Goal: Task Accomplishment & Management: Use online tool/utility

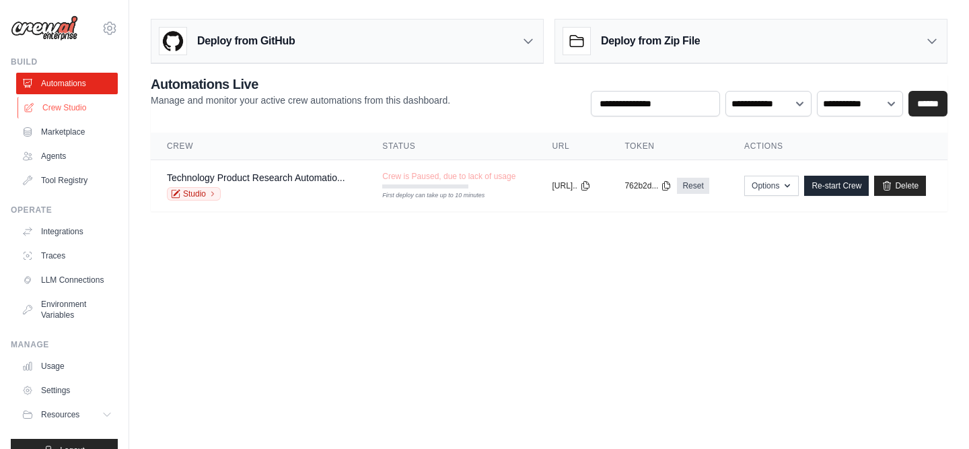
click at [72, 104] on link "Crew Studio" at bounding box center [68, 108] width 102 height 22
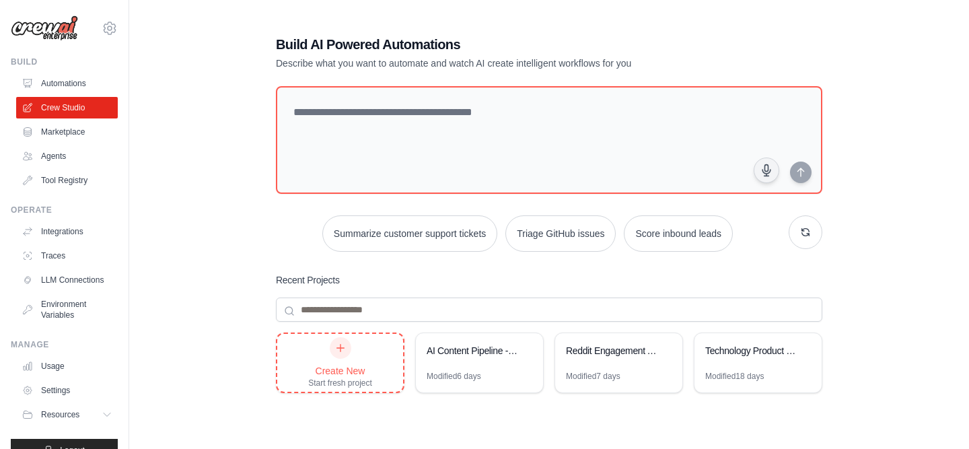
click at [355, 364] on div "Create New" at bounding box center [340, 370] width 64 height 13
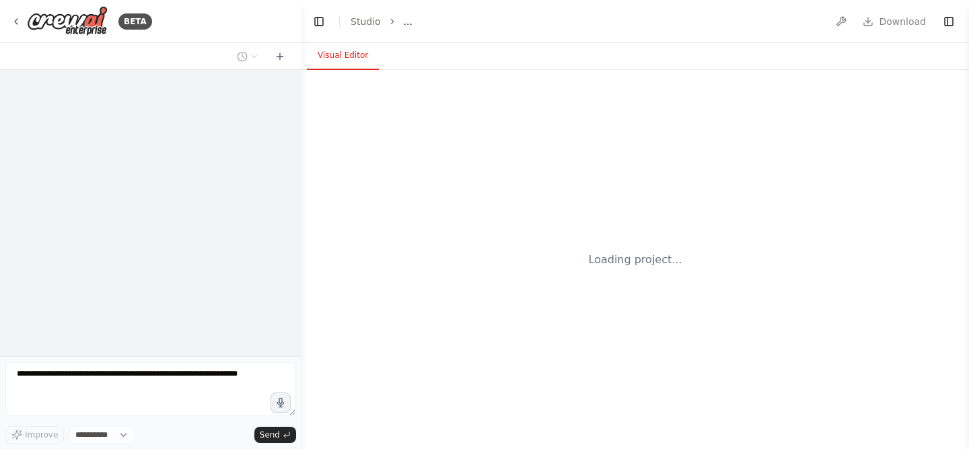
select select "****"
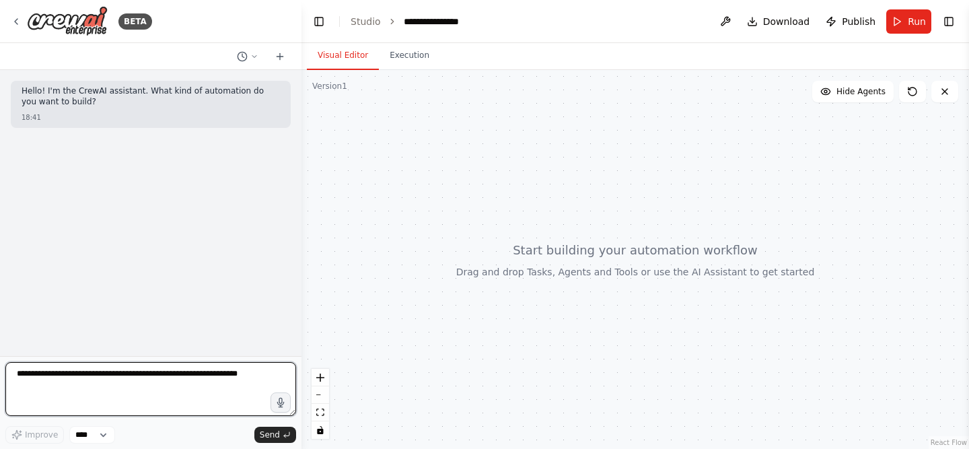
click at [218, 381] on textarea at bounding box center [150, 389] width 291 height 54
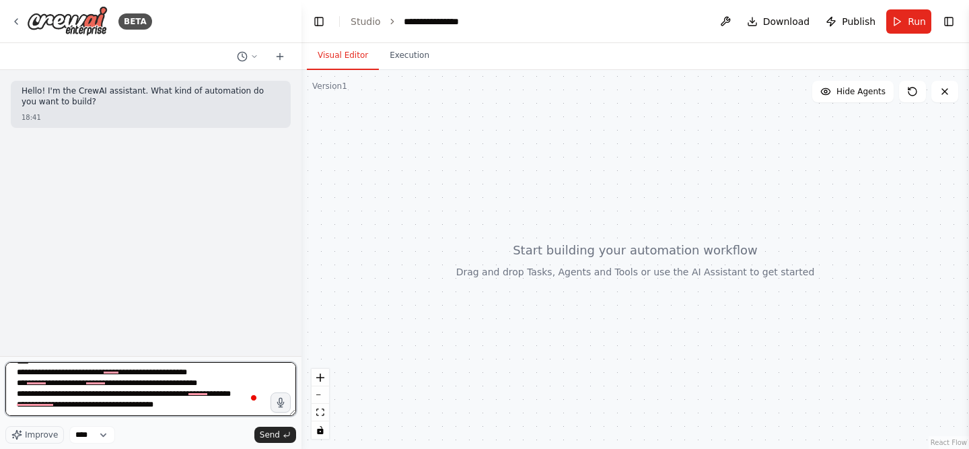
scroll to position [60, 0]
type textarea "**********"
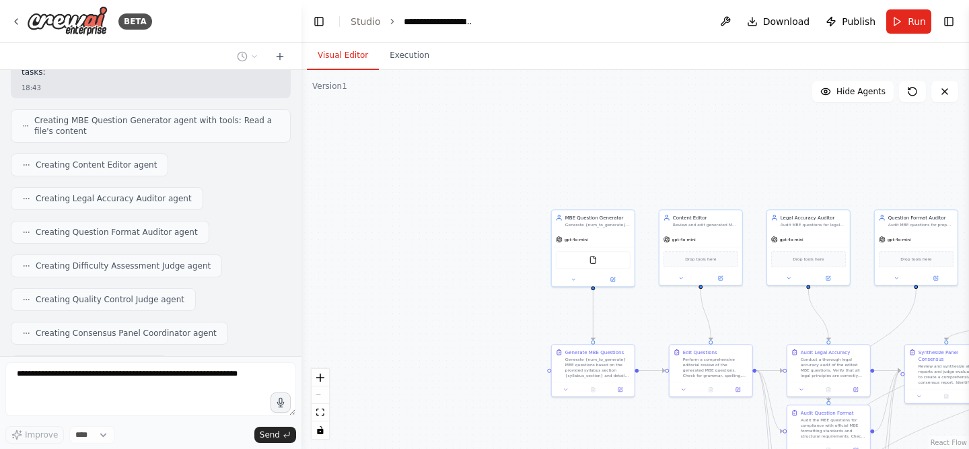
scroll to position [899, 0]
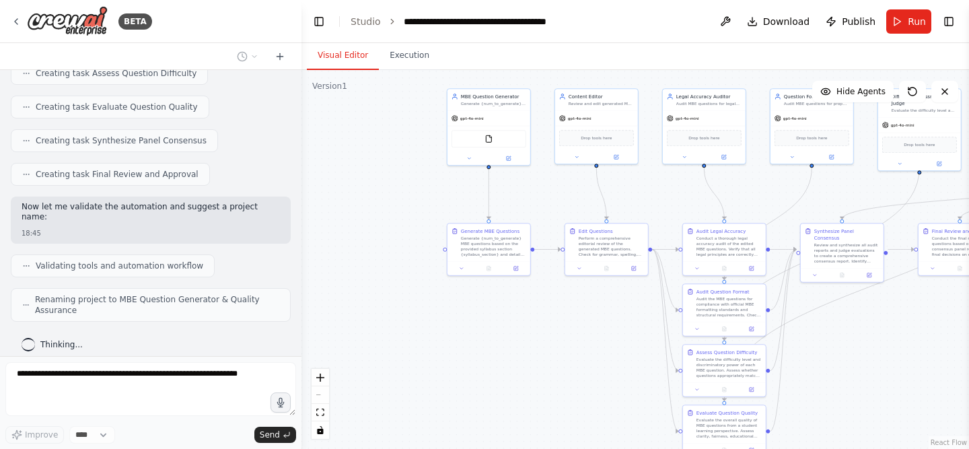
drag, startPoint x: 525, startPoint y: 314, endPoint x: 420, endPoint y: 193, distance: 159.8
click at [420, 193] on div ".deletable-edge-delete-btn { width: 20px; height: 20px; border: 0px solid #ffff…" at bounding box center [634, 259] width 667 height 379
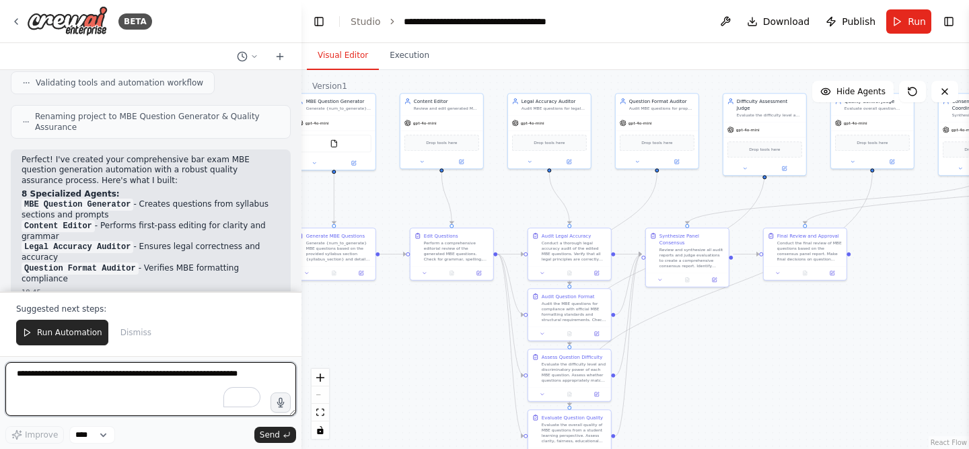
drag, startPoint x: 528, startPoint y: 350, endPoint x: 373, endPoint y: 355, distance: 154.8
click at [373, 355] on div ".deletable-edge-delete-btn { width: 20px; height: 20px; border: 0px solid #ffff…" at bounding box center [634, 259] width 667 height 379
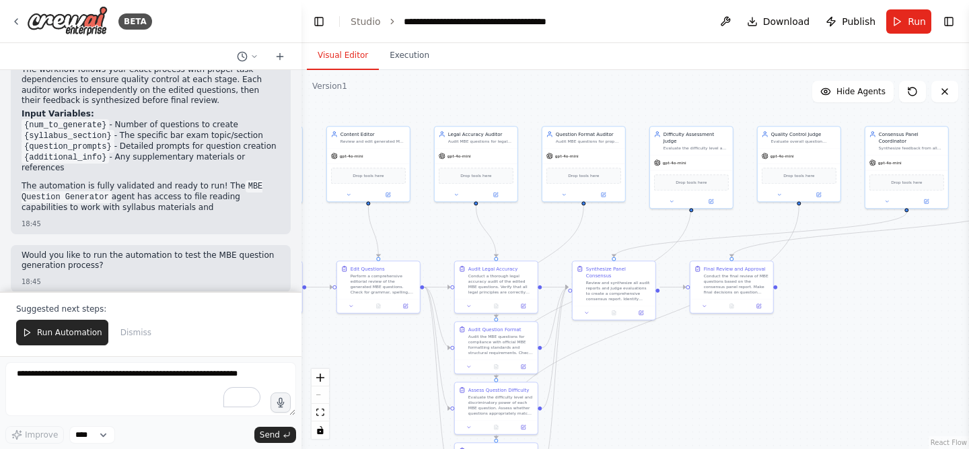
scroll to position [1408, 0]
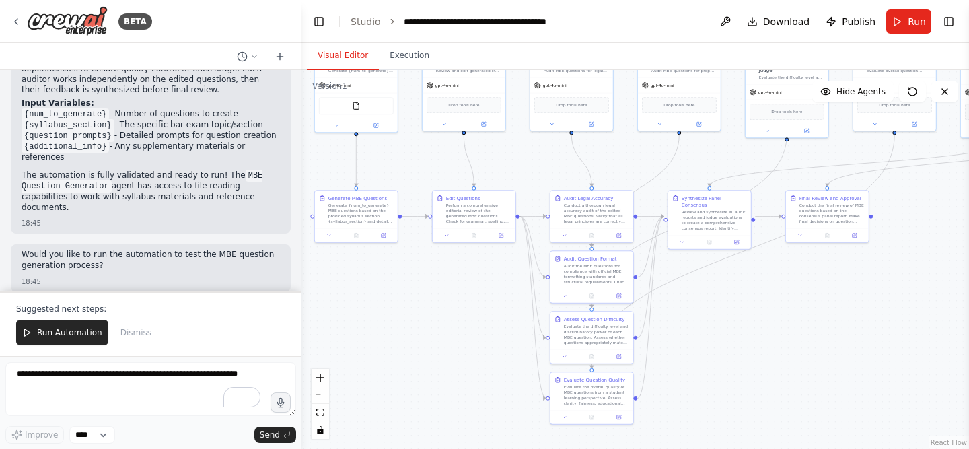
drag, startPoint x: 749, startPoint y: 340, endPoint x: 772, endPoint y: 302, distance: 43.7
click at [772, 302] on div ".deletable-edge-delete-btn { width: 20px; height: 20px; border: 0px solid #ffff…" at bounding box center [634, 259] width 667 height 379
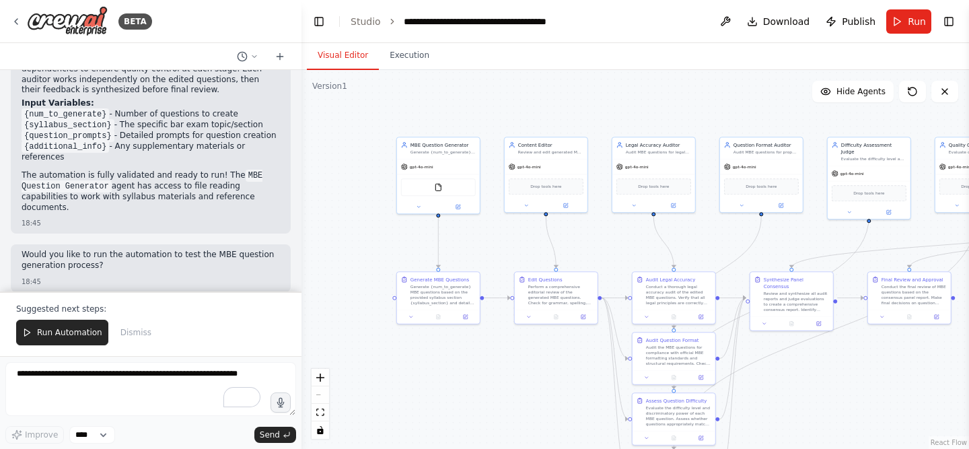
drag, startPoint x: 449, startPoint y: 315, endPoint x: 556, endPoint y: 418, distance: 148.4
click at [556, 418] on div ".deletable-edge-delete-btn { width: 20px; height: 20px; border: 0px solid #ffff…" at bounding box center [634, 259] width 667 height 379
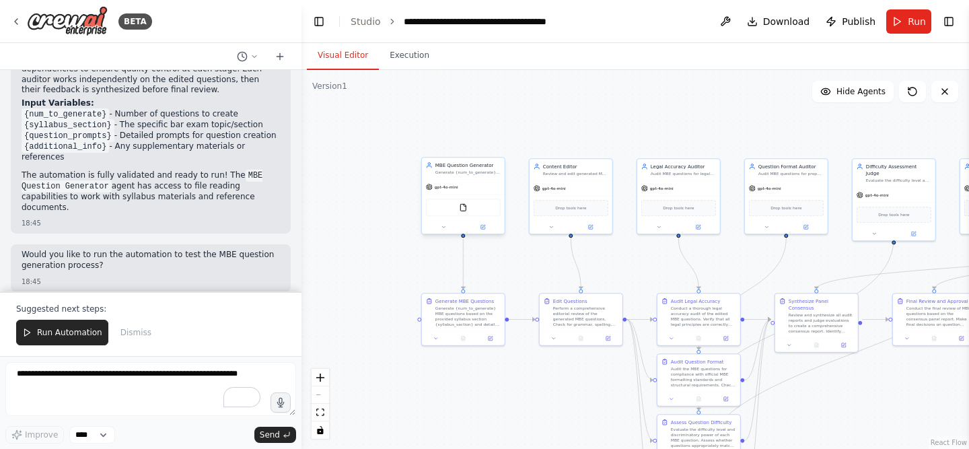
click at [466, 188] on div "gpt-4o-mini" at bounding box center [463, 187] width 83 height 15
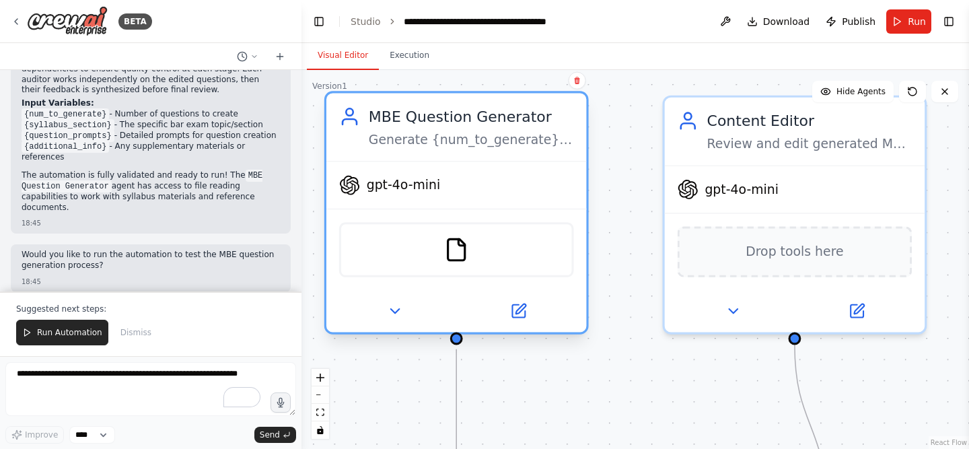
click at [417, 193] on div "gpt-4o-mini" at bounding box center [389, 184] width 101 height 21
click at [380, 309] on button at bounding box center [395, 311] width 120 height 26
click at [409, 318] on button at bounding box center [395, 311] width 120 height 26
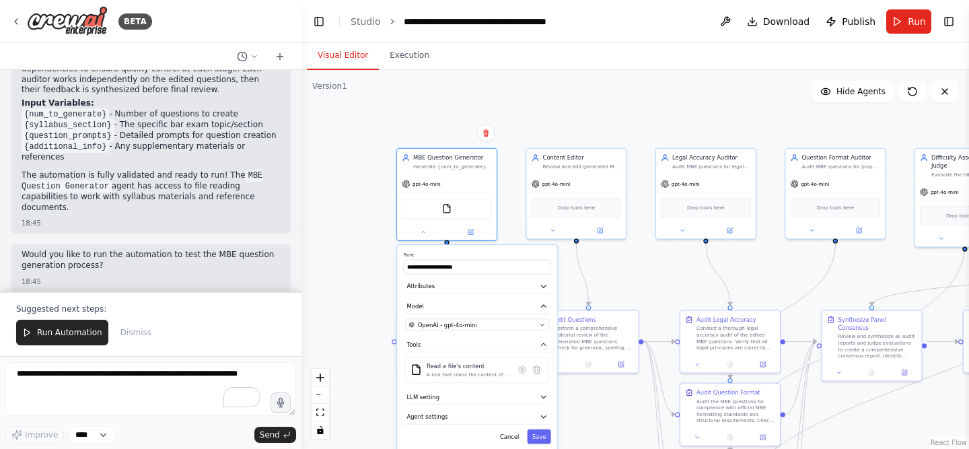
drag, startPoint x: 365, startPoint y: 349, endPoint x: 362, endPoint y: 219, distance: 130.5
click at [362, 219] on div ".deletable-edge-delete-btn { width: 20px; height: 20px; border: 0px solid #ffff…" at bounding box center [634, 259] width 667 height 379
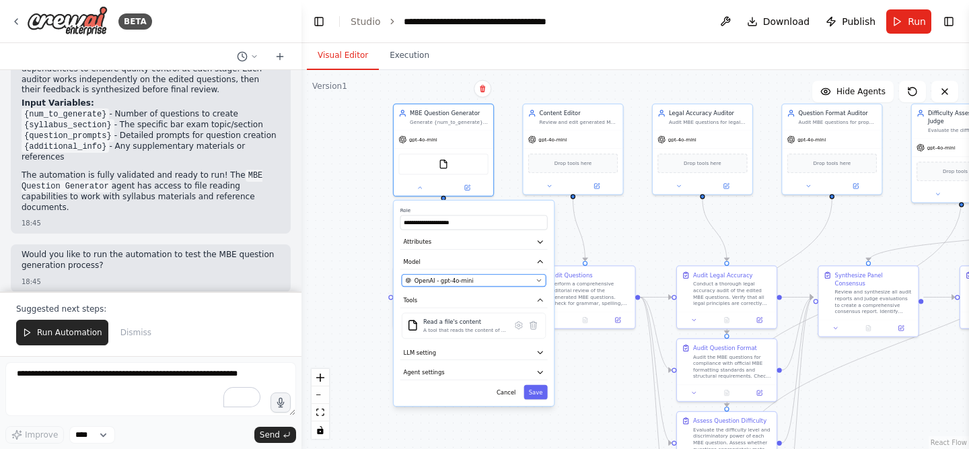
click at [452, 283] on span "OpenAI - gpt-4o-mini" at bounding box center [443, 280] width 59 height 8
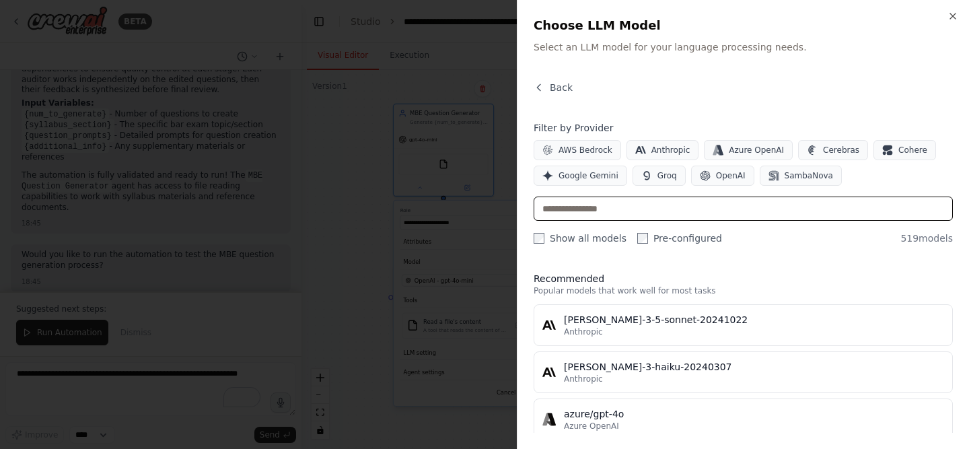
click at [624, 219] on input "text" at bounding box center [742, 208] width 419 height 24
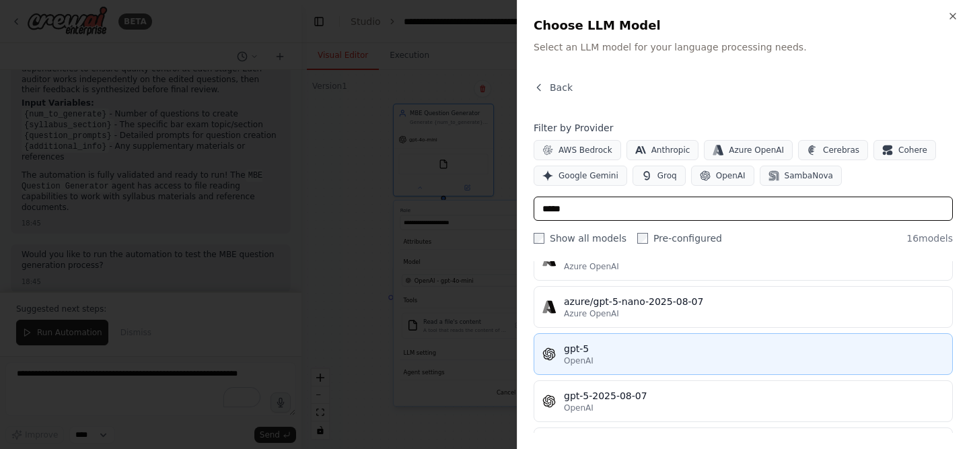
scroll to position [0, 0]
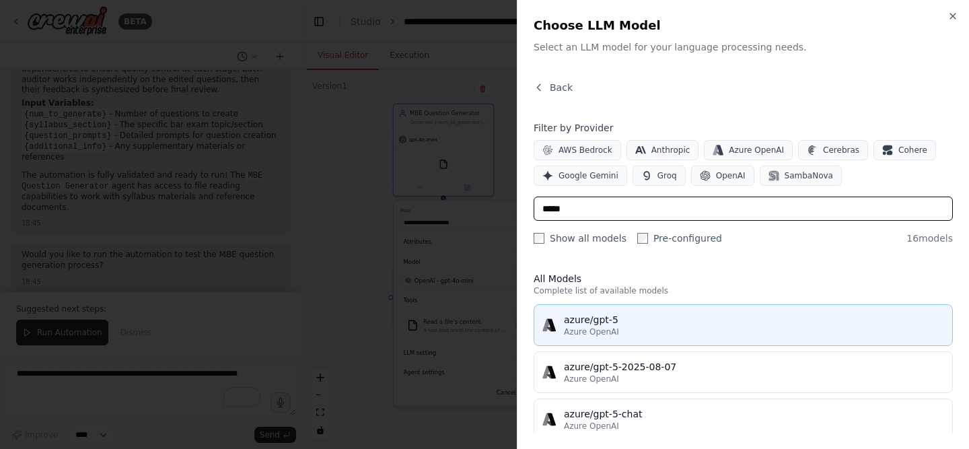
type input "*****"
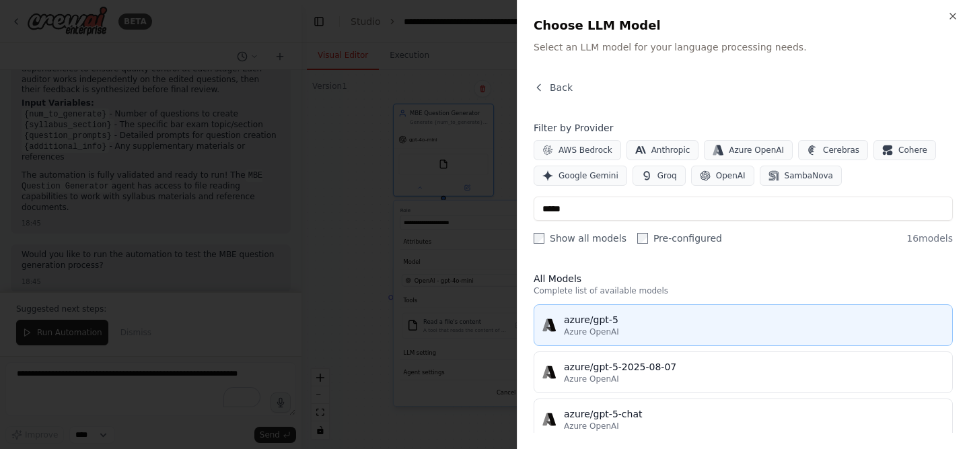
click at [655, 330] on div "Azure OpenAI" at bounding box center [754, 331] width 380 height 11
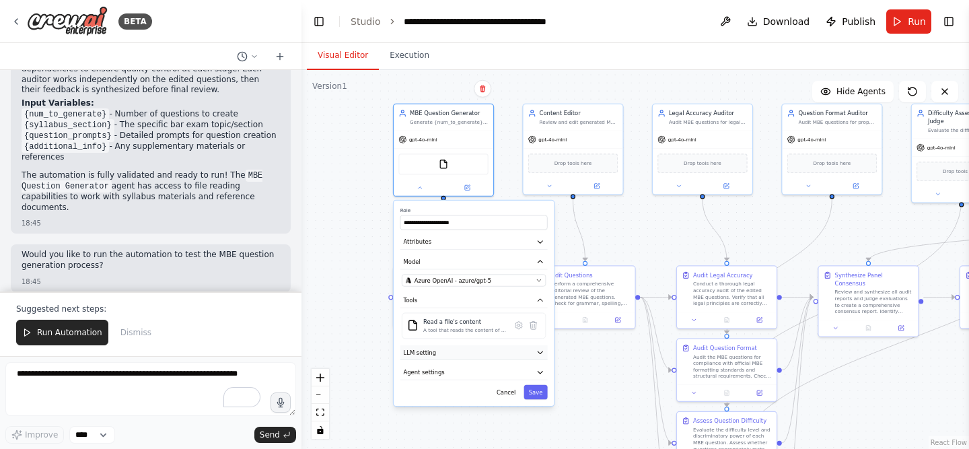
click at [486, 355] on button "LLM setting" at bounding box center [473, 352] width 147 height 15
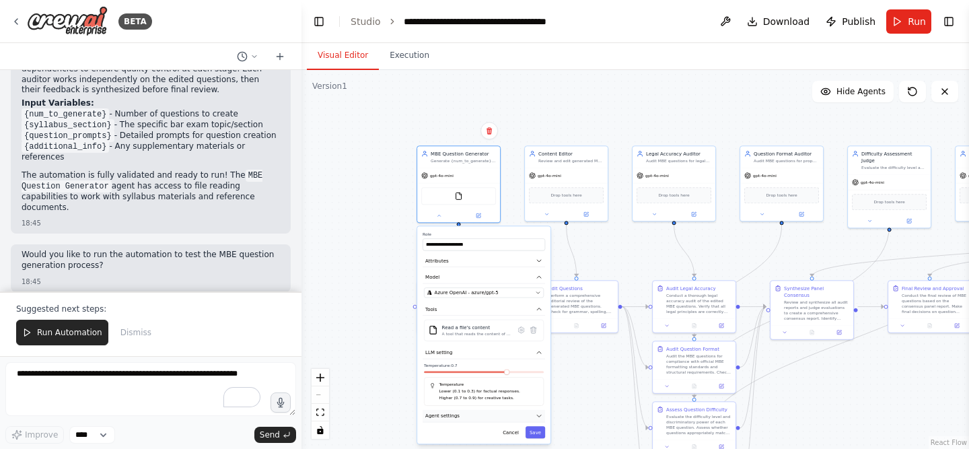
click at [513, 418] on button "Agent settings" at bounding box center [483, 416] width 122 height 13
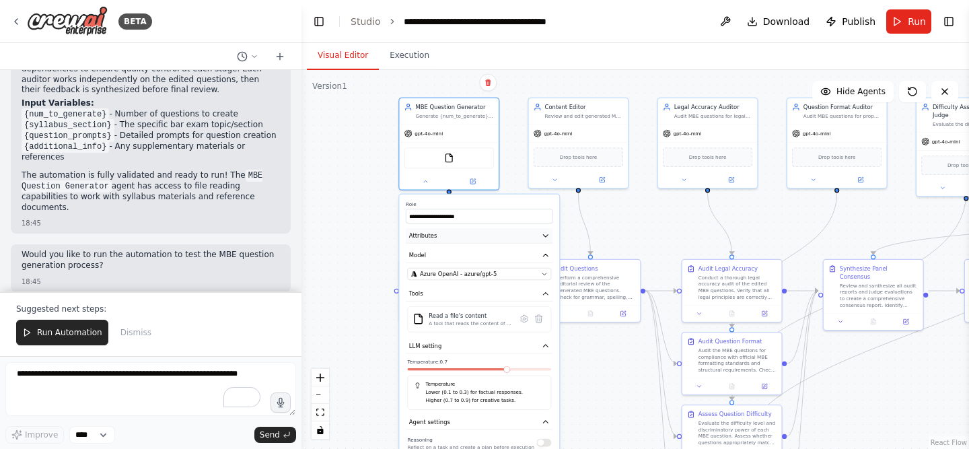
click at [542, 236] on icon "button" at bounding box center [546, 235] width 8 height 8
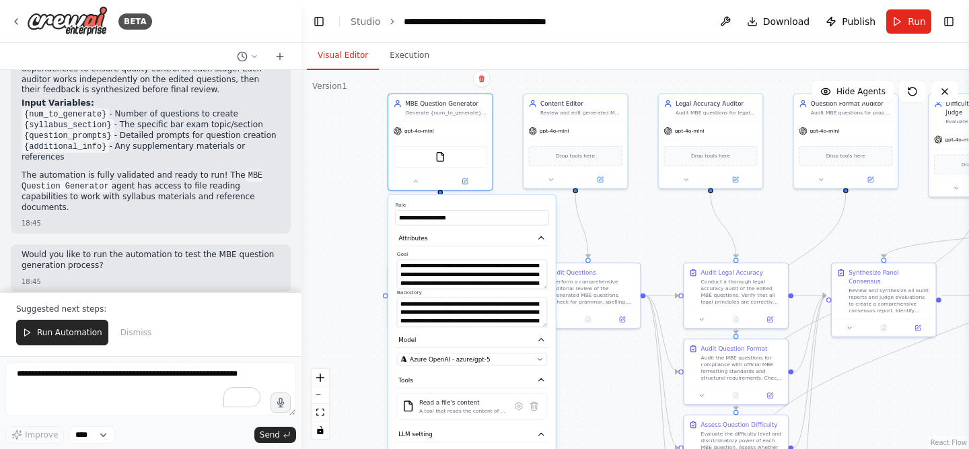
click at [355, 245] on div ".deletable-edge-delete-btn { width: 20px; height: 20px; border: 0px solid #ffff…" at bounding box center [634, 259] width 667 height 379
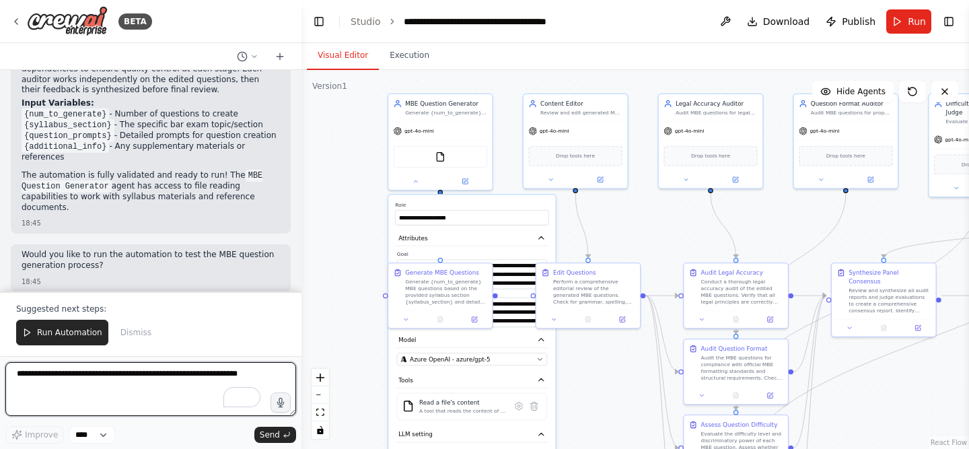
click at [172, 383] on textarea "To enrich screen reader interactions, please activate Accessibility in Grammarl…" at bounding box center [150, 389] width 291 height 54
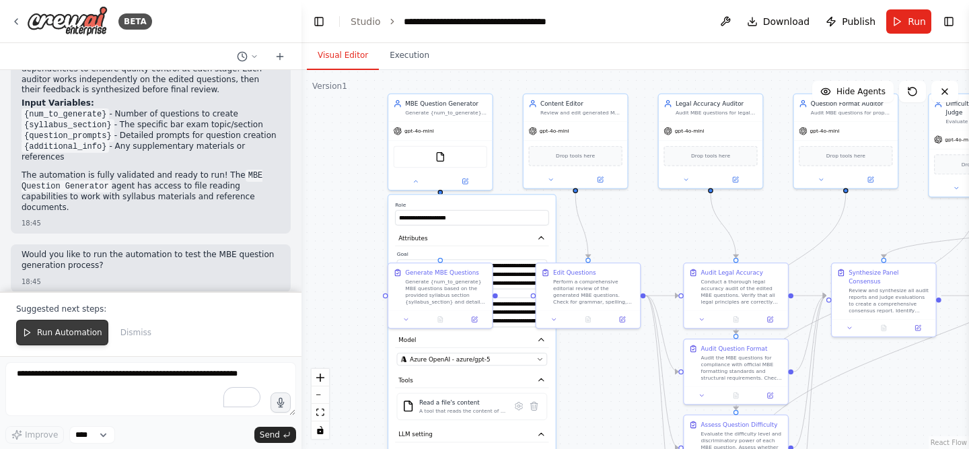
click at [76, 334] on span "Run Automation" at bounding box center [69, 332] width 65 height 11
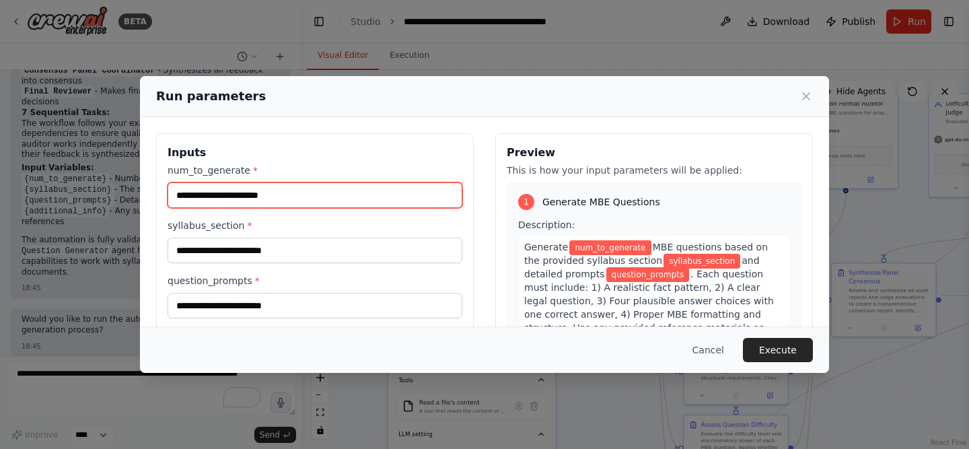
click at [278, 194] on input "num_to_generate *" at bounding box center [315, 195] width 295 height 26
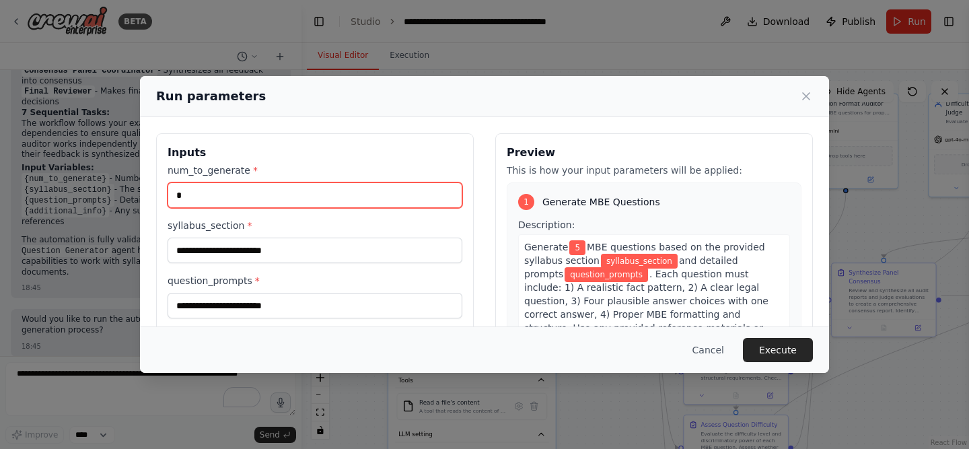
type input "*"
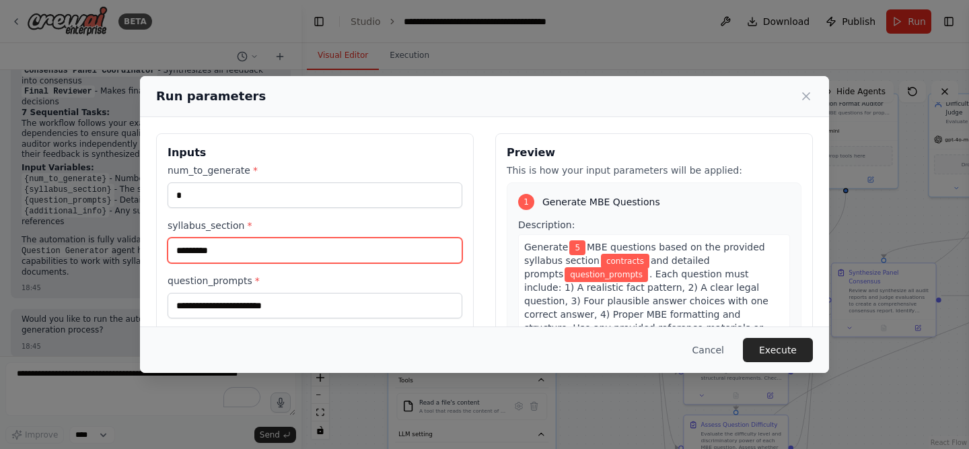
type input "*********"
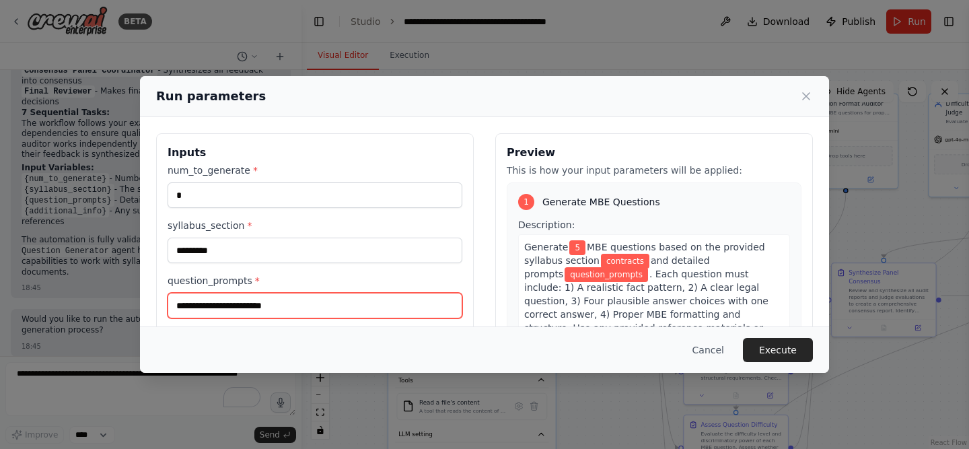
click at [255, 297] on input "question_prompts *" at bounding box center [315, 306] width 295 height 26
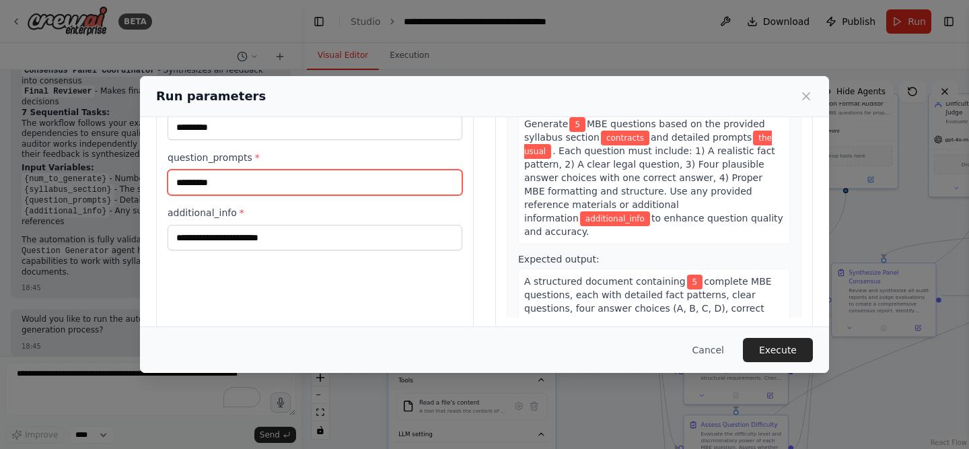
scroll to position [143, 0]
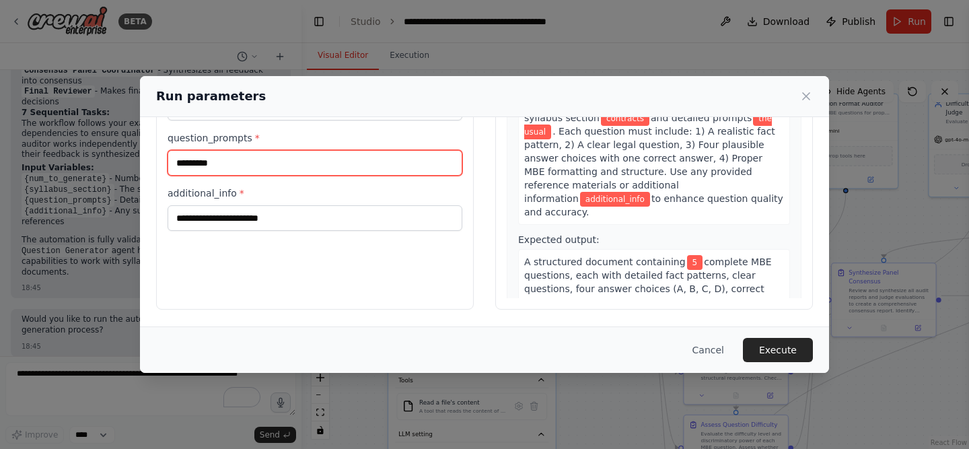
type input "*********"
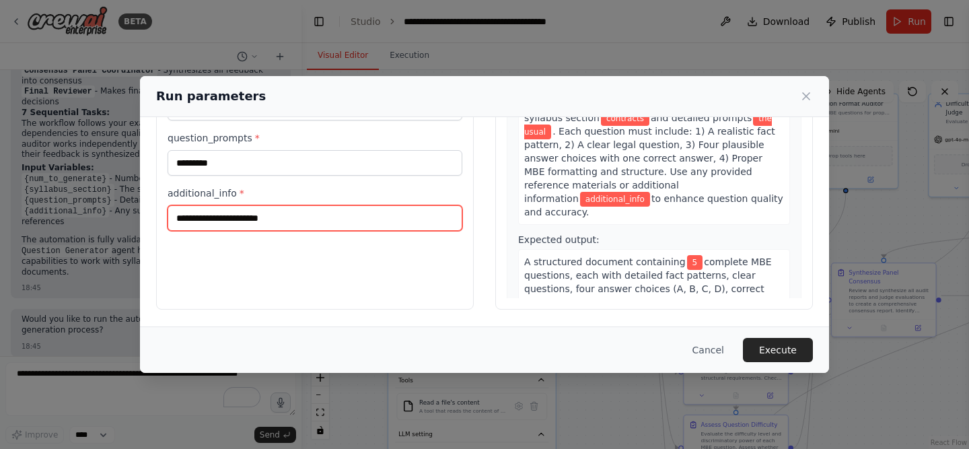
click at [295, 226] on input "additional_info *" at bounding box center [315, 218] width 295 height 26
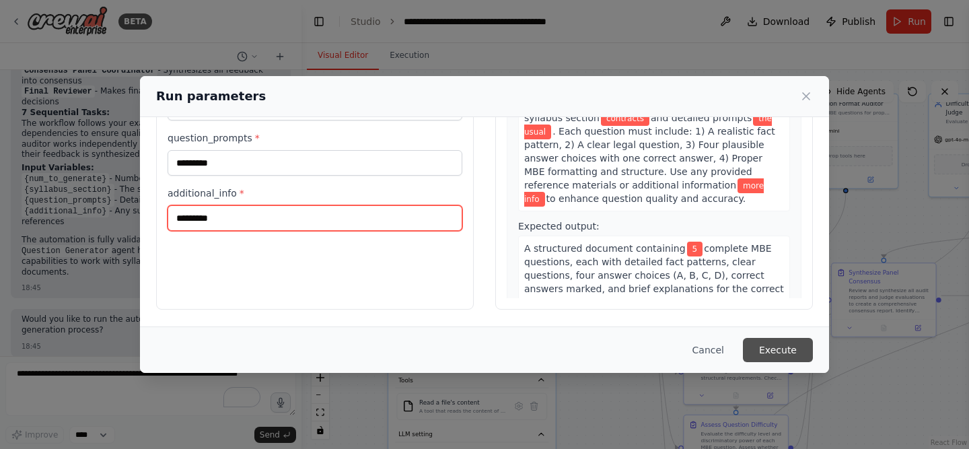
type input "*********"
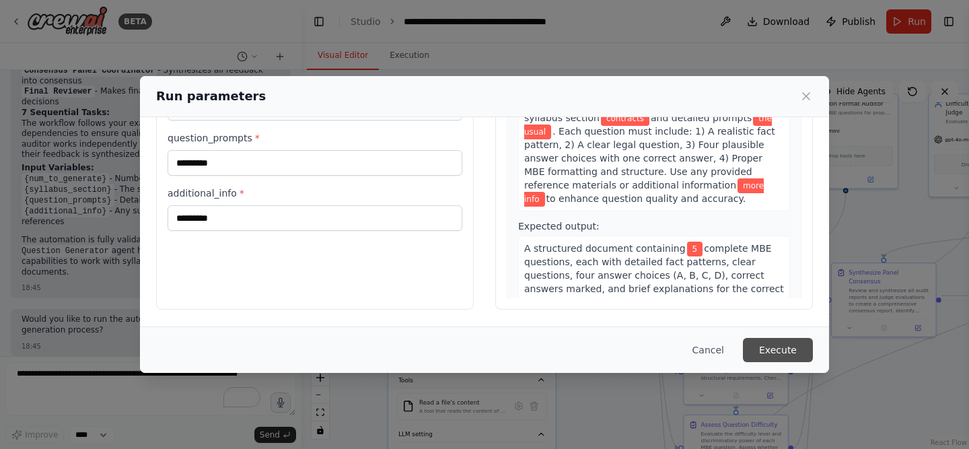
click at [774, 350] on button "Execute" at bounding box center [778, 350] width 70 height 24
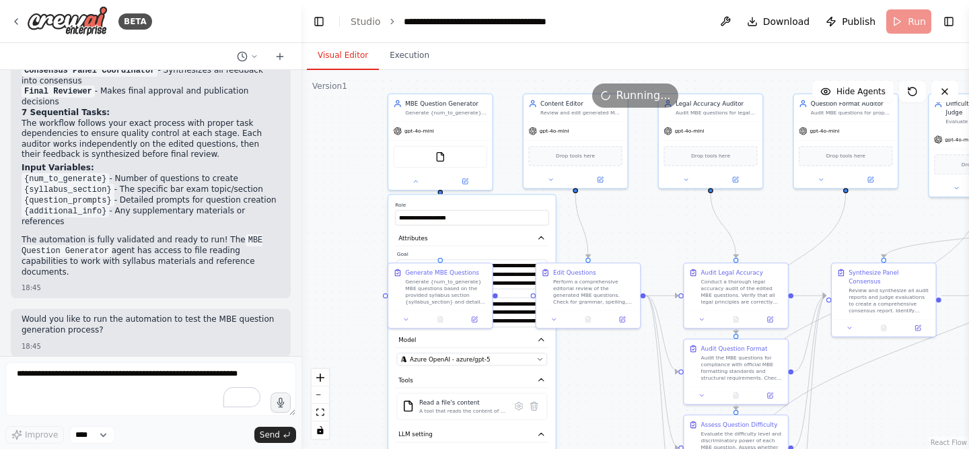
click at [631, 250] on div ".deletable-edge-delete-btn { width: 20px; height: 20px; border: 0px solid #ffff…" at bounding box center [634, 259] width 667 height 379
click at [417, 180] on icon at bounding box center [415, 179] width 7 height 7
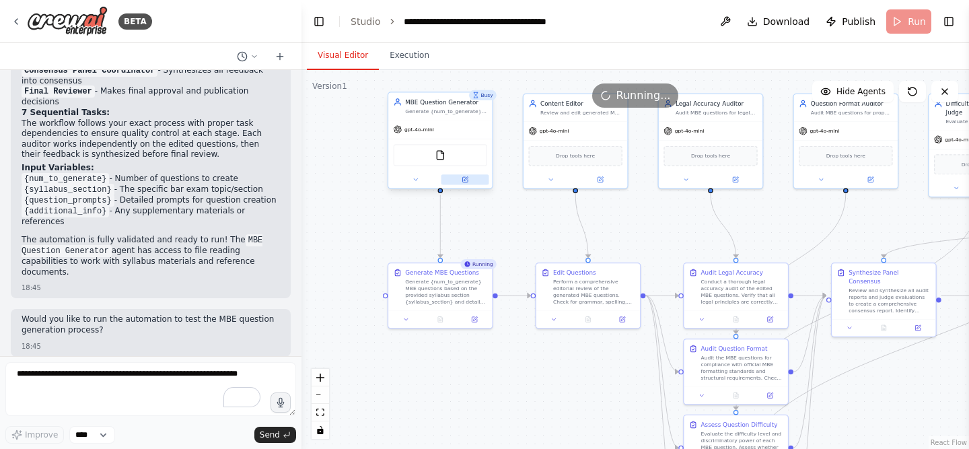
click at [457, 178] on button at bounding box center [465, 179] width 48 height 10
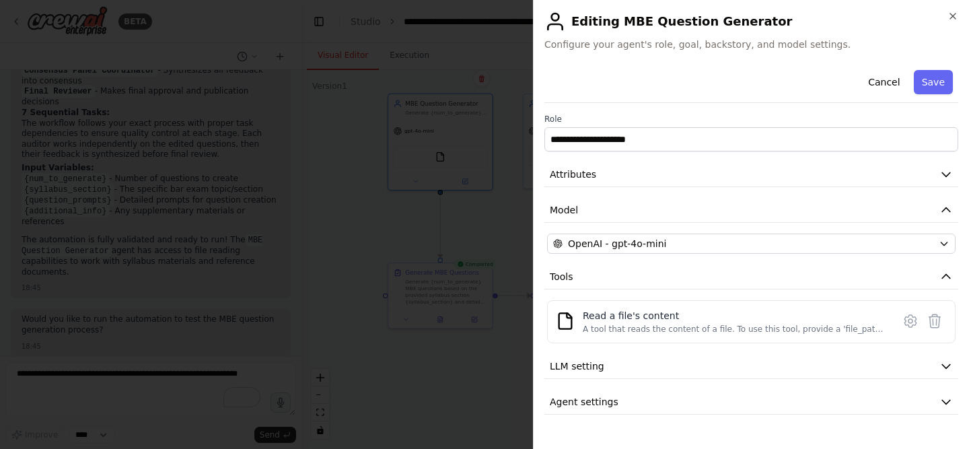
click at [497, 207] on div at bounding box center [484, 224] width 969 height 449
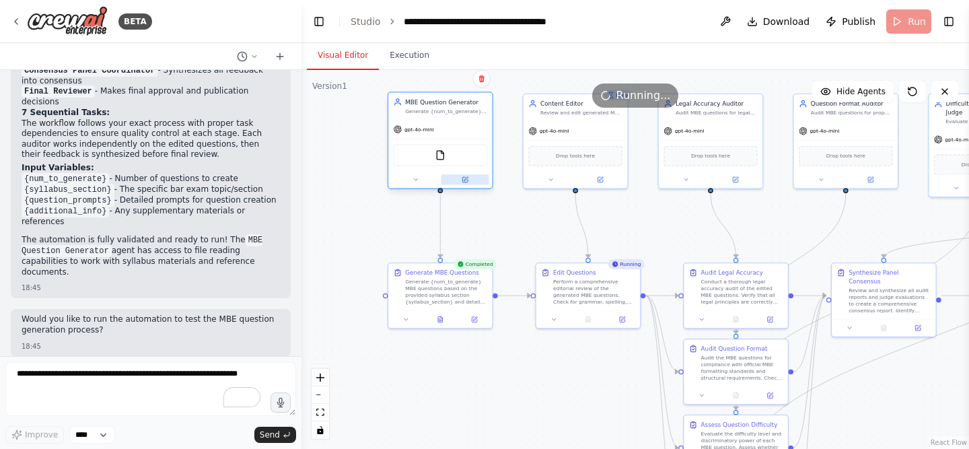
click at [465, 180] on icon at bounding box center [465, 179] width 4 height 4
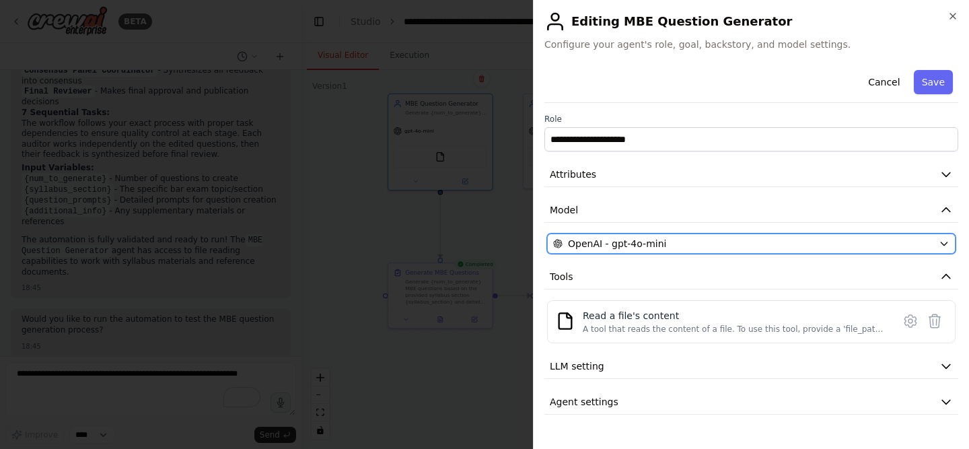
click at [632, 239] on span "OpenAI - gpt-4o-mini" at bounding box center [617, 243] width 98 height 13
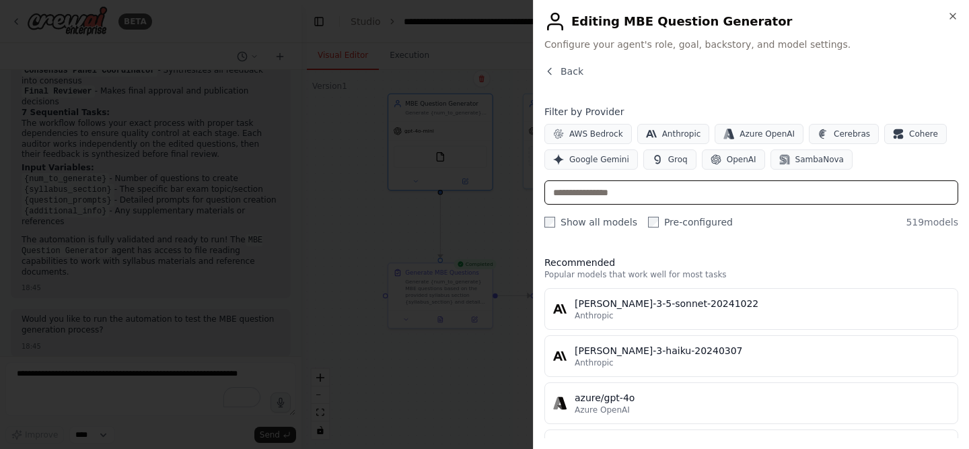
click at [648, 189] on input "text" at bounding box center [751, 192] width 414 height 24
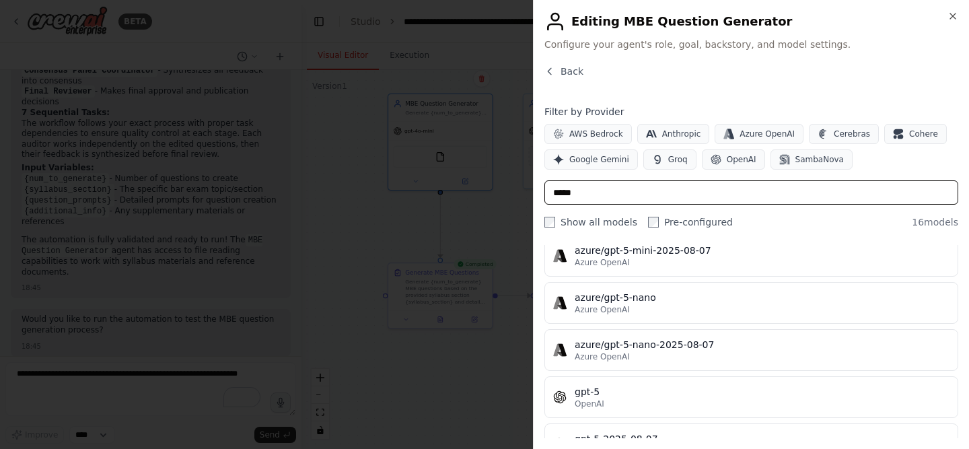
scroll to position [320, 0]
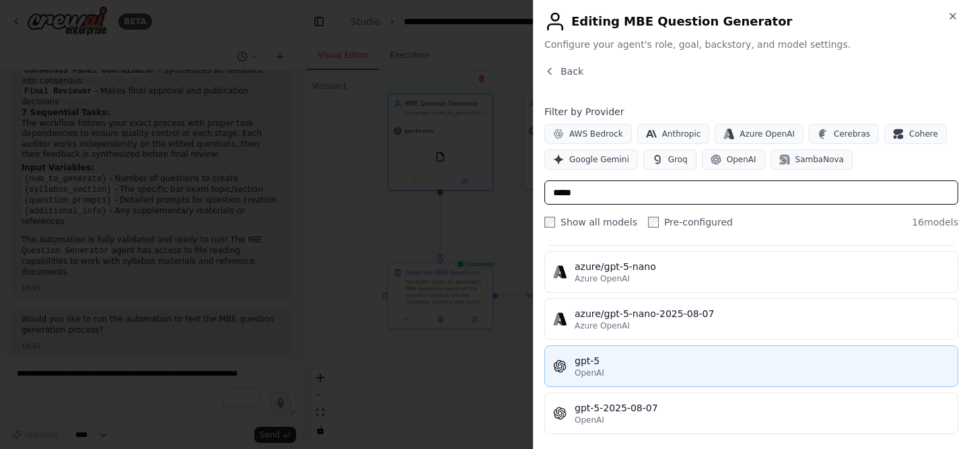
type input "*****"
click at [653, 352] on button "gpt-5 OpenAI" at bounding box center [751, 366] width 414 height 42
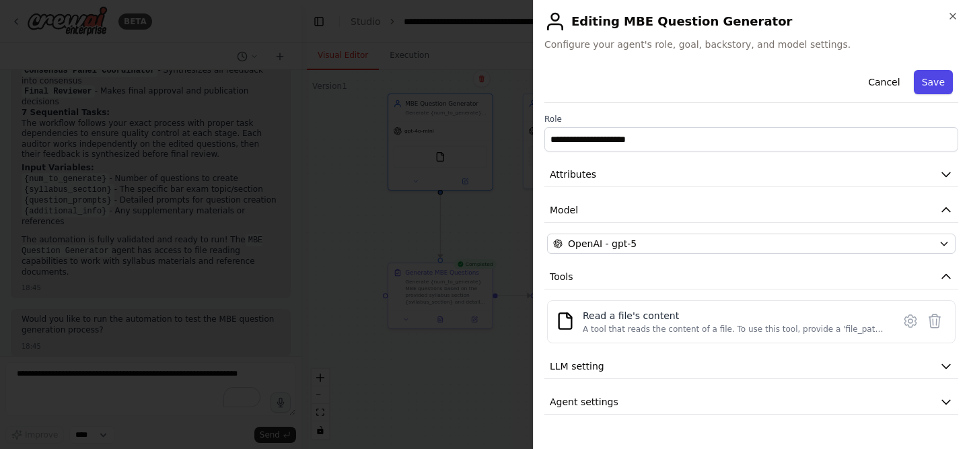
click at [936, 82] on button "Save" at bounding box center [933, 82] width 39 height 24
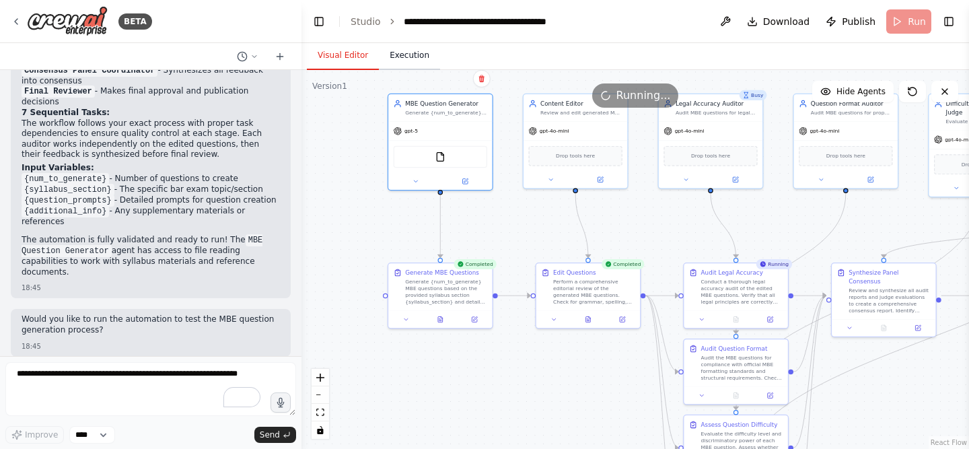
click at [402, 46] on button "Execution" at bounding box center [409, 56] width 61 height 28
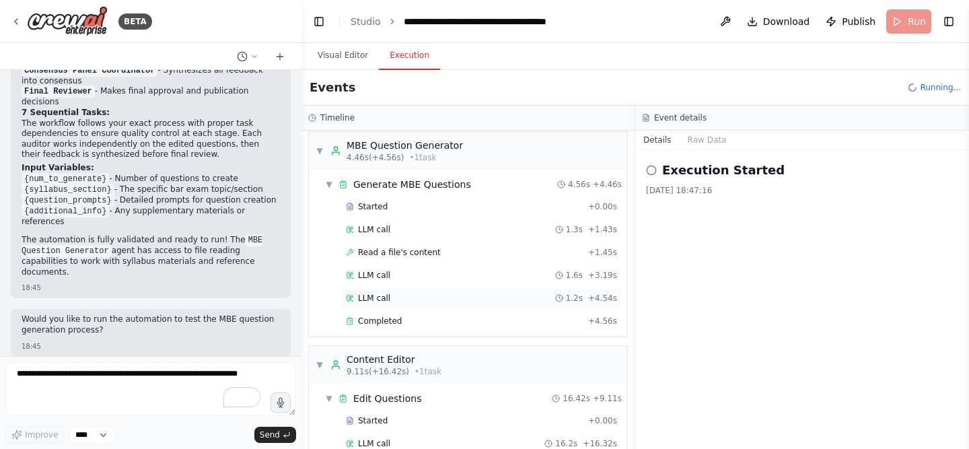
scroll to position [0, 0]
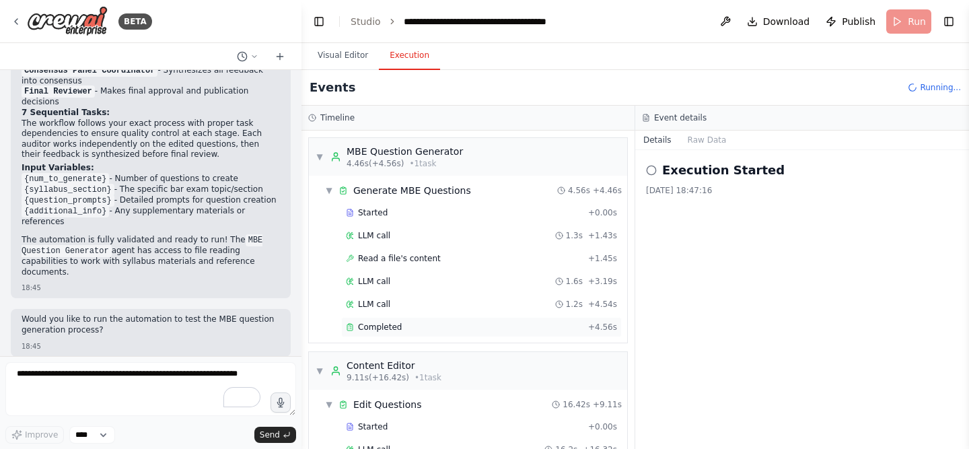
click at [459, 320] on div "Completed + 4.56s" at bounding box center [481, 327] width 281 height 20
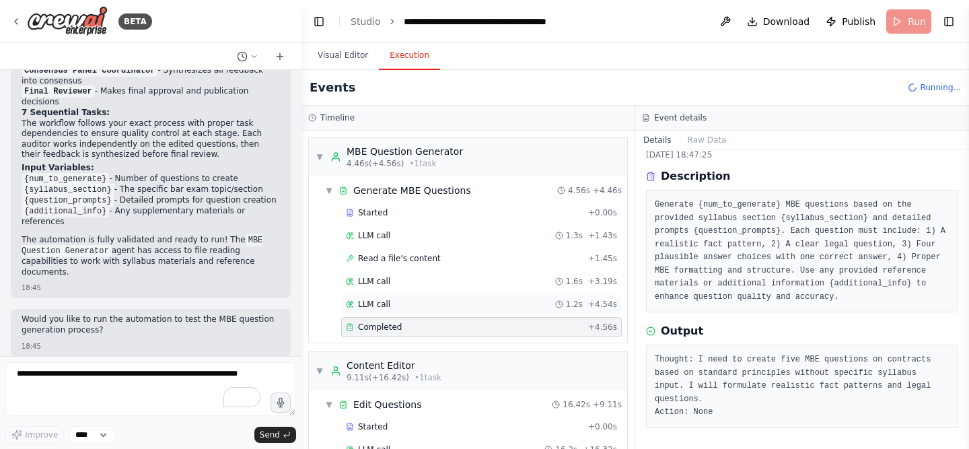
scroll to position [177, 0]
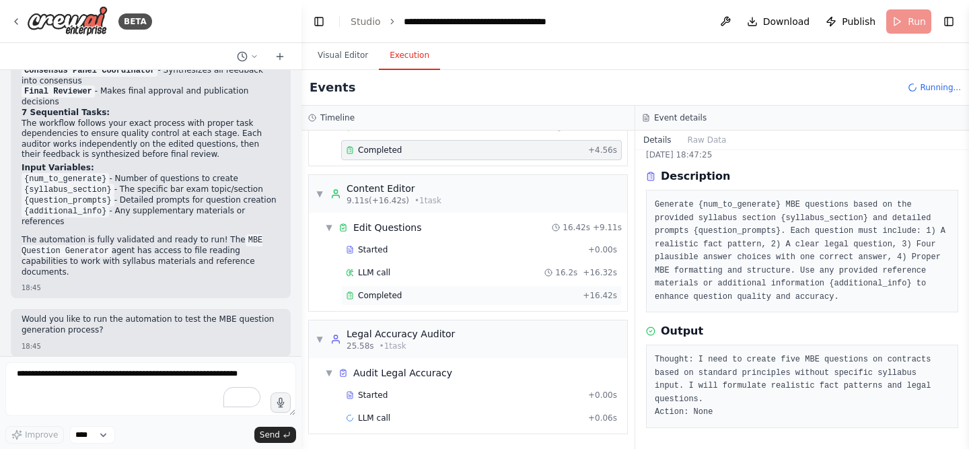
click at [492, 297] on div "Completed" at bounding box center [461, 295] width 231 height 11
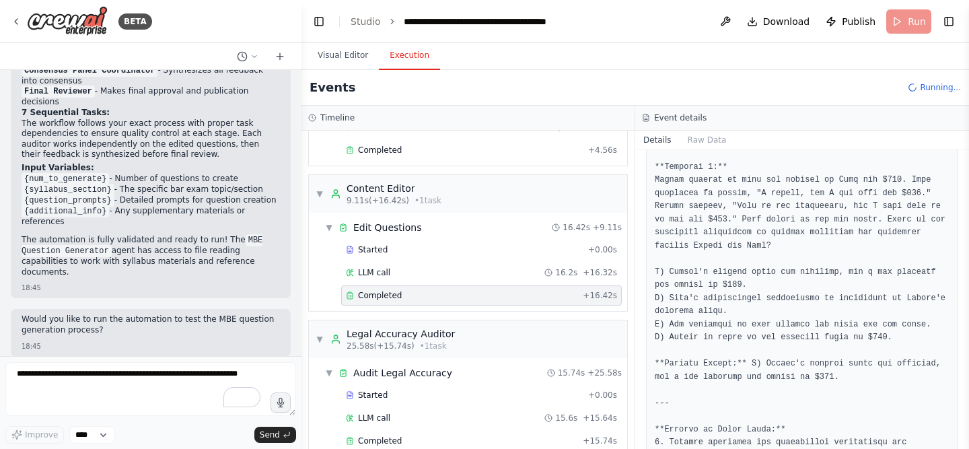
scroll to position [1410, 0]
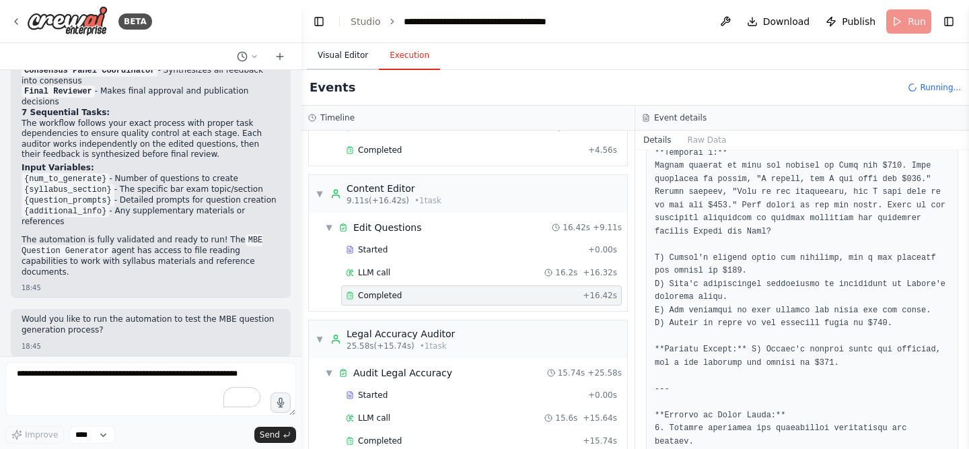
click at [347, 62] on button "Visual Editor" at bounding box center [343, 56] width 72 height 28
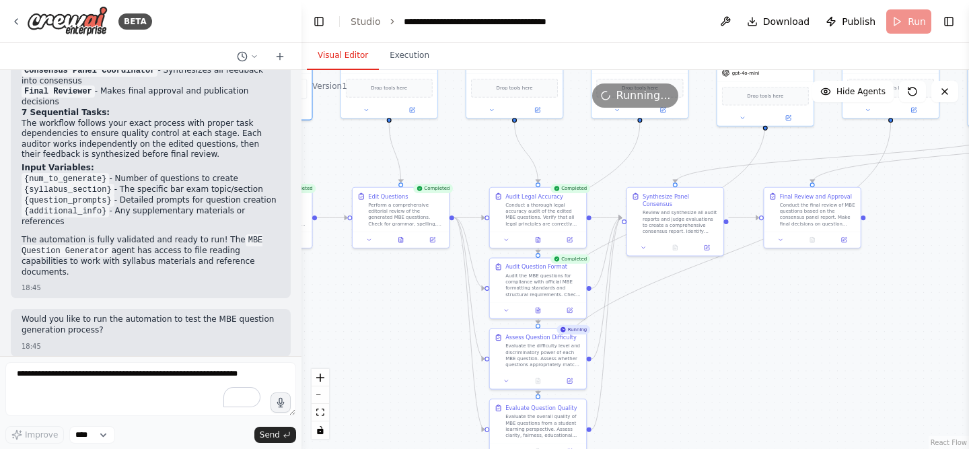
drag, startPoint x: 613, startPoint y: 372, endPoint x: 424, endPoint y: 289, distance: 206.6
click at [424, 289] on div ".deletable-edge-delete-btn { width: 20px; height: 20px; border: 0px solid #ffff…" at bounding box center [634, 259] width 667 height 379
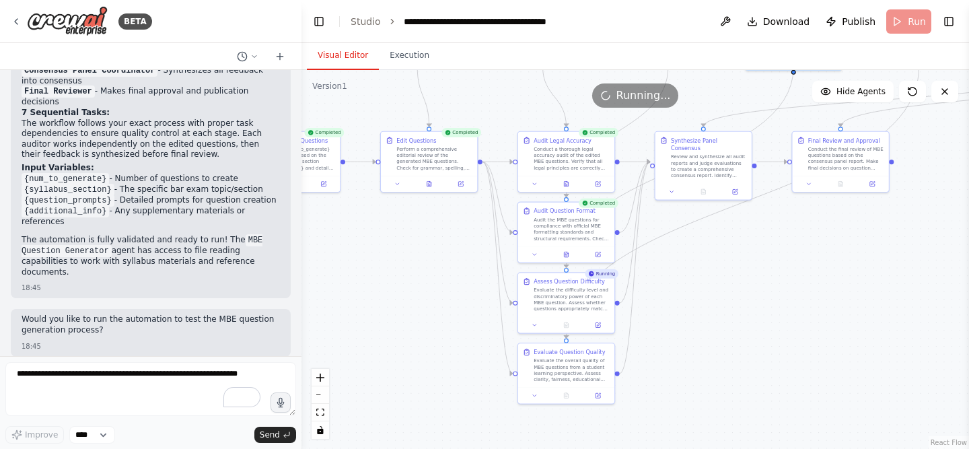
drag, startPoint x: 714, startPoint y: 388, endPoint x: 743, endPoint y: 332, distance: 62.6
click at [743, 332] on div ".deletable-edge-delete-btn { width: 20px; height: 20px; border: 0px solid #ffff…" at bounding box center [634, 259] width 667 height 379
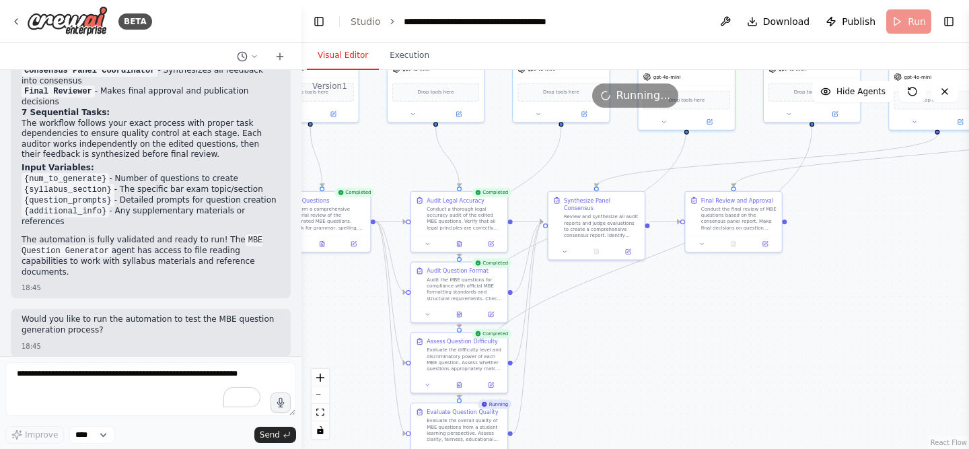
drag, startPoint x: 778, startPoint y: 299, endPoint x: 670, endPoint y: 359, distance: 123.2
click at [670, 359] on div ".deletable-edge-delete-btn { width: 20px; height: 20px; border: 0px solid #ffff…" at bounding box center [634, 259] width 667 height 379
drag, startPoint x: 738, startPoint y: 223, endPoint x: 931, endPoint y: 352, distance: 231.9
click at [931, 352] on div "Conduct the final review of MBE questions based on the consensus panel report. …" at bounding box center [934, 342] width 76 height 25
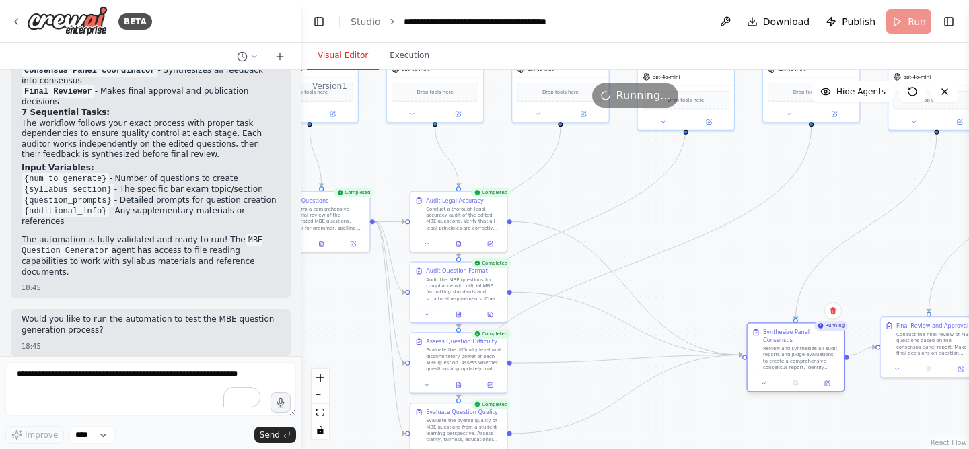
drag, startPoint x: 594, startPoint y: 234, endPoint x: 790, endPoint y: 365, distance: 236.2
click at [790, 365] on div "Synthesize Panel Consensus Review and synthesize all audit reports and judge ev…" at bounding box center [796, 356] width 98 height 69
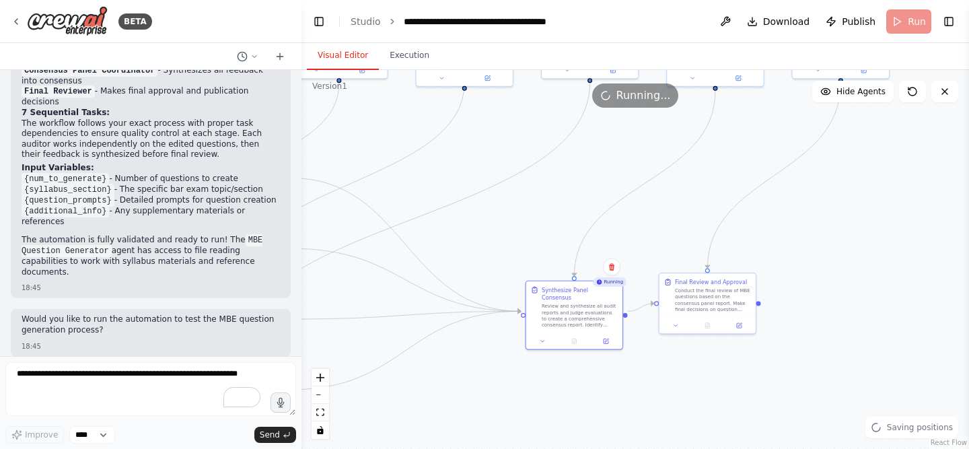
drag, startPoint x: 871, startPoint y: 395, endPoint x: 650, endPoint y: 351, distance: 225.6
click at [650, 351] on div ".deletable-edge-delete-btn { width: 20px; height: 20px; border: 0px solid #ffff…" at bounding box center [634, 259] width 667 height 379
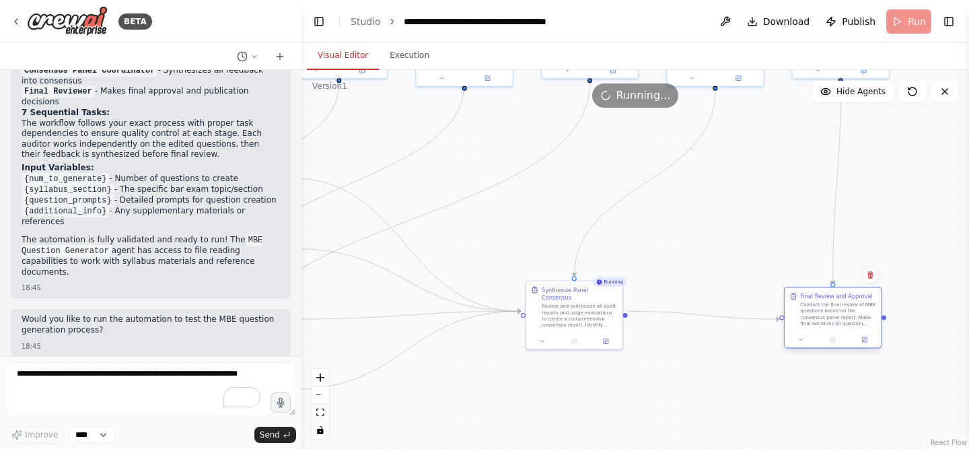
drag, startPoint x: 711, startPoint y: 306, endPoint x: 833, endPoint y: 326, distance: 124.0
click at [833, 326] on div "Conduct the final review of MBE questions based on the consensus panel report. …" at bounding box center [838, 313] width 76 height 25
drag, startPoint x: 704, startPoint y: 246, endPoint x: 733, endPoint y: 256, distance: 30.0
click at [733, 255] on div ".deletable-edge-delete-btn { width: 20px; height: 20px; border: 0px solid #ffff…" at bounding box center [634, 259] width 667 height 379
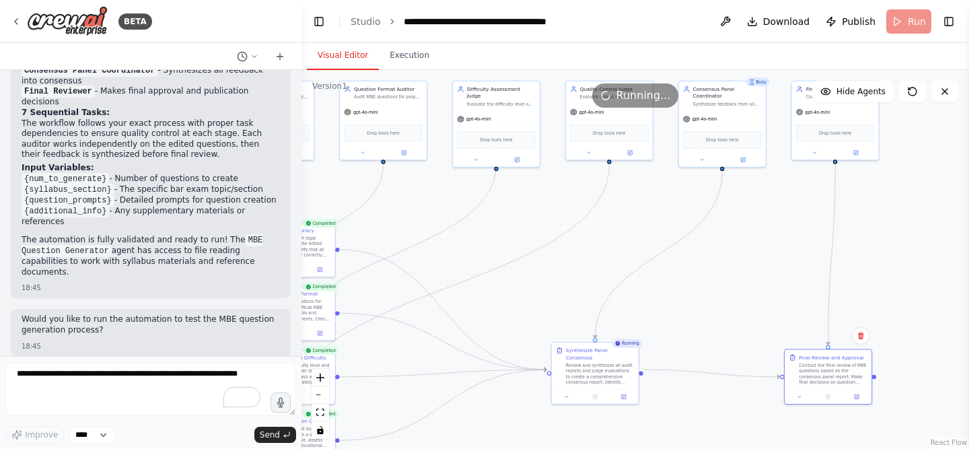
drag, startPoint x: 564, startPoint y: 256, endPoint x: 531, endPoint y: 301, distance: 56.4
click at [531, 301] on div ".deletable-edge-delete-btn { width: 20px; height: 20px; border: 0px solid #ffff…" at bounding box center [634, 259] width 667 height 379
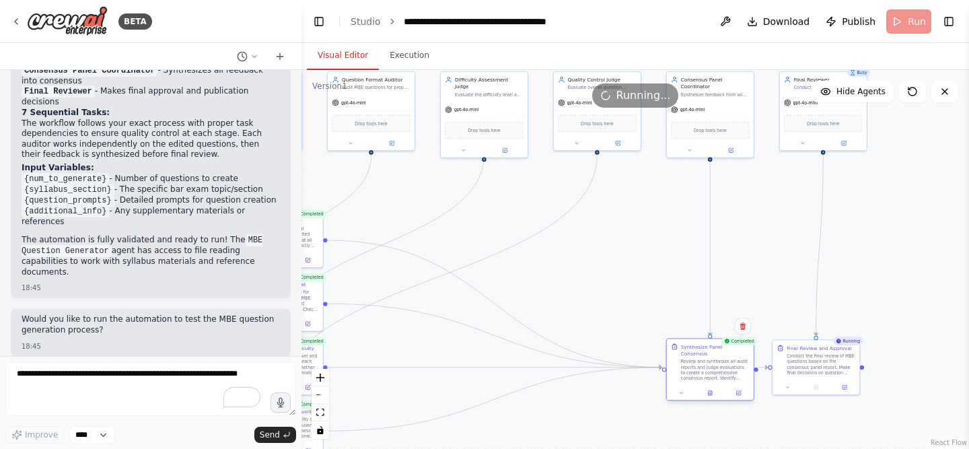
drag, startPoint x: 575, startPoint y: 355, endPoint x: 703, endPoint y: 361, distance: 128.0
click at [703, 361] on div "Review and synthesize all audit reports and judge evaluations to create a compr…" at bounding box center [715, 370] width 69 height 23
drag, startPoint x: 811, startPoint y: 371, endPoint x: 821, endPoint y: 371, distance: 10.1
click at [821, 371] on div "Conduct the final review of MBE questions based on the consensus panel report. …" at bounding box center [828, 362] width 69 height 23
click at [757, 297] on div ".deletable-edge-delete-btn { width: 20px; height: 20px; border: 0px solid #ffff…" at bounding box center [634, 259] width 667 height 379
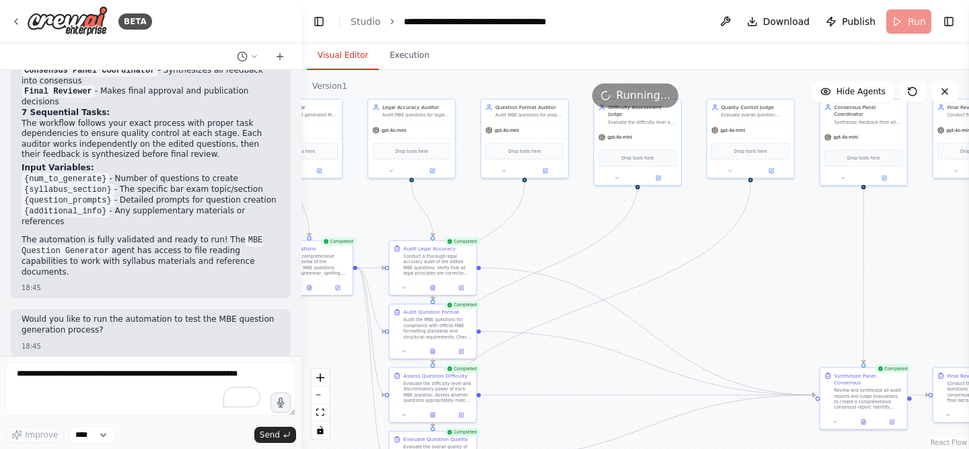
drag, startPoint x: 766, startPoint y: 231, endPoint x: 968, endPoint y: 261, distance: 204.1
click at [968, 261] on div "BETA Hello! I'm the CrewAI assistant. What kind of automation do you want to bu…" at bounding box center [484, 224] width 969 height 449
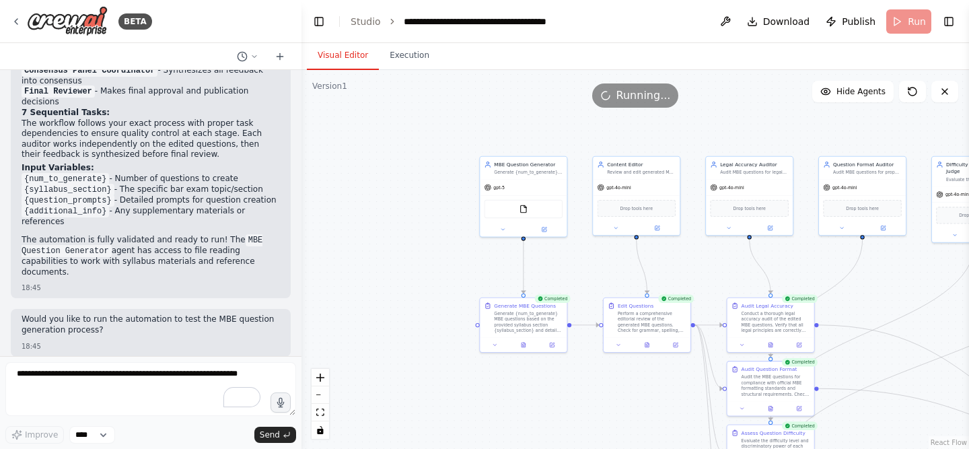
drag, startPoint x: 510, startPoint y: 229, endPoint x: 799, endPoint y: 283, distance: 294.3
click at [799, 283] on div ".deletable-edge-delete-btn { width: 20px; height: 20px; border: 0px solid #ffff…" at bounding box center [634, 259] width 667 height 379
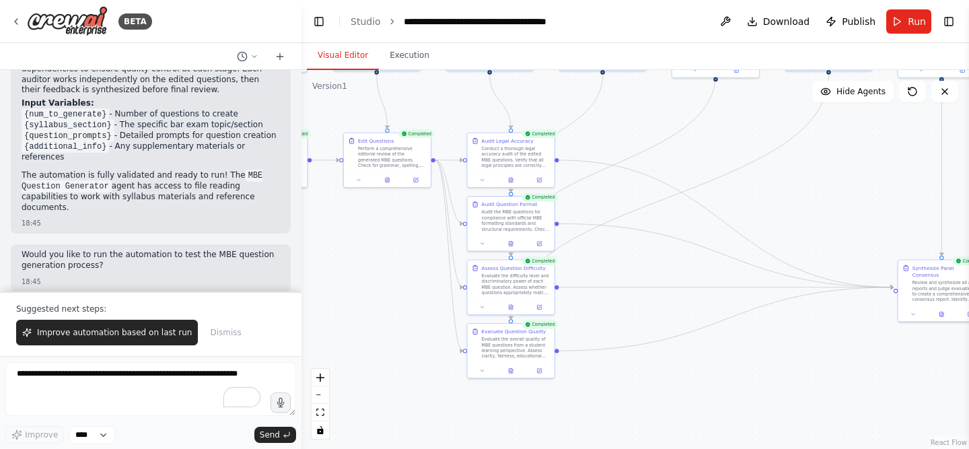
drag, startPoint x: 583, startPoint y: 280, endPoint x: 324, endPoint y: 115, distance: 307.5
click at [324, 115] on div ".deletable-edge-delete-btn { width: 20px; height: 20px; border: 0px solid #ffff…" at bounding box center [634, 259] width 667 height 379
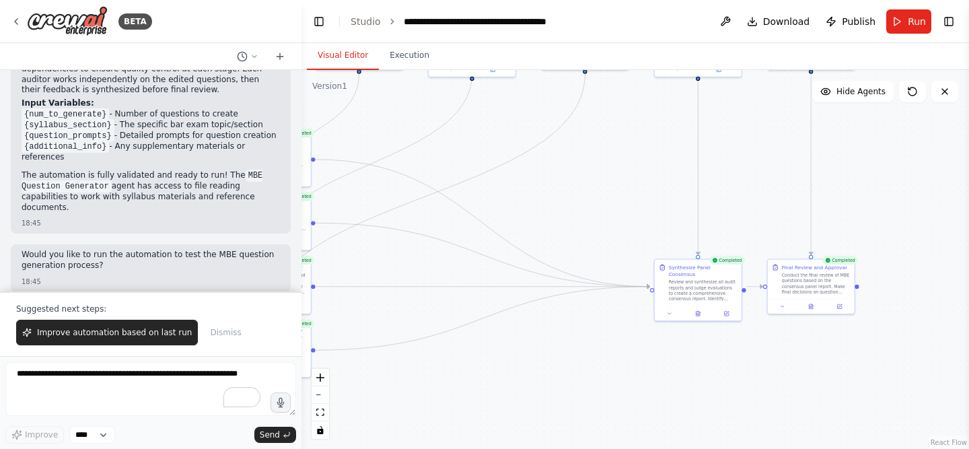
drag, startPoint x: 856, startPoint y: 337, endPoint x: 540, endPoint y: 327, distance: 315.7
click at [540, 329] on div ".deletable-edge-delete-btn { width: 20px; height: 20px; border: 0px solid #ffff…" at bounding box center [634, 259] width 667 height 379
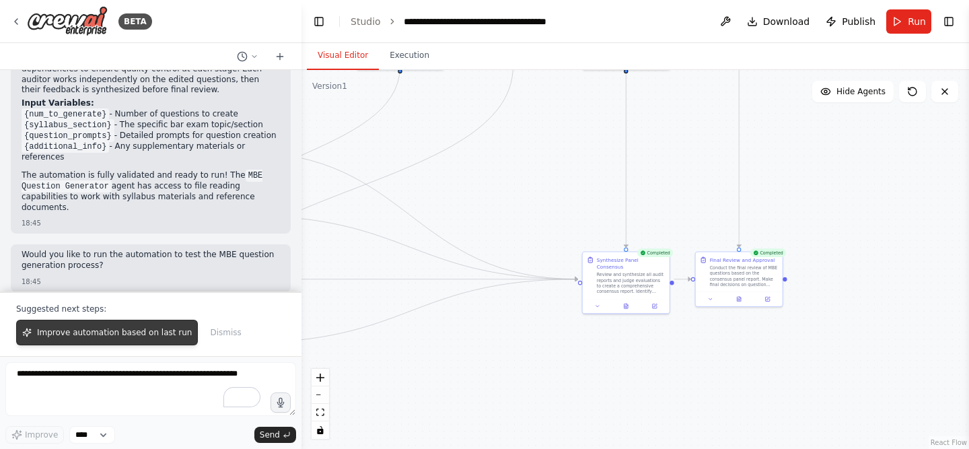
click at [137, 330] on span "Improve automation based on last run" at bounding box center [114, 332] width 155 height 11
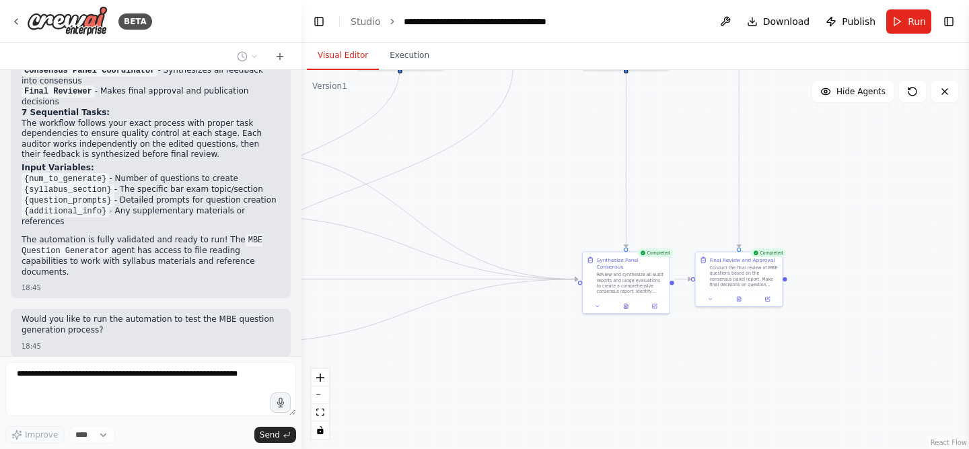
scroll to position [1378, 0]
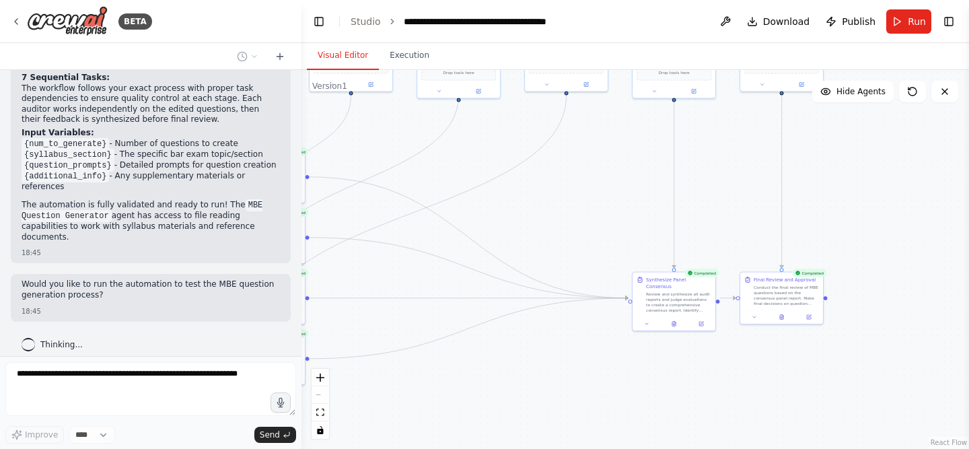
drag, startPoint x: 505, startPoint y: 227, endPoint x: 700, endPoint y: 337, distance: 224.1
click at [701, 337] on div ".deletable-edge-delete-btn { width: 20px; height: 20px; border: 0px solid #ffff…" at bounding box center [634, 259] width 667 height 379
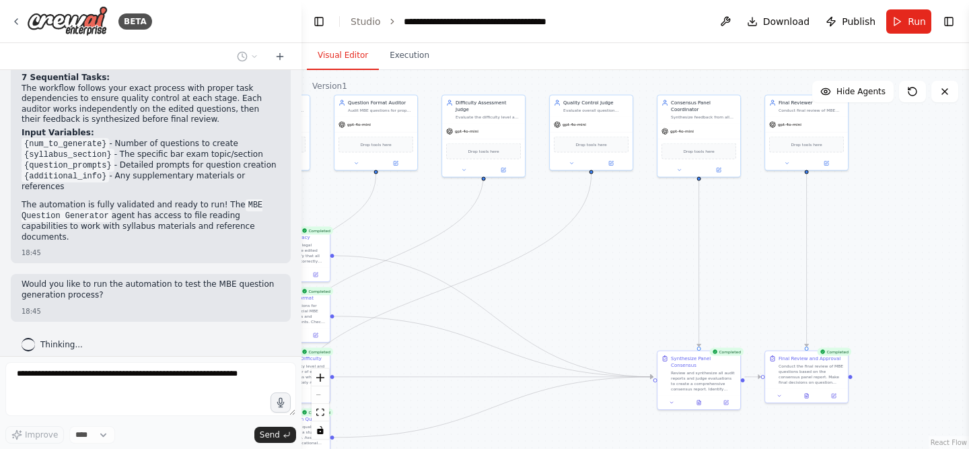
drag, startPoint x: 523, startPoint y: 219, endPoint x: 315, endPoint y: 157, distance: 217.3
click at [315, 157] on div ".deletable-edge-delete-btn { width: 20px; height: 20px; border: 0px solid #ffff…" at bounding box center [634, 259] width 667 height 379
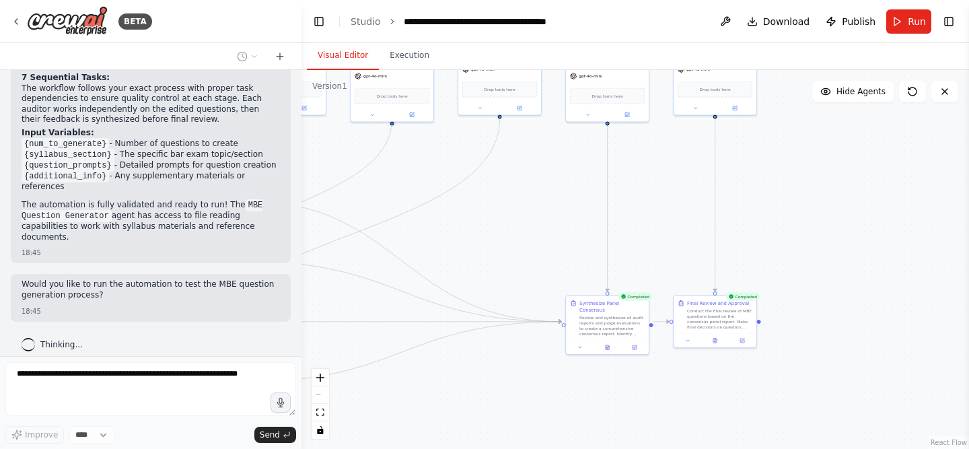
click at [775, 320] on div ".deletable-edge-delete-btn { width: 20px; height: 20px; border: 0px solid #ffff…" at bounding box center [634, 259] width 667 height 379
drag, startPoint x: 758, startPoint y: 319, endPoint x: 809, endPoint y: 319, distance: 51.1
click at [809, 319] on div ".deletable-edge-delete-btn { width: 20px; height: 20px; border: 0px solid #ffff…" at bounding box center [634, 259] width 667 height 379
click at [832, 334] on div ".deletable-edge-delete-btn { width: 20px; height: 20px; border: 0px solid #ffff…" at bounding box center [634, 259] width 667 height 379
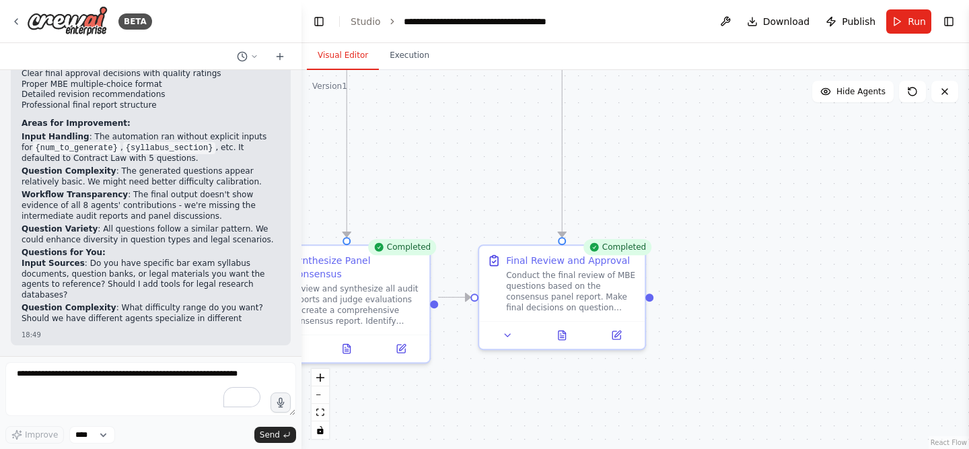
drag, startPoint x: 747, startPoint y: 279, endPoint x: 705, endPoint y: 262, distance: 45.2
click at [706, 262] on div ".deletable-edge-delete-btn { width: 20px; height: 20px; border: 0px solid #ffff…" at bounding box center [634, 259] width 667 height 379
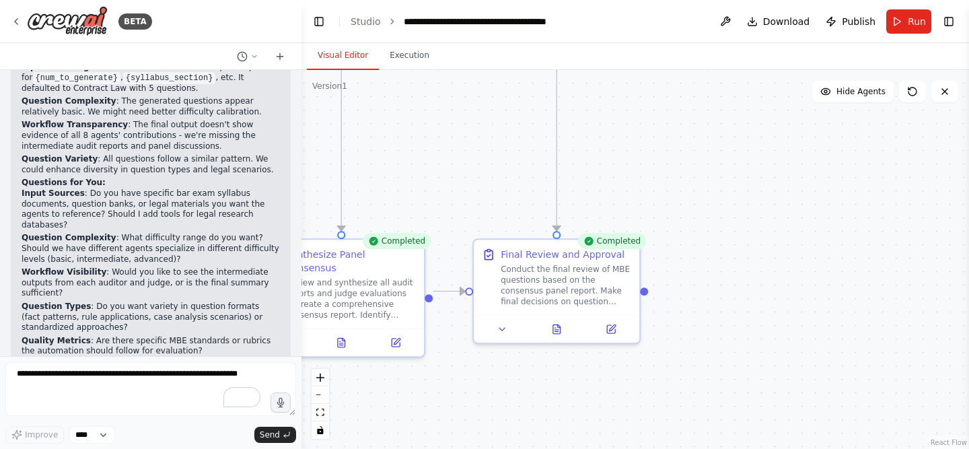
scroll to position [1822, 0]
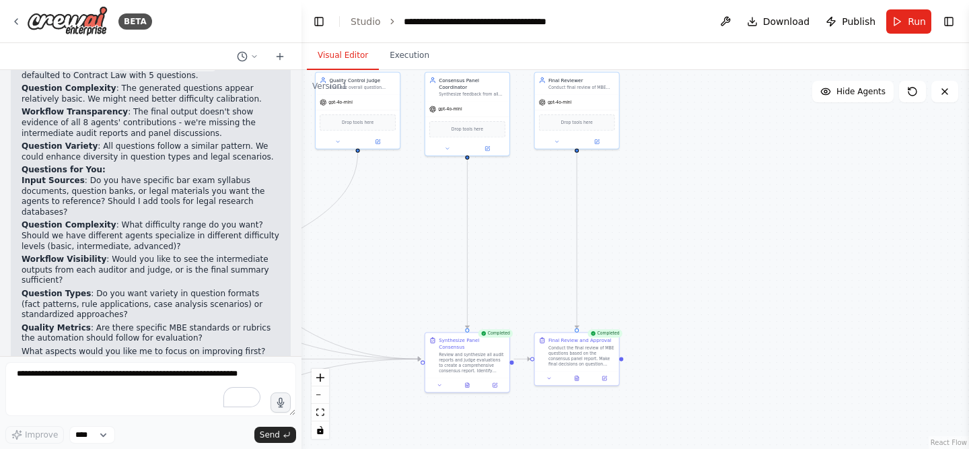
drag, startPoint x: 793, startPoint y: 175, endPoint x: 739, endPoint y: 262, distance: 102.5
click at [739, 262] on div ".deletable-edge-delete-btn { width: 20px; height: 20px; border: 0px solid #ffff…" at bounding box center [634, 259] width 667 height 379
click at [621, 356] on div at bounding box center [621, 357] width 4 height 4
click at [704, 333] on div ".deletable-edge-delete-btn { width: 20px; height: 20px; border: 0px solid #ffff…" at bounding box center [634, 259] width 667 height 379
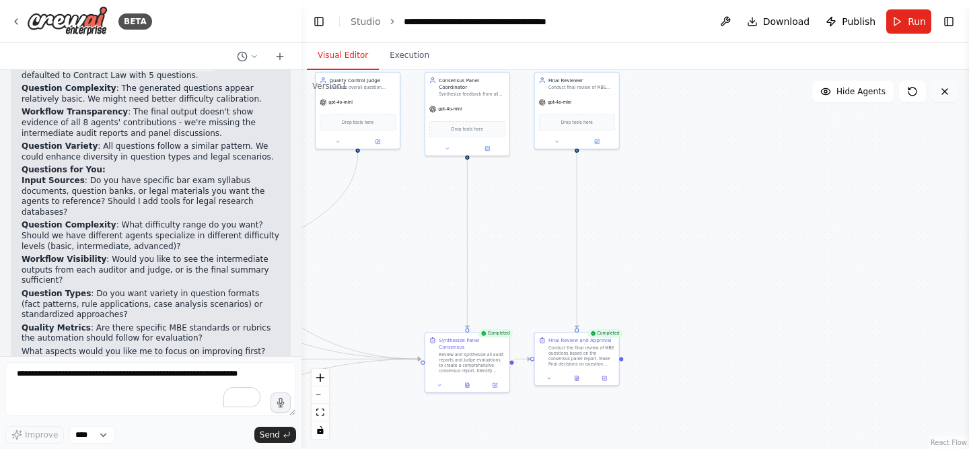
click at [944, 88] on icon at bounding box center [944, 91] width 11 height 11
click at [682, 394] on div ".deletable-edge-delete-btn { width: 20px; height: 20px; border: 0px solid #ffff…" at bounding box center [634, 259] width 667 height 379
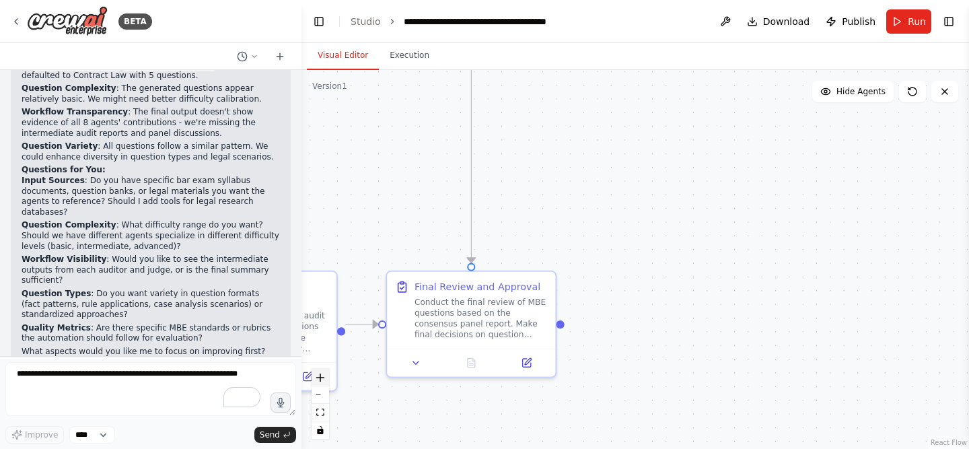
click at [322, 373] on icon "zoom in" at bounding box center [320, 377] width 8 height 8
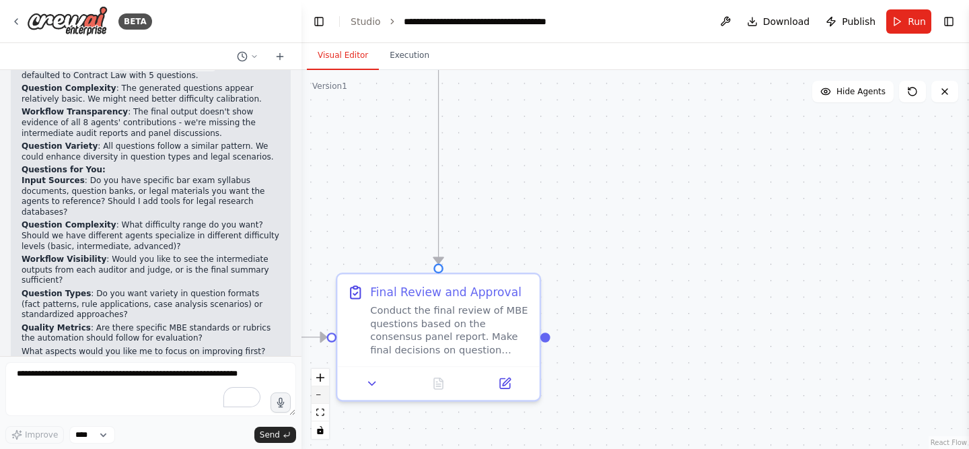
click at [322, 390] on button "zoom out" at bounding box center [319, 394] width 17 height 17
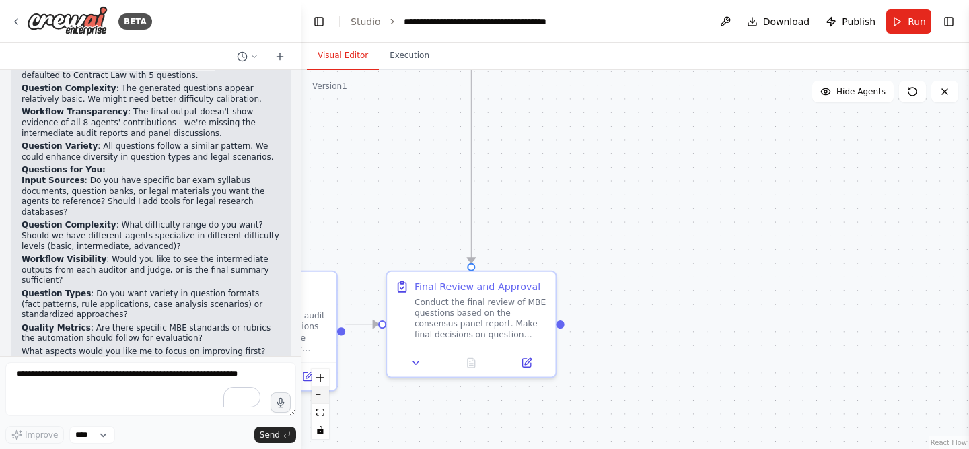
click at [322, 390] on button "zoom out" at bounding box center [319, 394] width 17 height 17
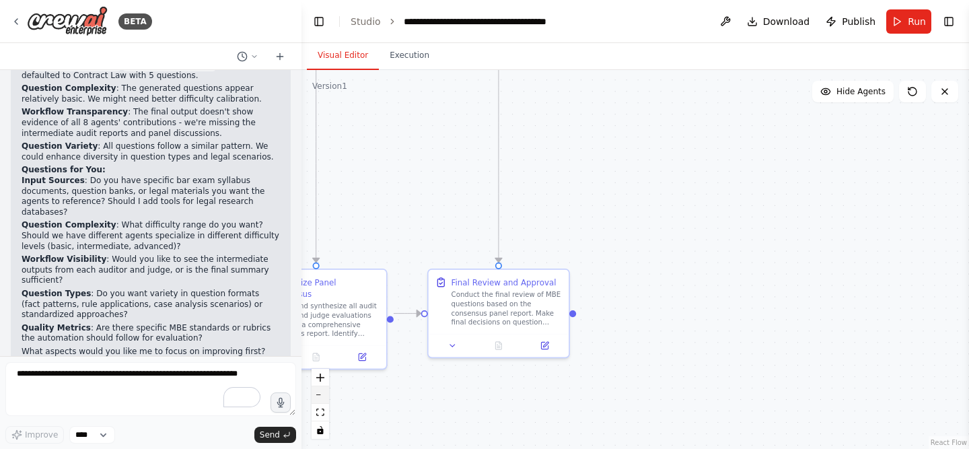
click at [322, 390] on button "zoom out" at bounding box center [319, 394] width 17 height 17
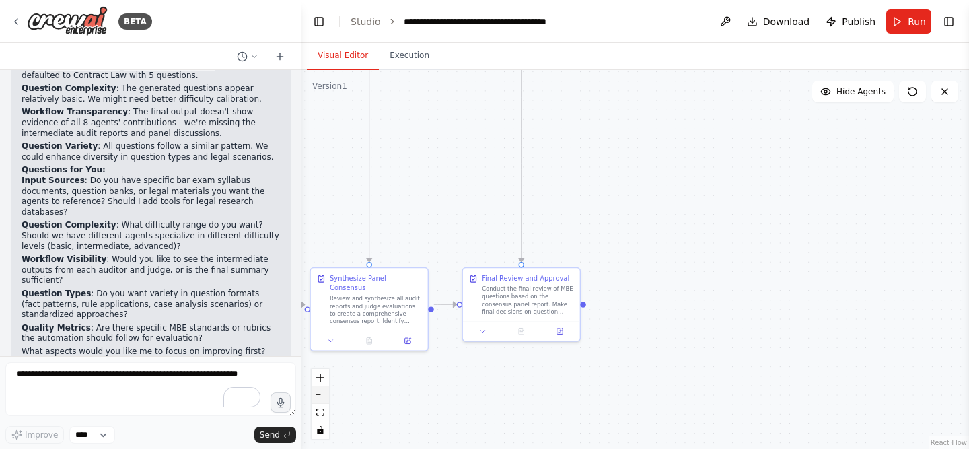
click at [322, 390] on button "zoom out" at bounding box center [319, 394] width 17 height 17
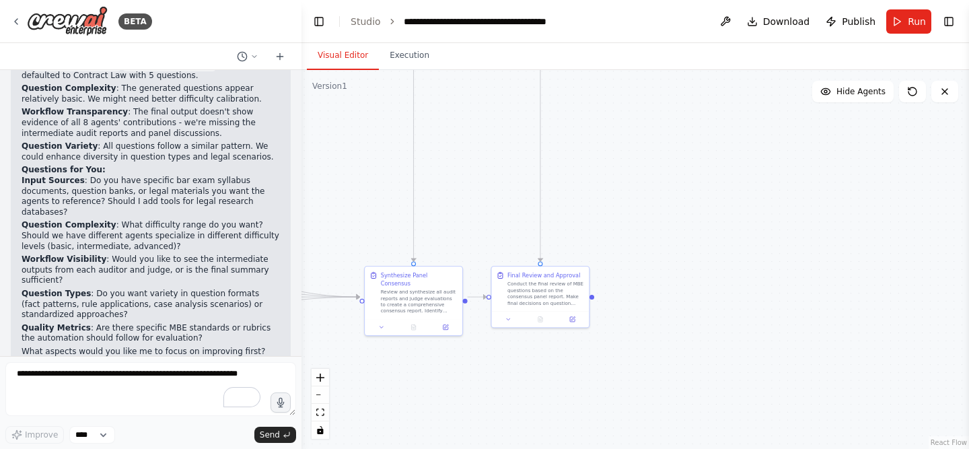
click at [704, 259] on div ".deletable-edge-delete-btn { width: 20px; height: 20px; border: 0px solid #ffff…" at bounding box center [634, 259] width 667 height 379
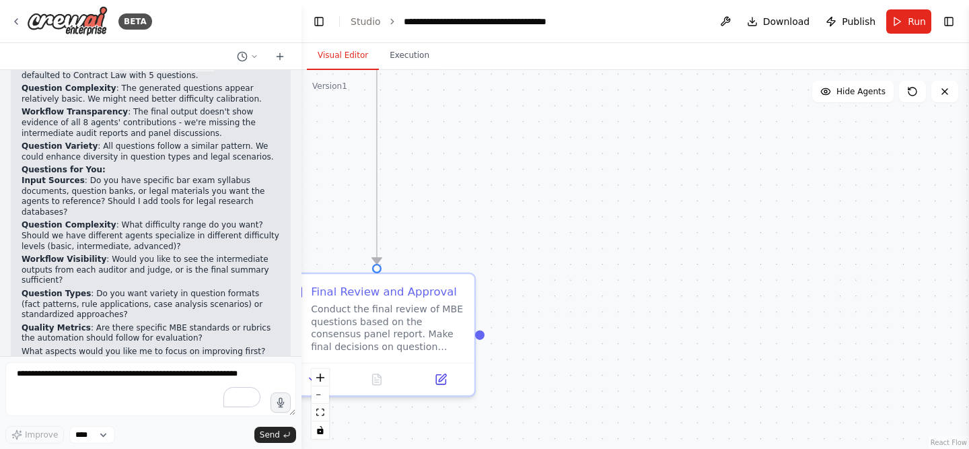
click at [274, 45] on div at bounding box center [150, 56] width 301 height 27
click at [277, 52] on icon at bounding box center [279, 56] width 11 height 11
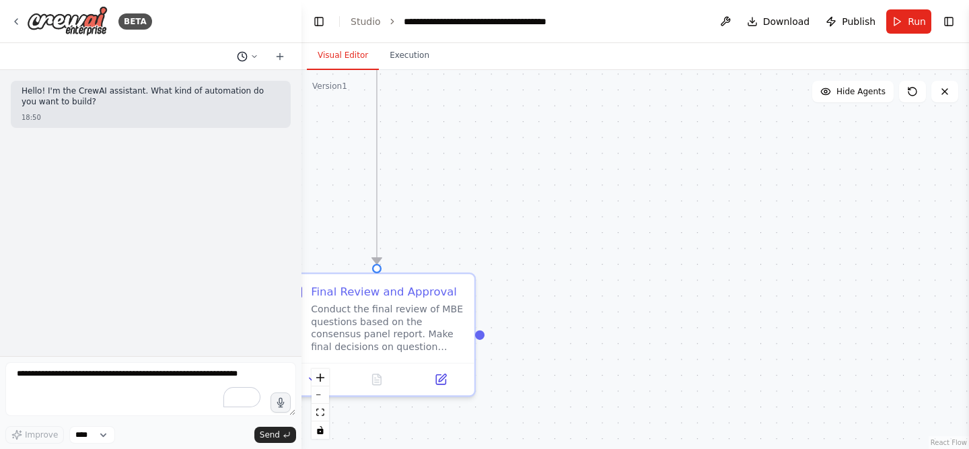
click at [251, 59] on icon at bounding box center [254, 56] width 8 height 8
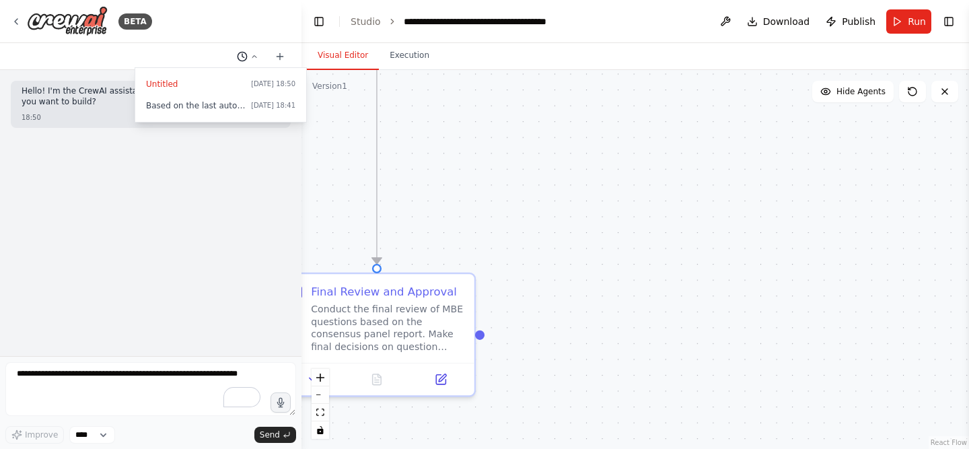
click at [251, 59] on div at bounding box center [150, 224] width 301 height 449
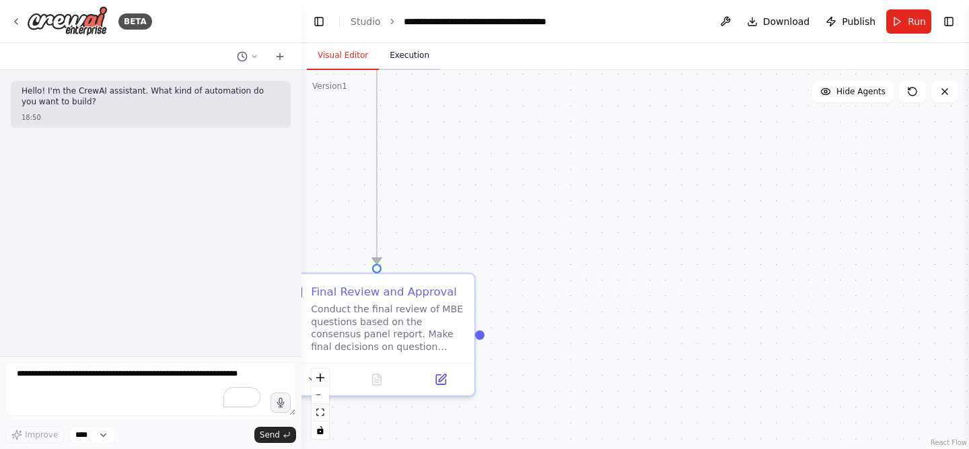
click at [412, 50] on button "Execution" at bounding box center [409, 56] width 61 height 28
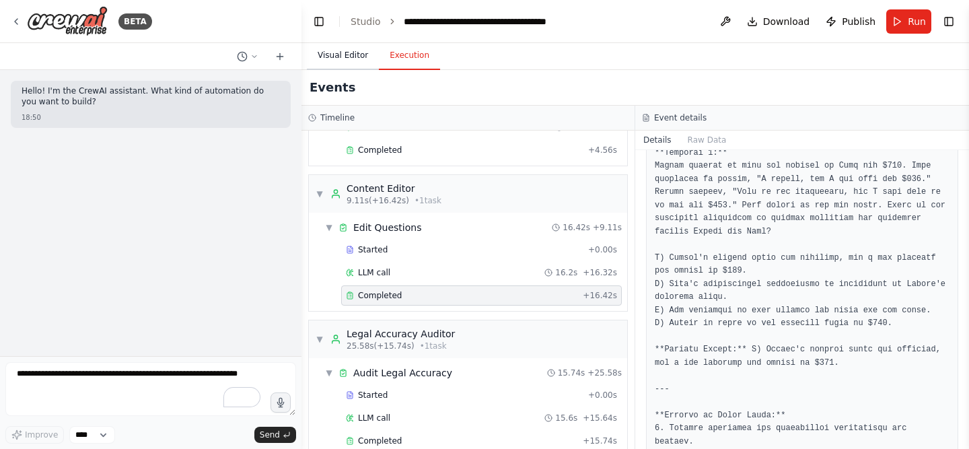
click at [346, 58] on button "Visual Editor" at bounding box center [343, 56] width 72 height 28
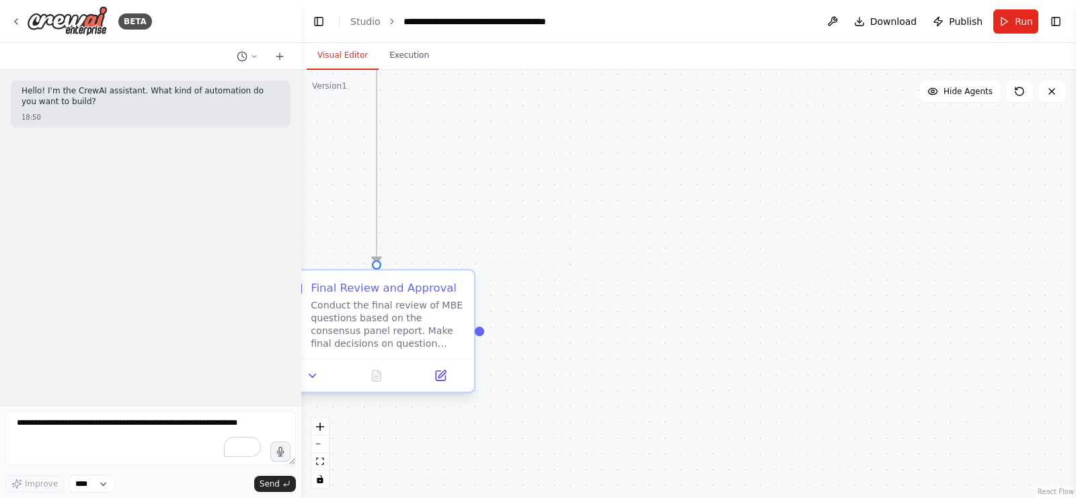
click at [483, 335] on div ".deletable-edge-delete-btn { width: 20px; height: 20px; border: 0px solid #ffff…" at bounding box center [688, 284] width 775 height 429
drag, startPoint x: 483, startPoint y: 335, endPoint x: 616, endPoint y: 320, distance: 134.1
click at [616, 320] on div ".deletable-edge-delete-btn { width: 20px; height: 20px; border: 0px solid #ffff…" at bounding box center [688, 284] width 775 height 429
click at [596, 336] on div ".deletable-edge-delete-btn { width: 20px; height: 20px; border: 0px solid #ffff…" at bounding box center [688, 284] width 775 height 429
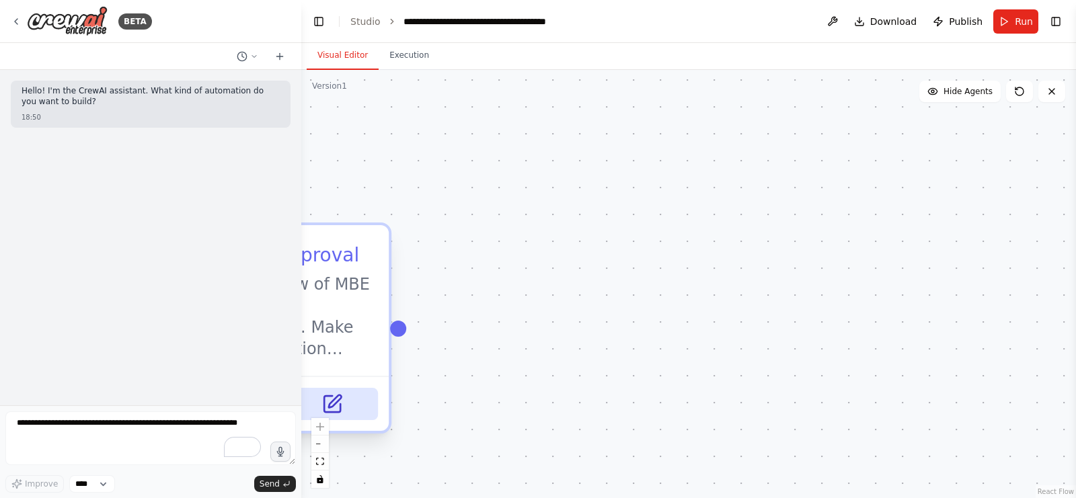
click at [341, 410] on icon at bounding box center [333, 405] width 22 height 22
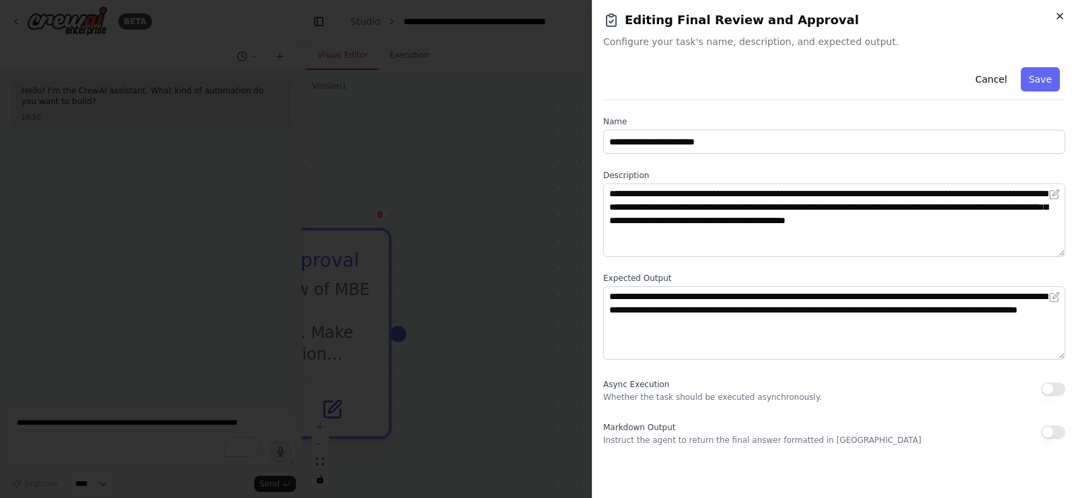
click at [968, 15] on icon "button" at bounding box center [1059, 15] width 5 height 5
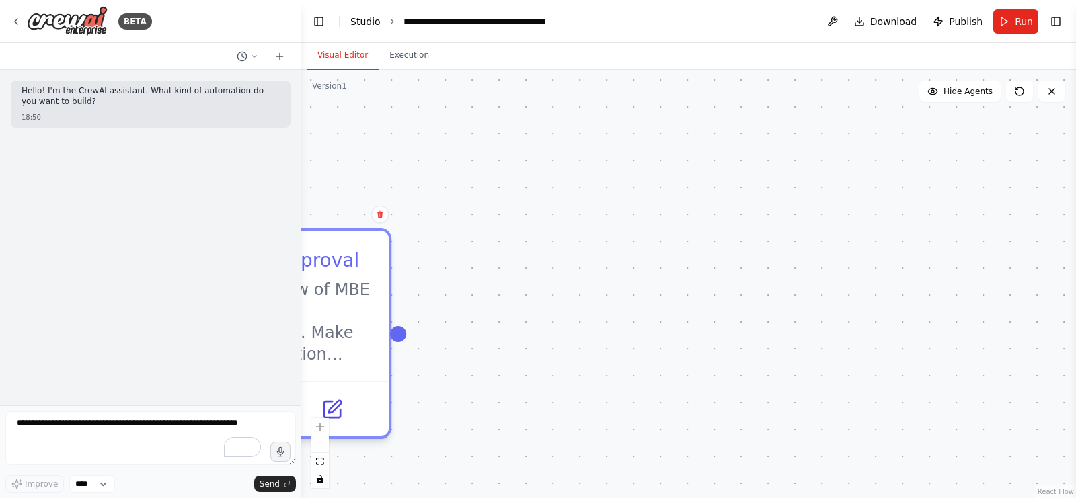
click at [363, 19] on link "Studio" at bounding box center [365, 21] width 30 height 11
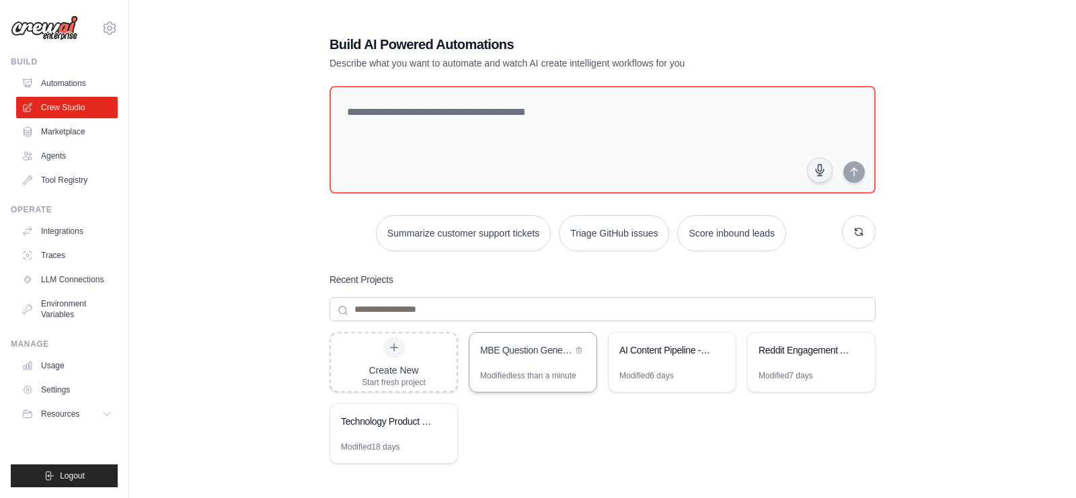
click at [523, 365] on div "MBE Question Generator & Quality Assurance" at bounding box center [533, 352] width 127 height 38
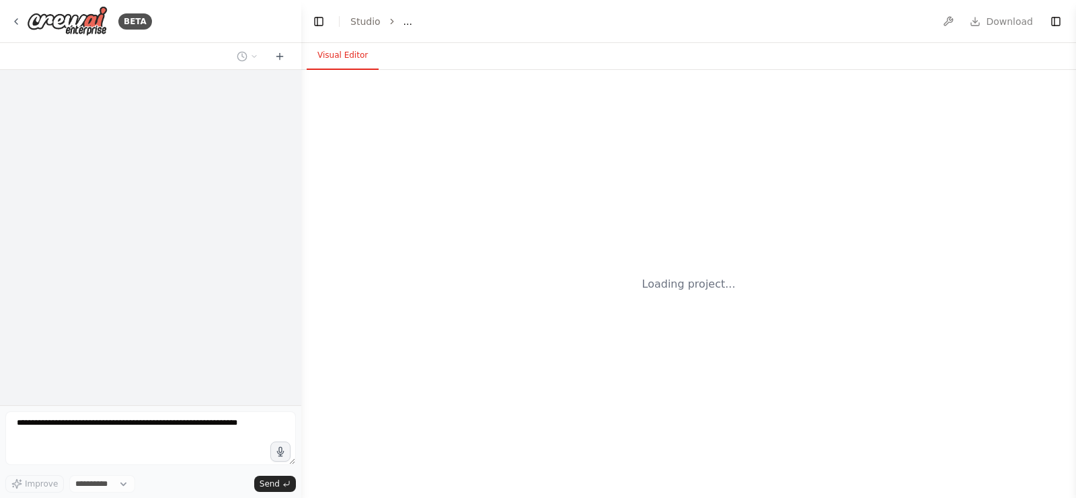
select select "****"
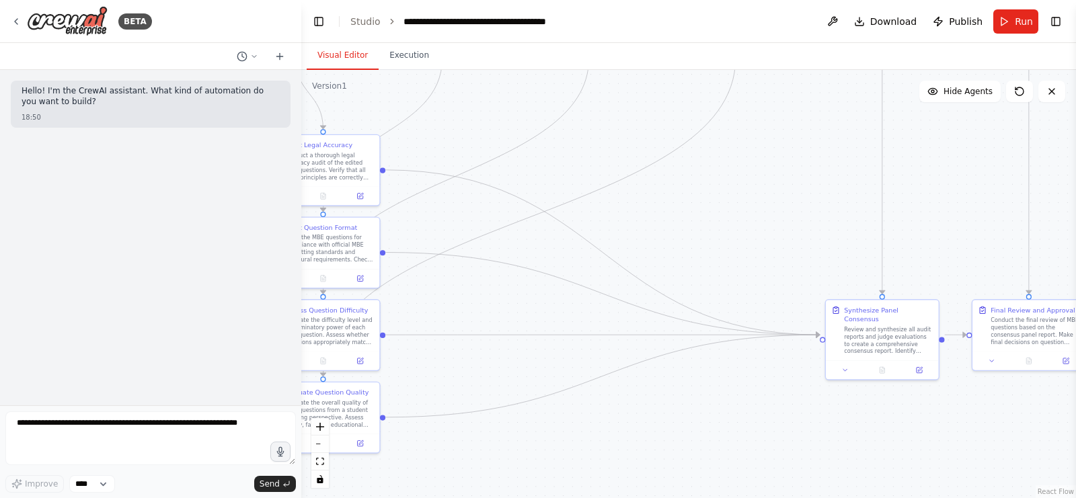
drag, startPoint x: 1006, startPoint y: 371, endPoint x: 484, endPoint y: 94, distance: 591.6
click at [484, 94] on div ".deletable-edge-delete-btn { width: 20px; height: 20px; border: 0px solid #ffff…" at bounding box center [688, 284] width 775 height 429
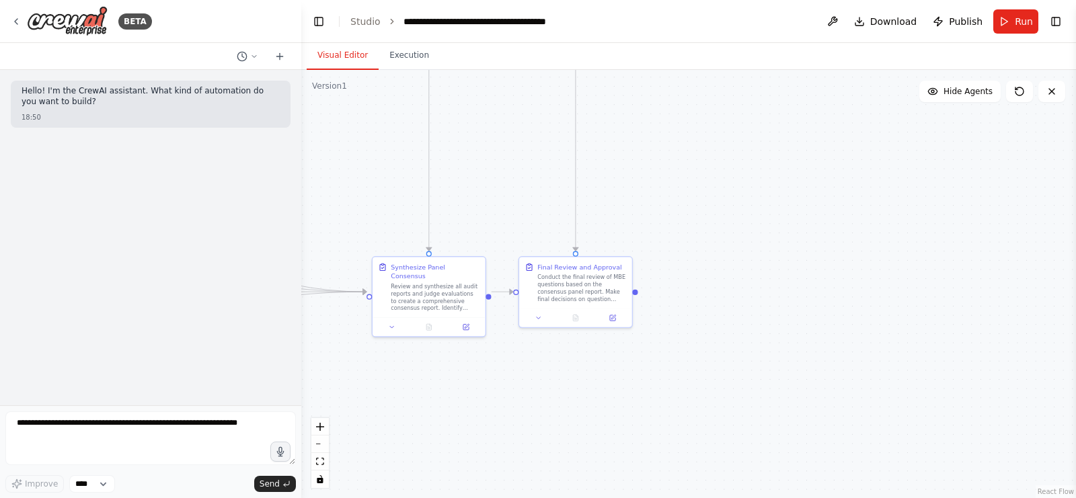
drag, startPoint x: 779, startPoint y: 233, endPoint x: 336, endPoint y: 191, distance: 444.6
click at [336, 191] on div ".deletable-edge-delete-btn { width: 20px; height: 20px; border: 0px solid #ffff…" at bounding box center [688, 284] width 775 height 429
click at [731, 281] on div ".deletable-edge-delete-btn { width: 20px; height: 20px; border: 0px solid #ffff…" at bounding box center [688, 284] width 775 height 429
click at [688, 277] on div ".deletable-edge-delete-btn { width: 20px; height: 20px; border: 0px solid #ffff…" at bounding box center [688, 284] width 775 height 429
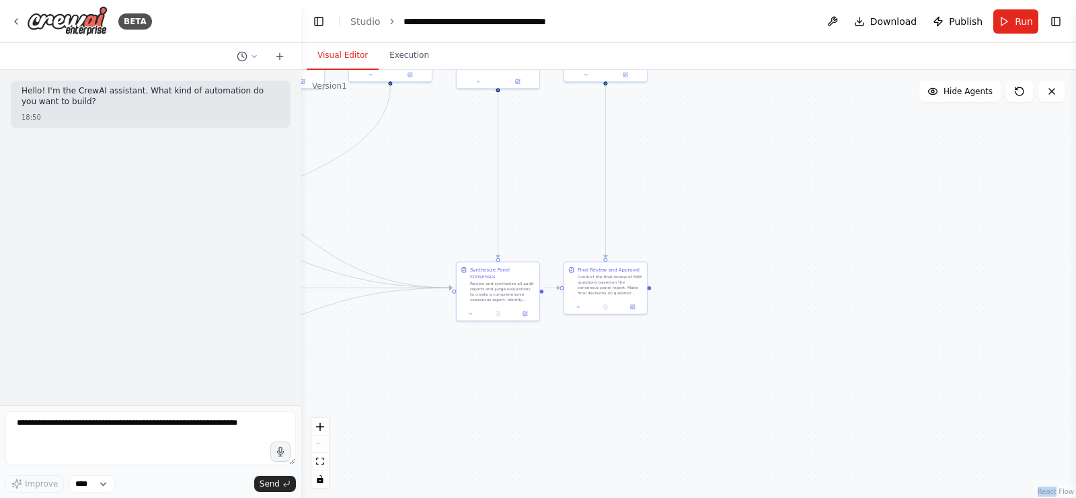
click at [688, 277] on div ".deletable-edge-delete-btn { width: 20px; height: 20px; border: 0px solid #ffff…" at bounding box center [688, 284] width 775 height 429
click at [139, 429] on textarea at bounding box center [150, 439] width 291 height 54
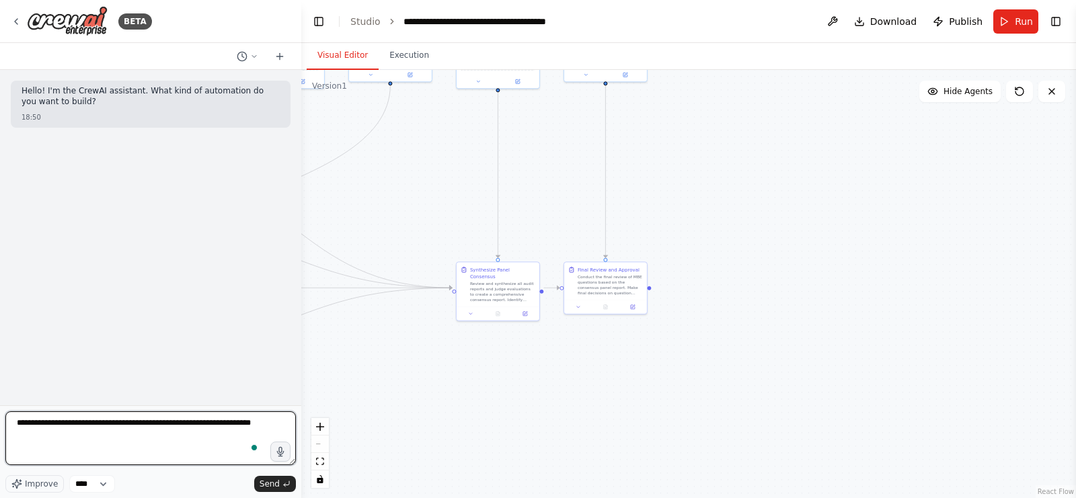
type textarea "**********"
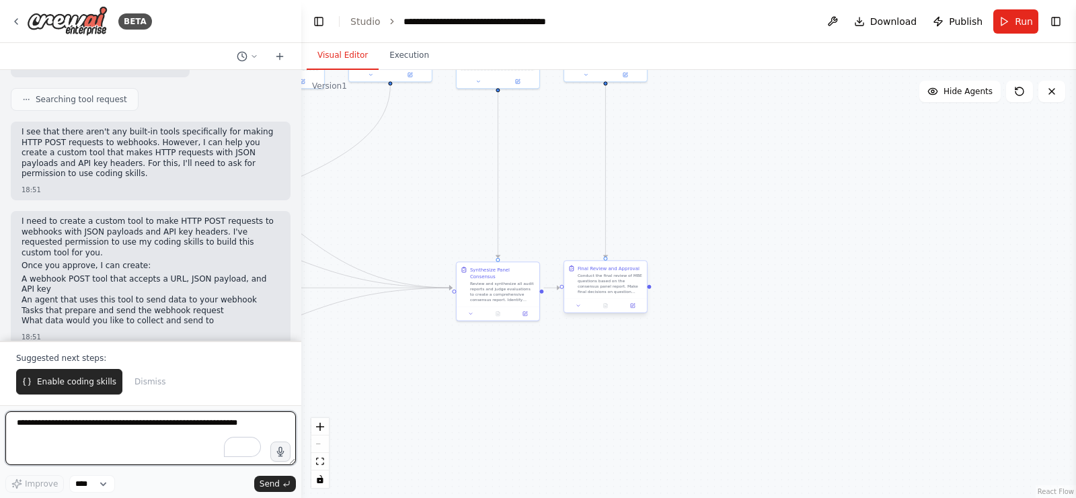
scroll to position [486, 0]
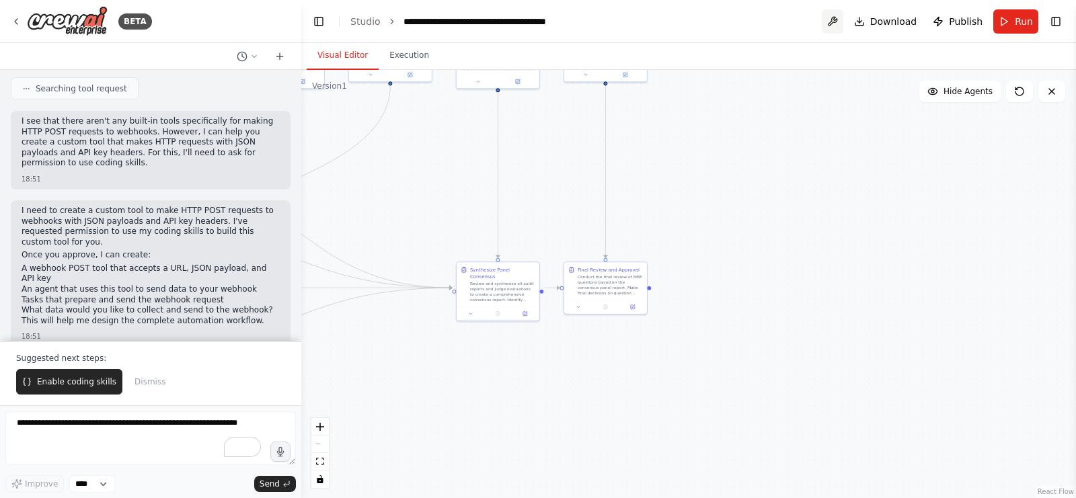
click at [836, 15] on button at bounding box center [833, 21] width 22 height 24
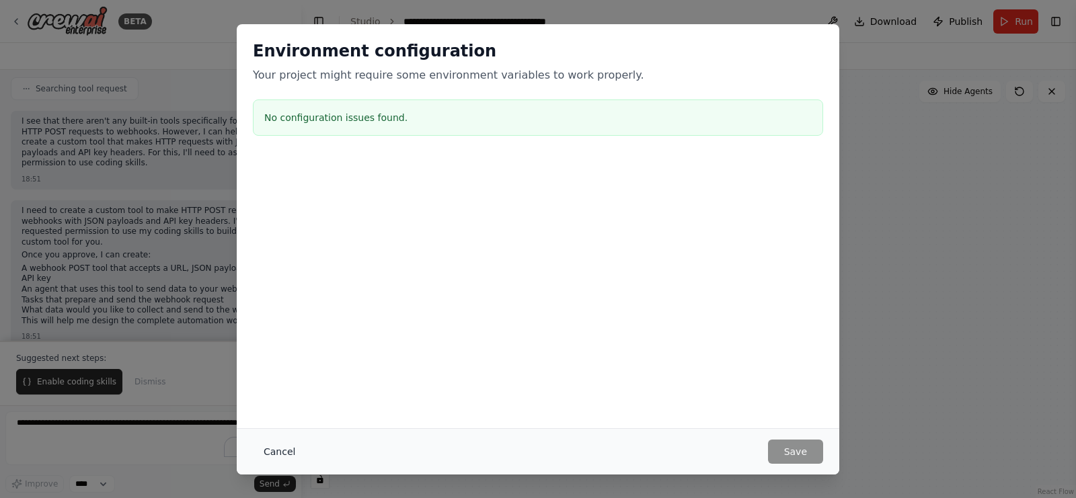
click at [284, 449] on button "Cancel" at bounding box center [279, 452] width 53 height 24
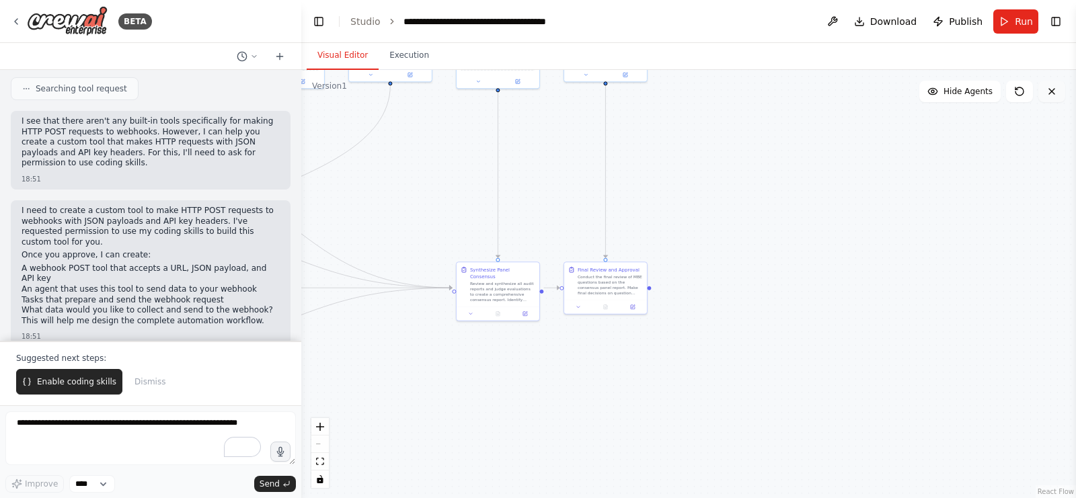
click at [1060, 92] on button at bounding box center [1052, 92] width 27 height 22
click at [1055, 28] on button "Toggle Right Sidebar" at bounding box center [1056, 21] width 19 height 19
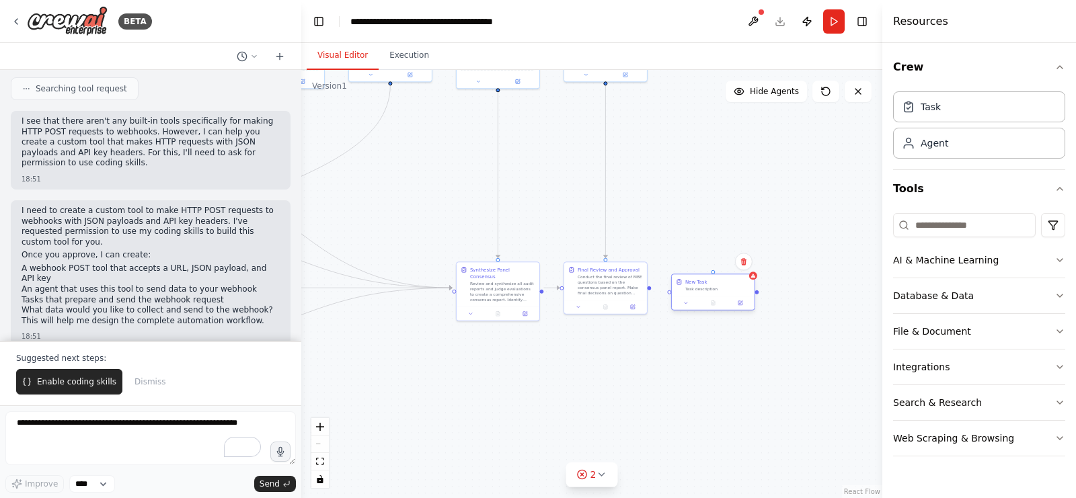
drag, startPoint x: 773, startPoint y: 317, endPoint x: 725, endPoint y: 293, distance: 53.2
click at [725, 293] on div "New Task Task description" at bounding box center [713, 292] width 84 height 37
click at [688, 307] on div at bounding box center [713, 303] width 83 height 14
click at [688, 303] on icon at bounding box center [685, 303] width 5 height 5
click at [1010, 424] on button "Web Scraping & Browsing" at bounding box center [979, 438] width 172 height 35
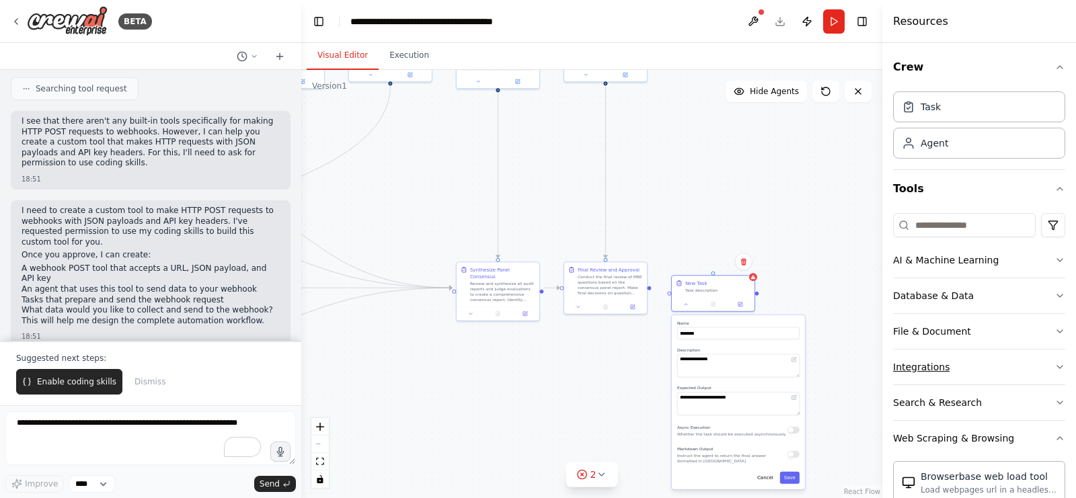
click at [1011, 360] on button "Integrations" at bounding box center [979, 367] width 172 height 35
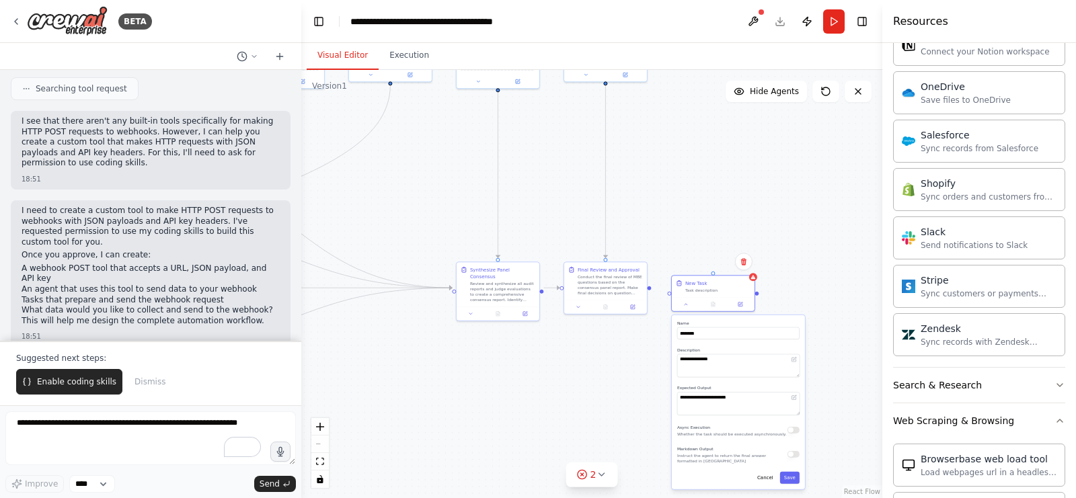
scroll to position [0, 0]
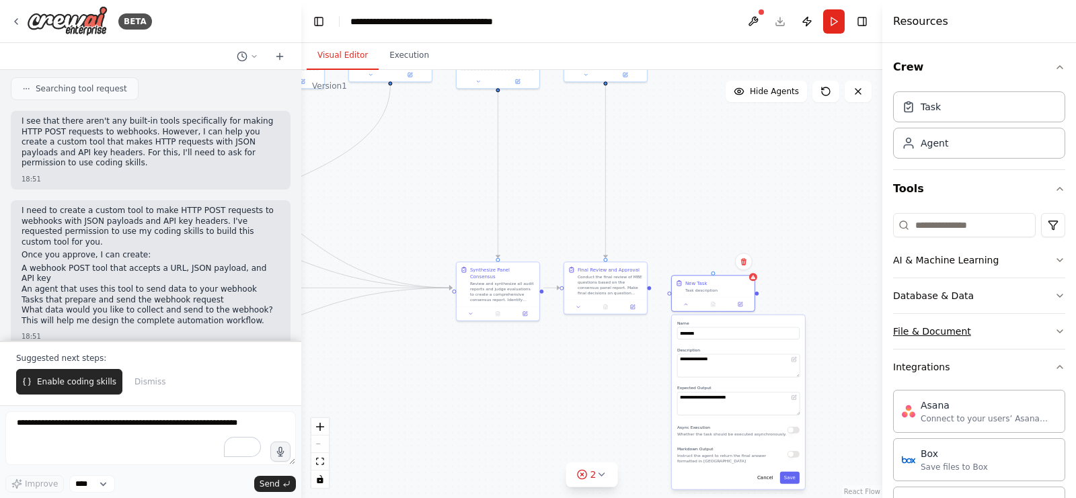
click at [972, 324] on button "File & Document" at bounding box center [979, 331] width 172 height 35
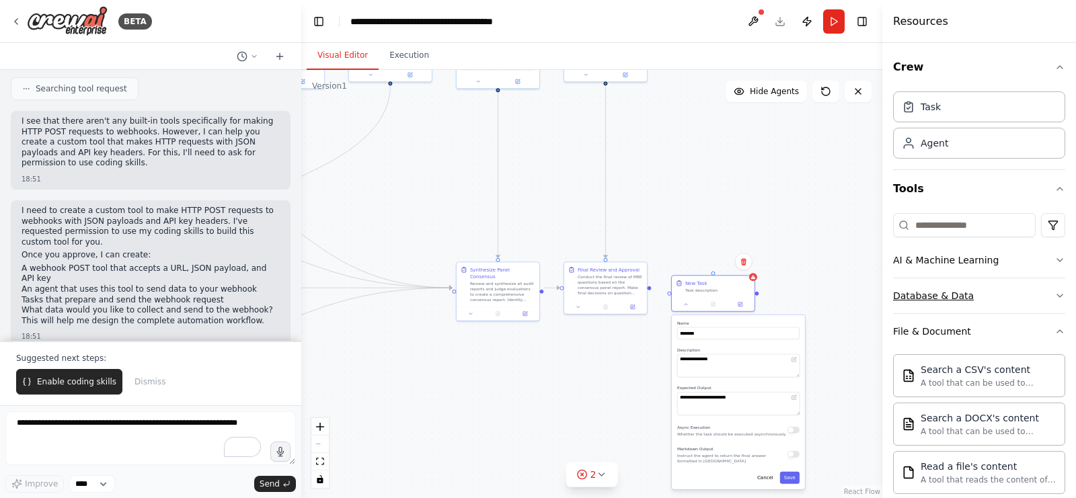
click at [988, 301] on button "Database & Data" at bounding box center [979, 295] width 172 height 35
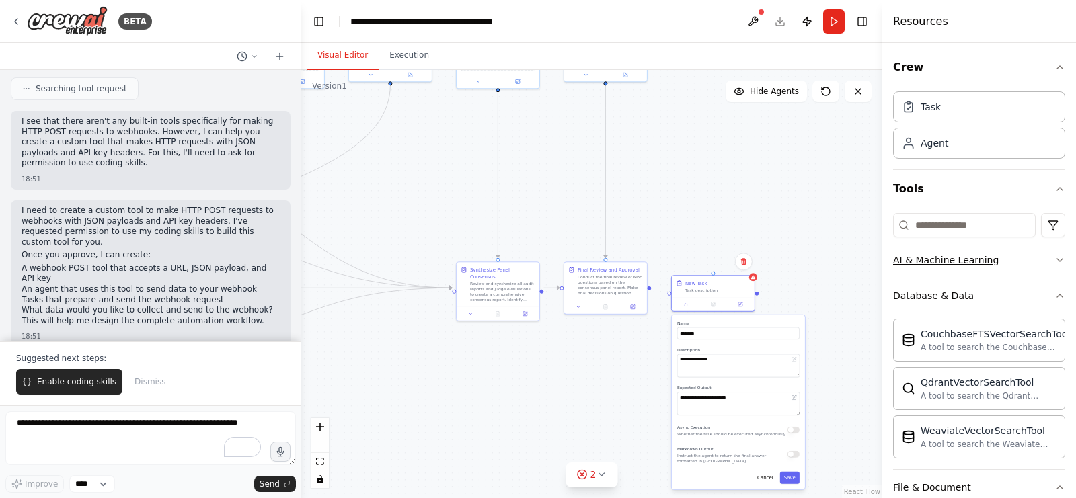
click at [1005, 252] on button "AI & Machine Learning" at bounding box center [979, 260] width 172 height 35
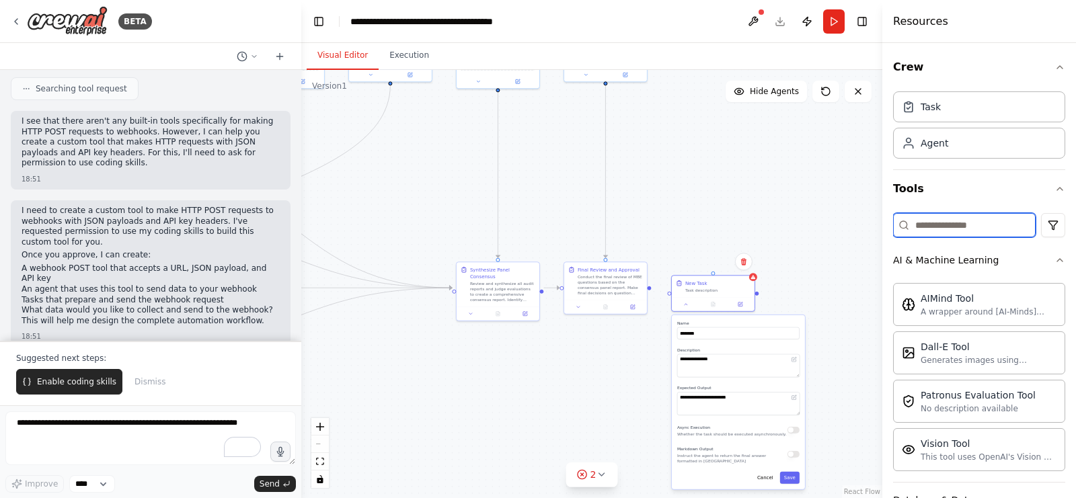
click at [966, 228] on input at bounding box center [964, 225] width 143 height 24
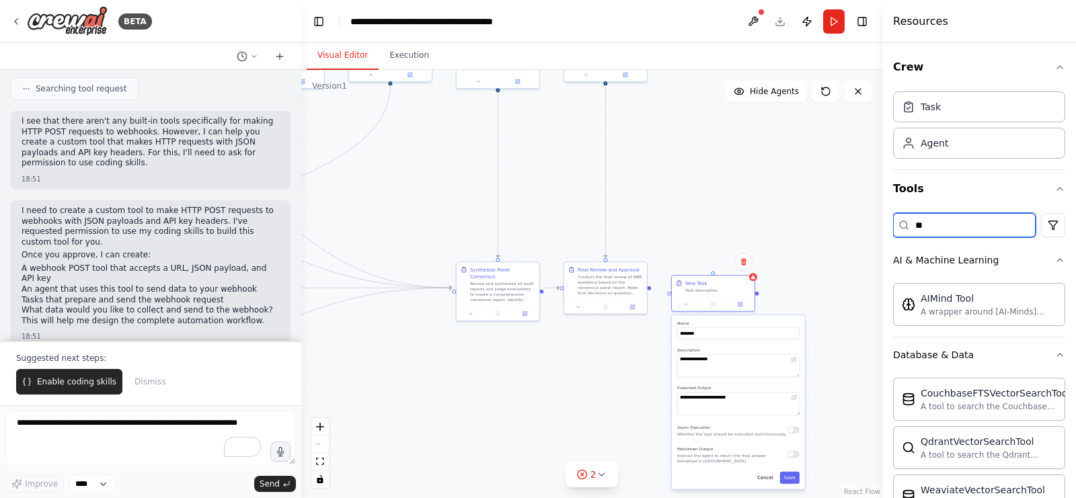
type input "*"
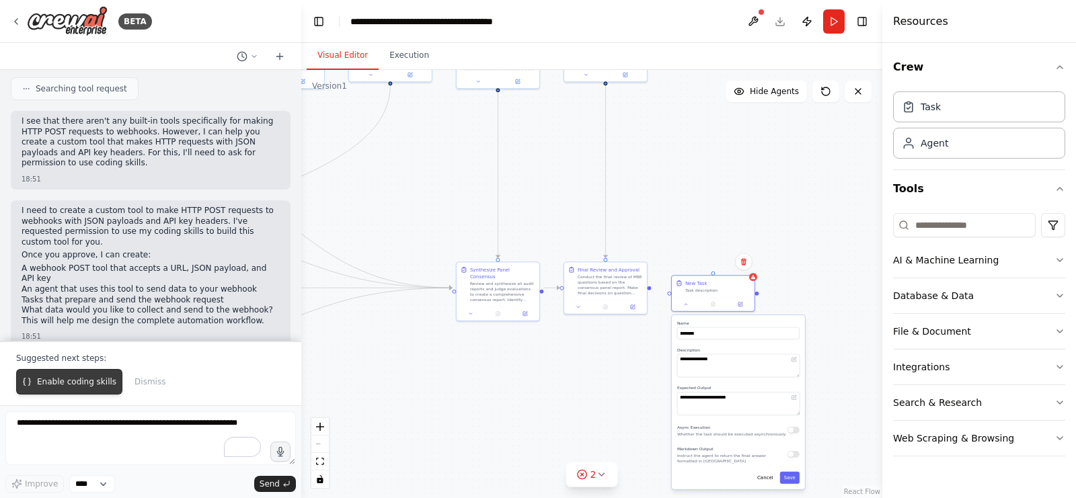
click at [93, 386] on span "Enable coding skills" at bounding box center [76, 382] width 79 height 11
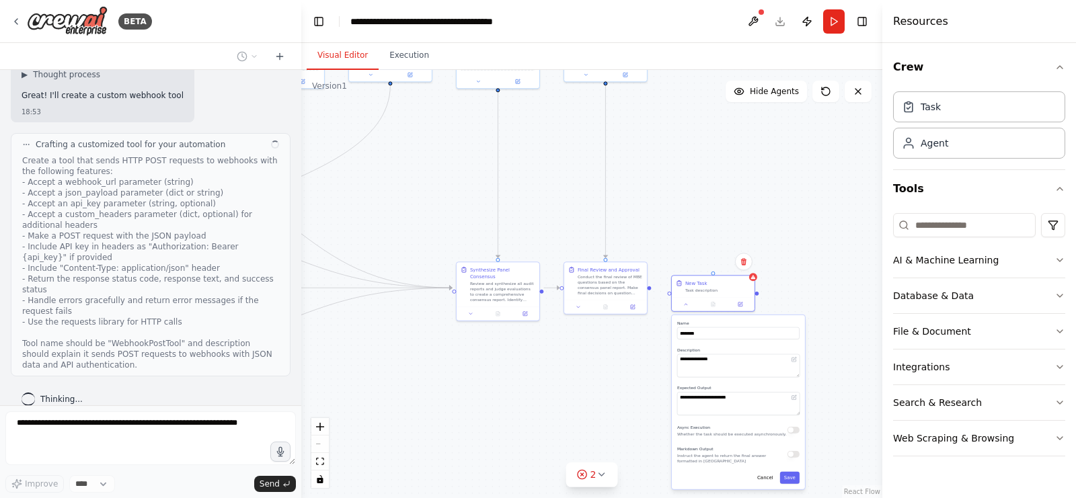
scroll to position [793, 0]
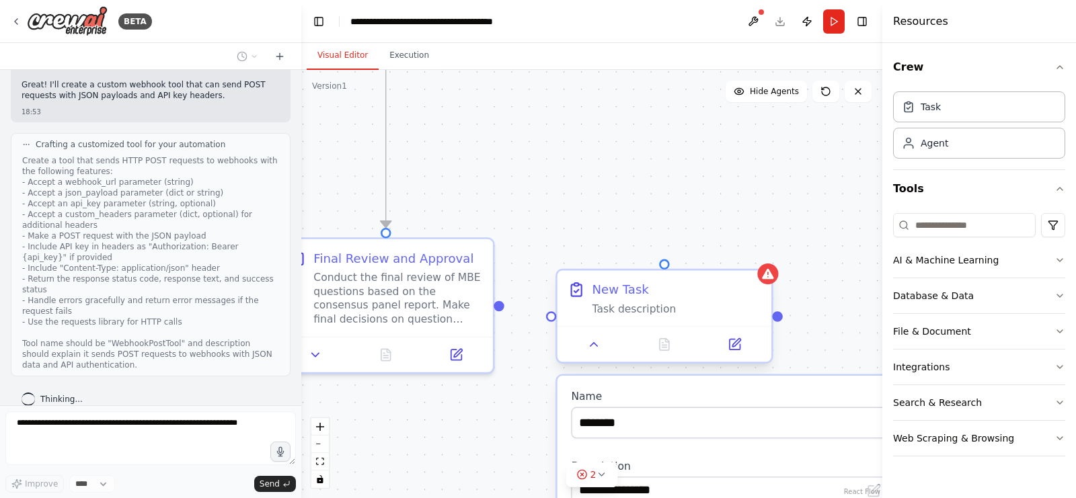
click at [722, 311] on div "Task description" at bounding box center [676, 309] width 169 height 14
click at [764, 264] on button at bounding box center [761, 258] width 17 height 17
click at [737, 259] on button "Confirm" at bounding box center [724, 259] width 48 height 16
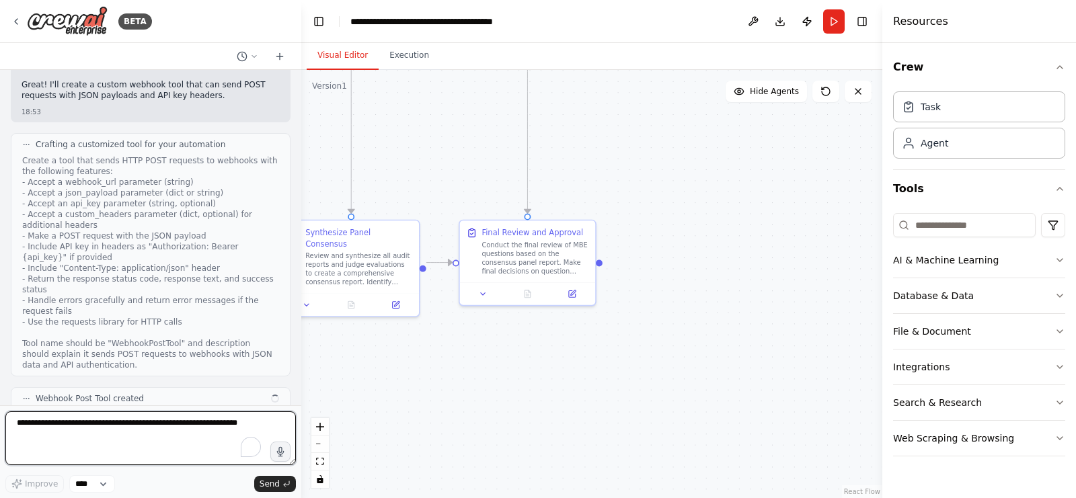
scroll to position [1773, 0]
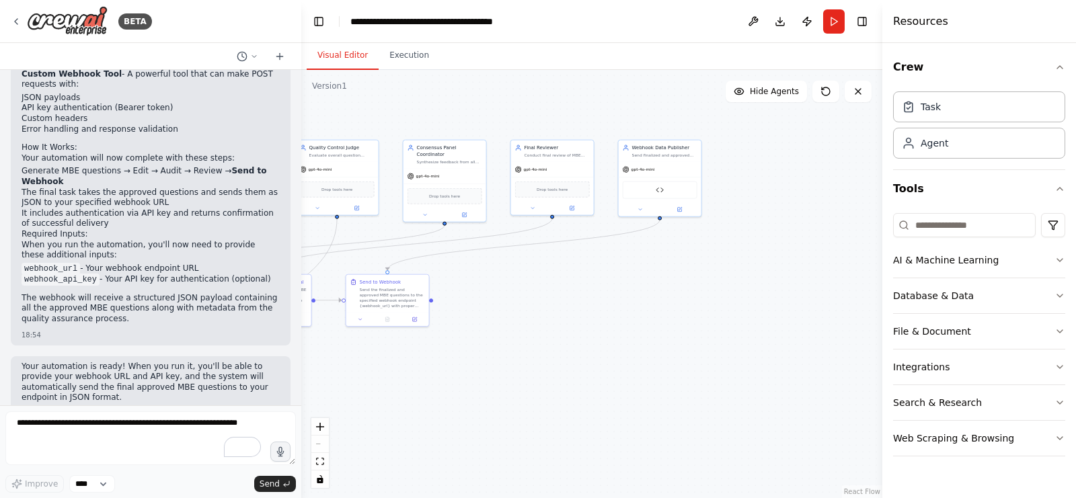
drag, startPoint x: 521, startPoint y: 285, endPoint x: 558, endPoint y: 398, distance: 119.6
click at [558, 398] on div ".deletable-edge-delete-btn { width: 20px; height: 20px; border: 0px solid #ffff…" at bounding box center [591, 284] width 581 height 429
click at [668, 193] on div "Webhook Post Tool" at bounding box center [661, 192] width 75 height 17
click at [636, 216] on div at bounding box center [661, 212] width 83 height 13
click at [638, 210] on icon at bounding box center [640, 212] width 5 height 5
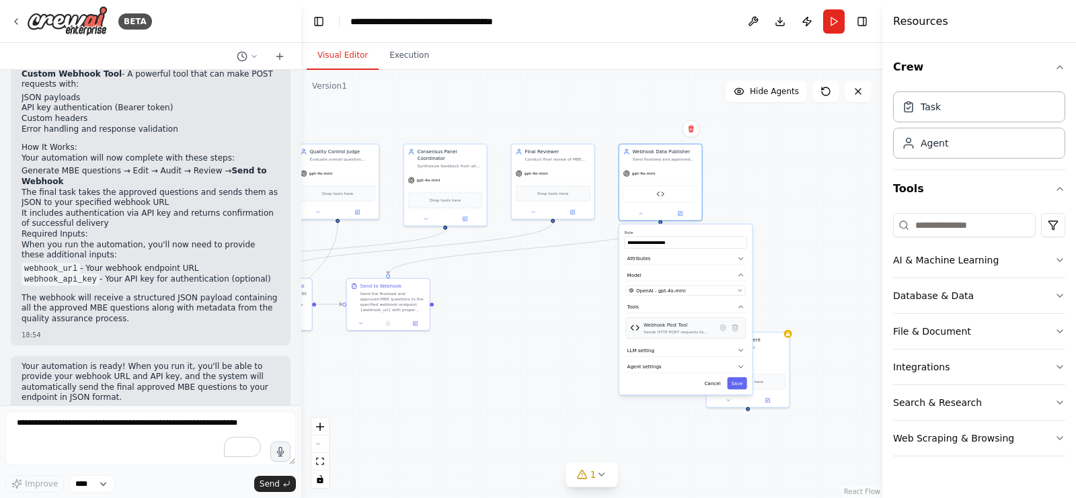
click at [673, 333] on div "Webhook Post Tool Sends HTTP POST requests to webhooks with JSON data and API a…" at bounding box center [686, 329] width 120 height 22
click at [722, 329] on icon at bounding box center [723, 328] width 8 height 8
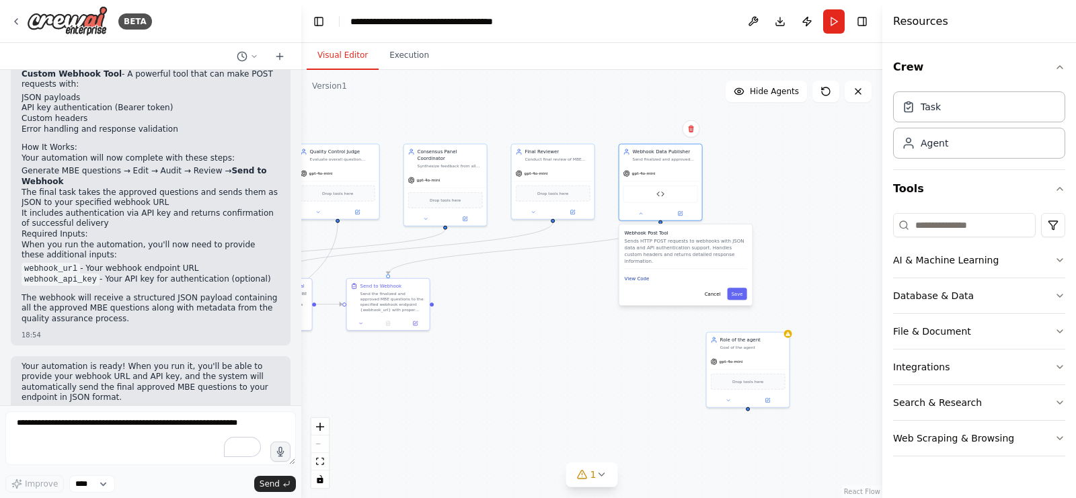
click at [636, 275] on button "View Code" at bounding box center [637, 278] width 25 height 7
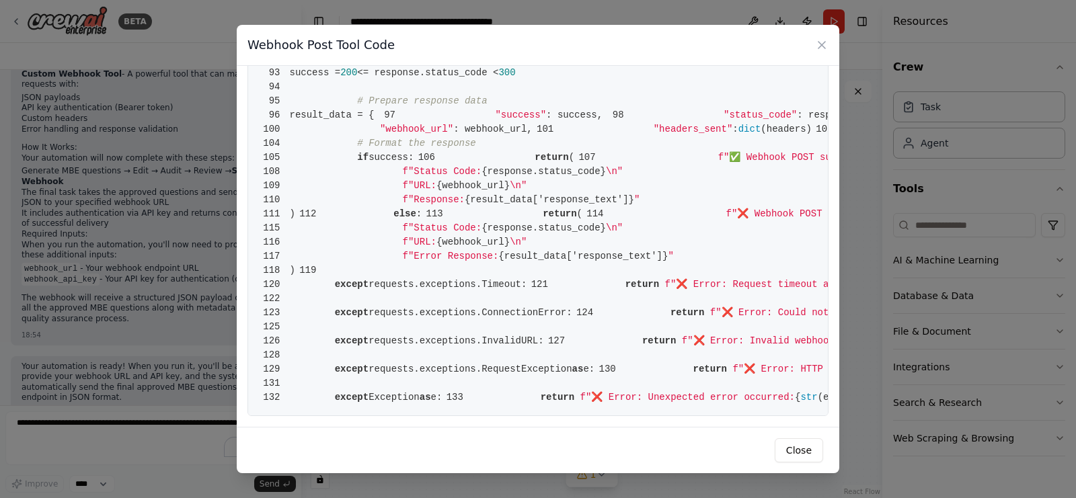
scroll to position [348, 0]
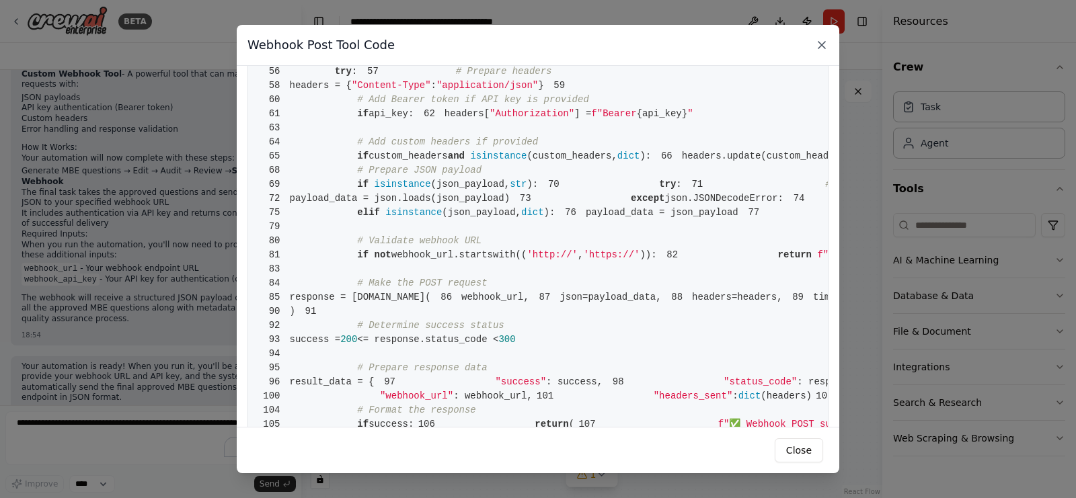
click at [823, 42] on icon at bounding box center [822, 45] width 7 height 7
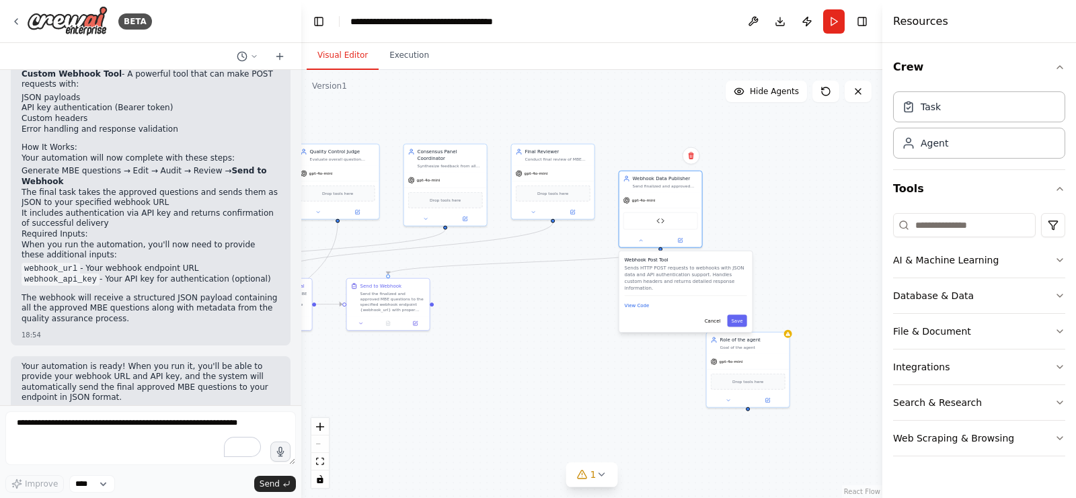
drag, startPoint x: 688, startPoint y: 279, endPoint x: 685, endPoint y: 305, distance: 25.8
click at [685, 305] on div "Webhook Post Tool Sends HTTP POST requests to webhooks with JSON data and API a…" at bounding box center [686, 292] width 133 height 81
click at [740, 315] on button "Save" at bounding box center [737, 321] width 20 height 12
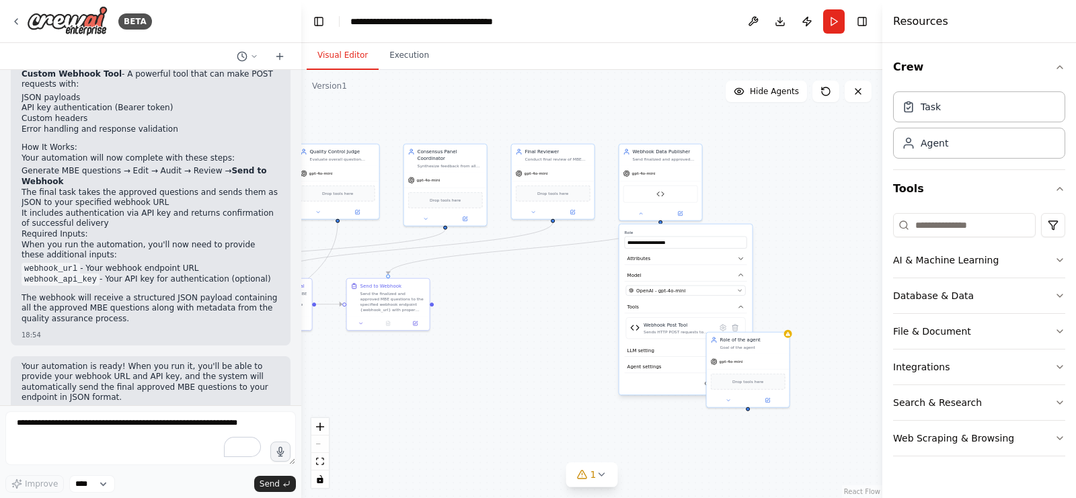
click at [820, 363] on div ".deletable-edge-delete-btn { width: 20px; height: 20px; border: 0px solid #ffff…" at bounding box center [591, 284] width 581 height 429
click at [642, 211] on icon at bounding box center [640, 212] width 5 height 5
click at [770, 348] on div "Goal of the agent" at bounding box center [752, 346] width 65 height 5
click at [776, 320] on icon at bounding box center [779, 317] width 8 height 8
click at [750, 317] on button "Confirm" at bounding box center [740, 317] width 48 height 16
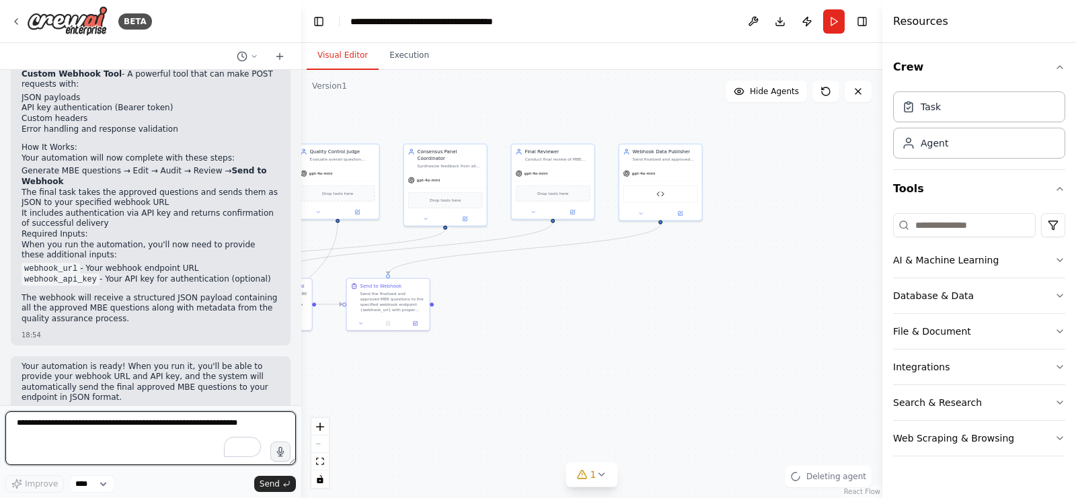
click at [71, 451] on textarea "To enrich screen reader interactions, please activate Accessibility in Grammarl…" at bounding box center [150, 439] width 291 height 54
click at [128, 426] on textarea "To enrich screen reader interactions, please activate Accessibility in Grammarl…" at bounding box center [150, 439] width 291 height 54
type textarea "**********"
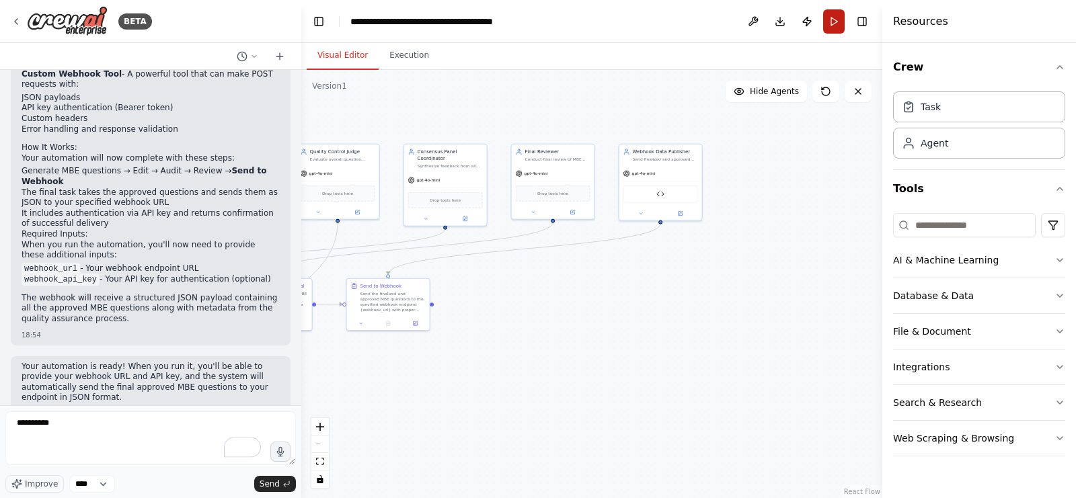
click at [840, 23] on button "Run" at bounding box center [834, 21] width 22 height 24
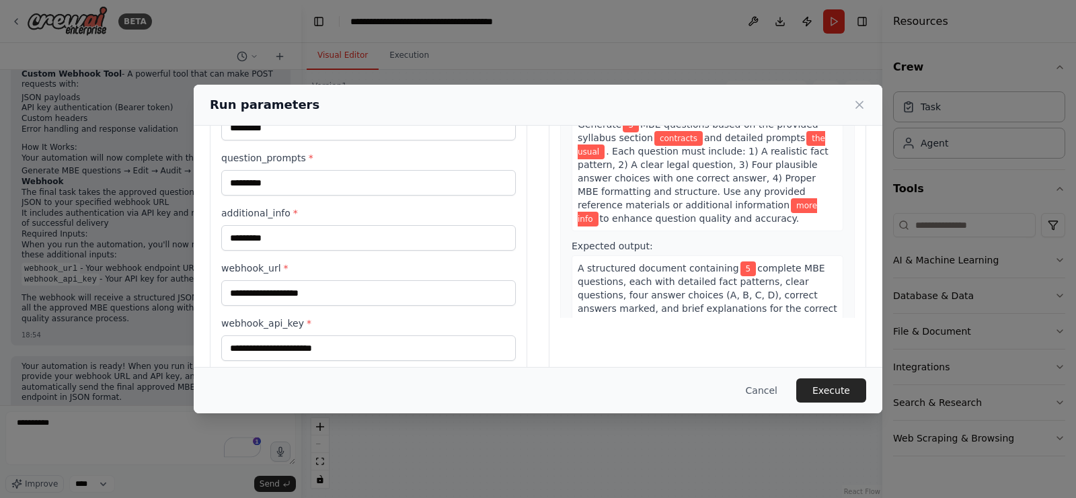
scroll to position [135, 0]
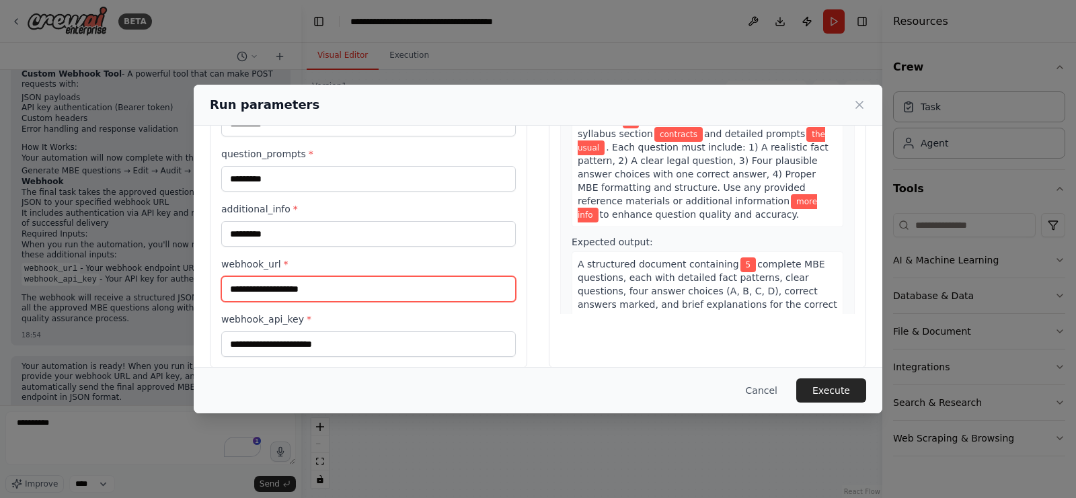
click at [435, 289] on input "webhook_url *" at bounding box center [368, 289] width 295 height 26
type input "**********"
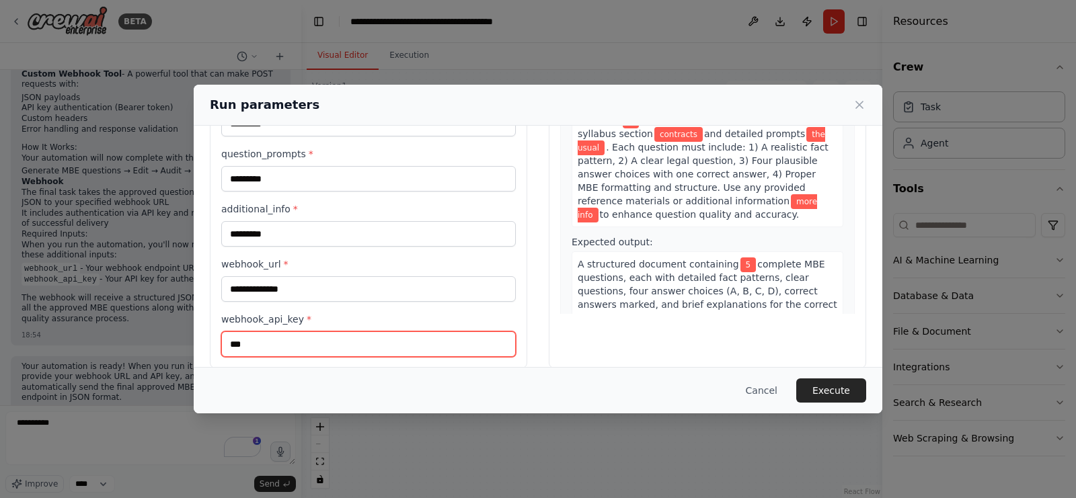
scroll to position [147, 0]
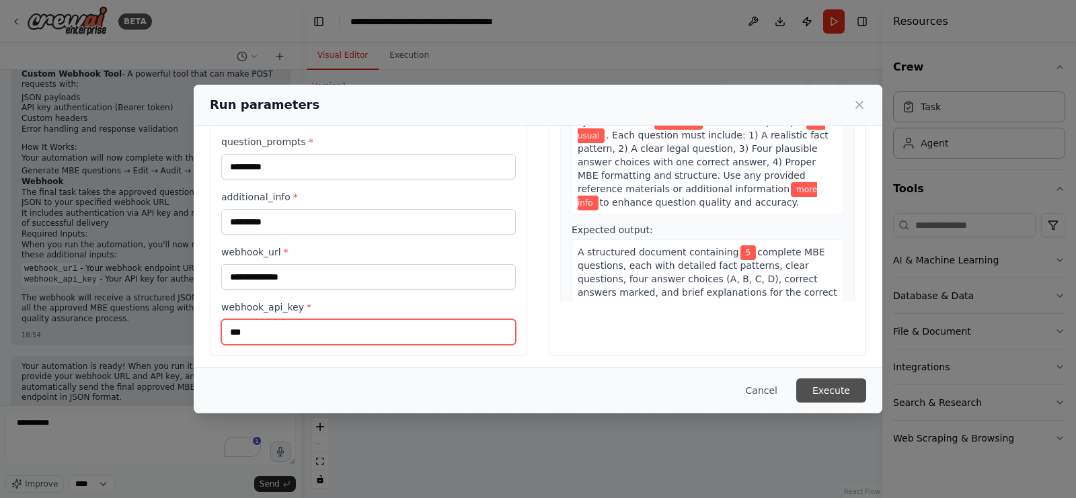
type input "***"
click at [843, 390] on button "Execute" at bounding box center [831, 391] width 70 height 24
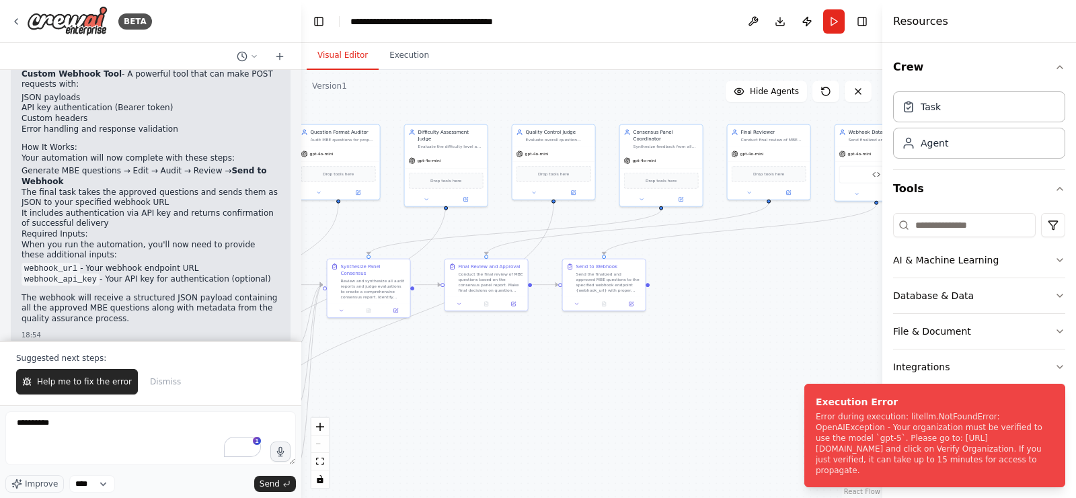
drag, startPoint x: 453, startPoint y: 443, endPoint x: 669, endPoint y: 423, distance: 216.8
click at [669, 423] on div ".deletable-edge-delete-btn { width: 20px; height: 20px; border: 0px solid #ffff…" at bounding box center [591, 284] width 581 height 429
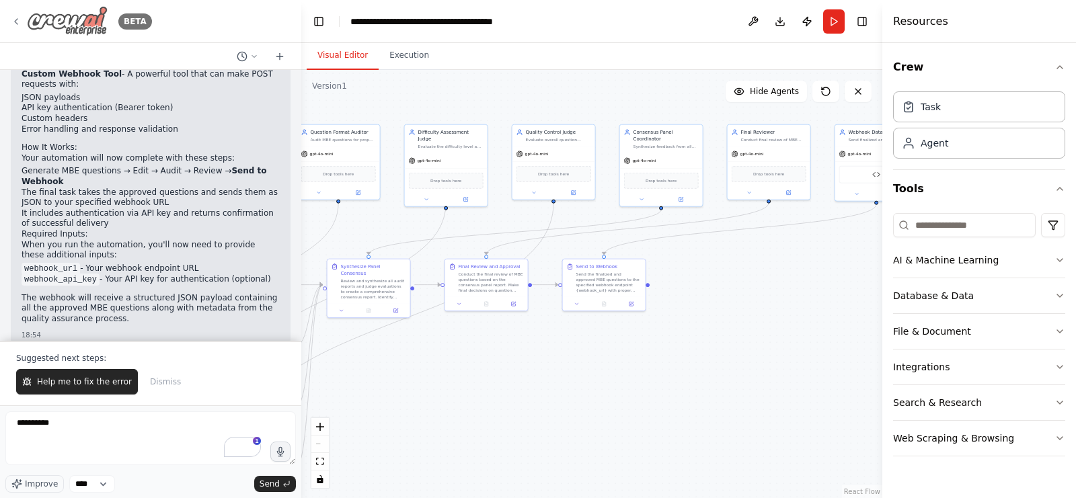
click at [17, 24] on icon at bounding box center [16, 21] width 3 height 5
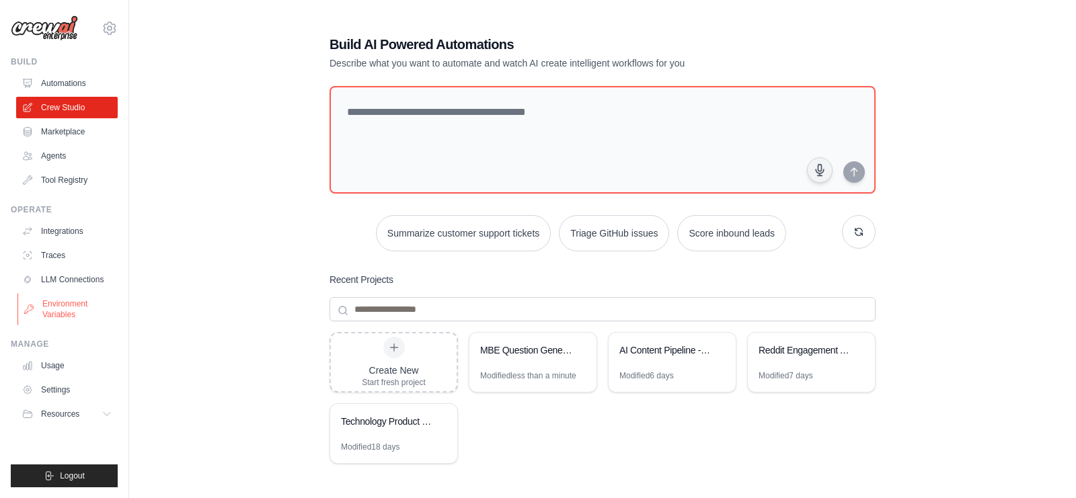
click at [59, 311] on link "Environment Variables" at bounding box center [68, 309] width 102 height 32
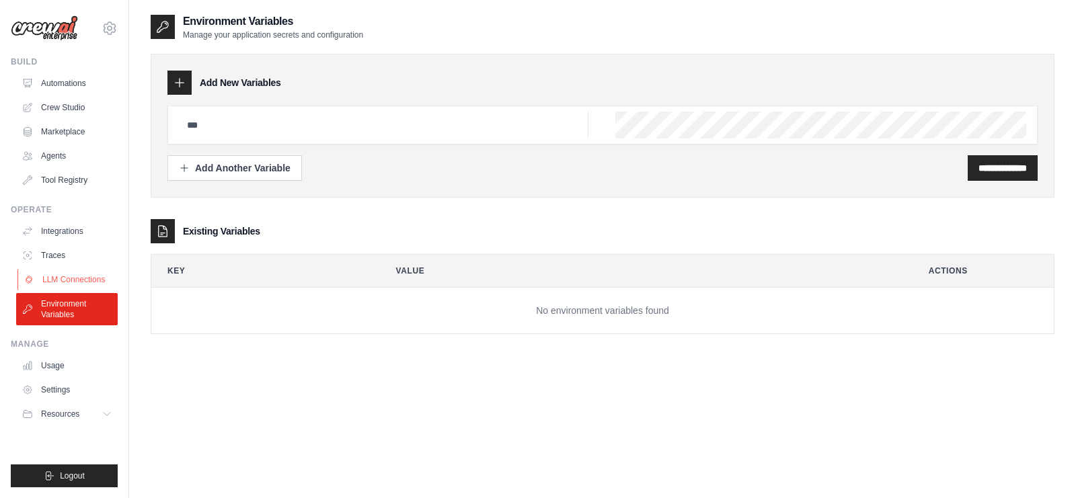
click at [47, 283] on link "LLM Connections" at bounding box center [68, 280] width 102 height 22
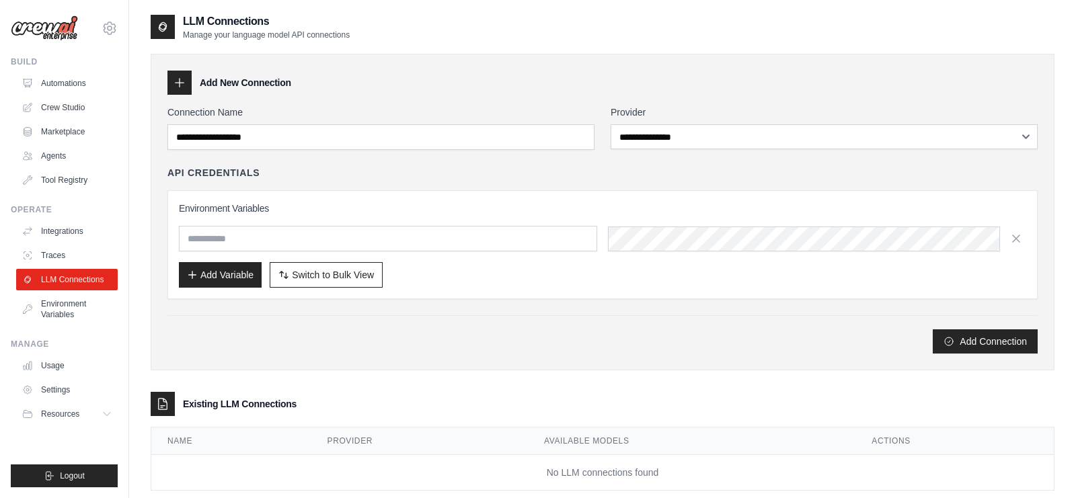
scroll to position [27, 0]
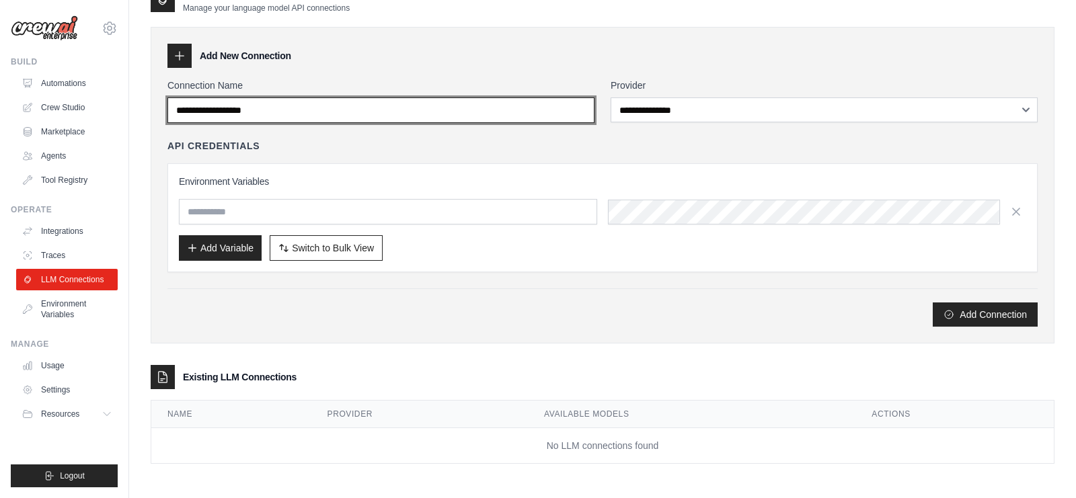
click at [288, 118] on input "Connection Name" at bounding box center [381, 111] width 427 height 26
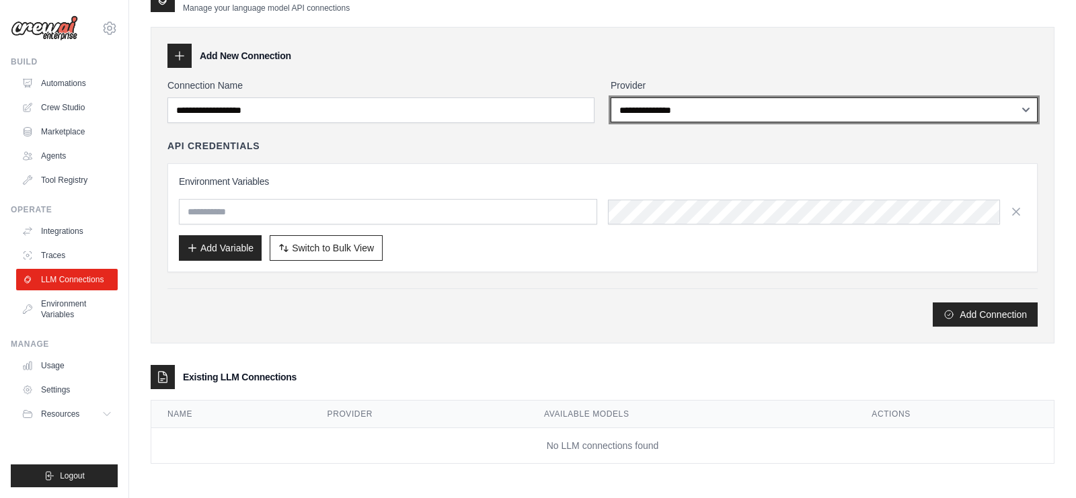
click at [673, 117] on select "**********" at bounding box center [824, 110] width 427 height 25
select select "******"
click at [611, 98] on select "**********" at bounding box center [824, 110] width 427 height 25
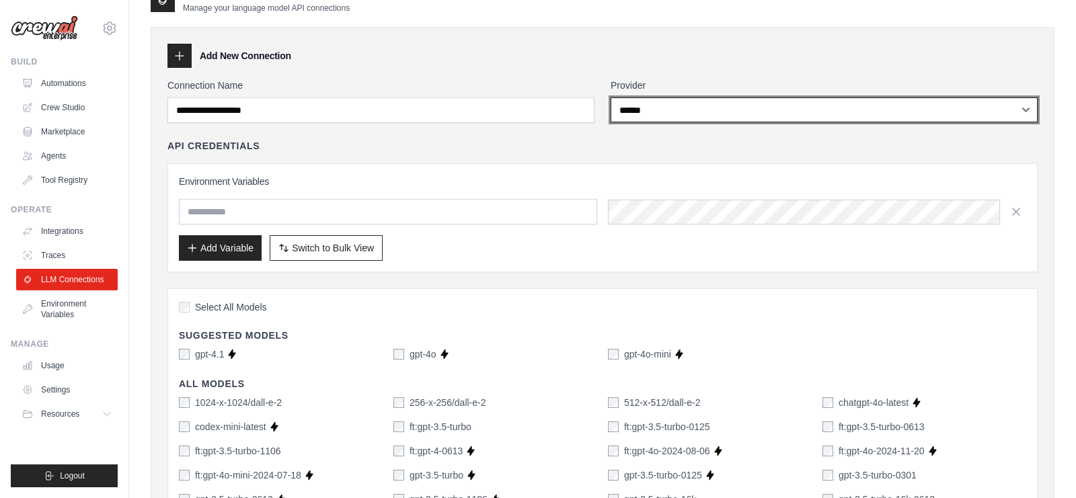
click at [636, 104] on select "**********" at bounding box center [824, 110] width 427 height 25
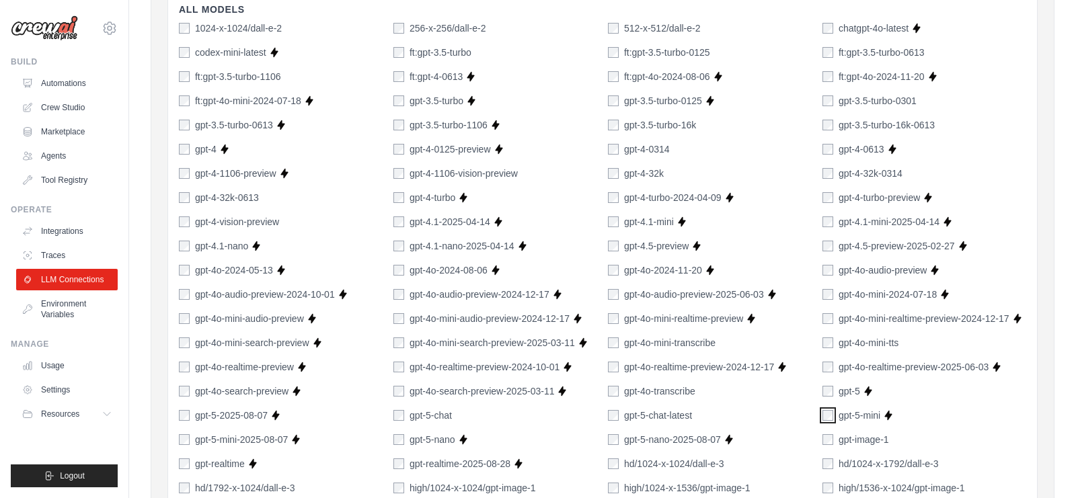
scroll to position [0, 0]
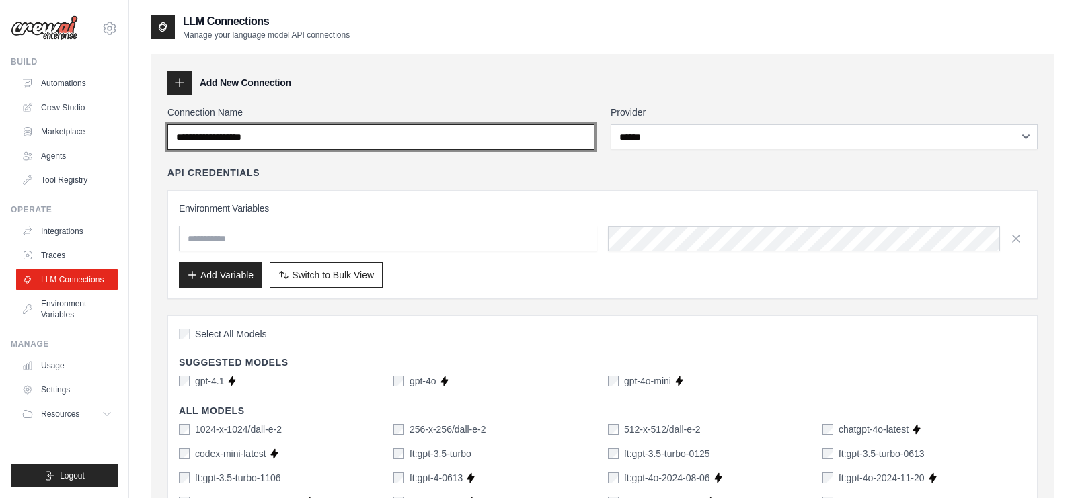
click at [442, 127] on input "Connection Name" at bounding box center [381, 137] width 427 height 26
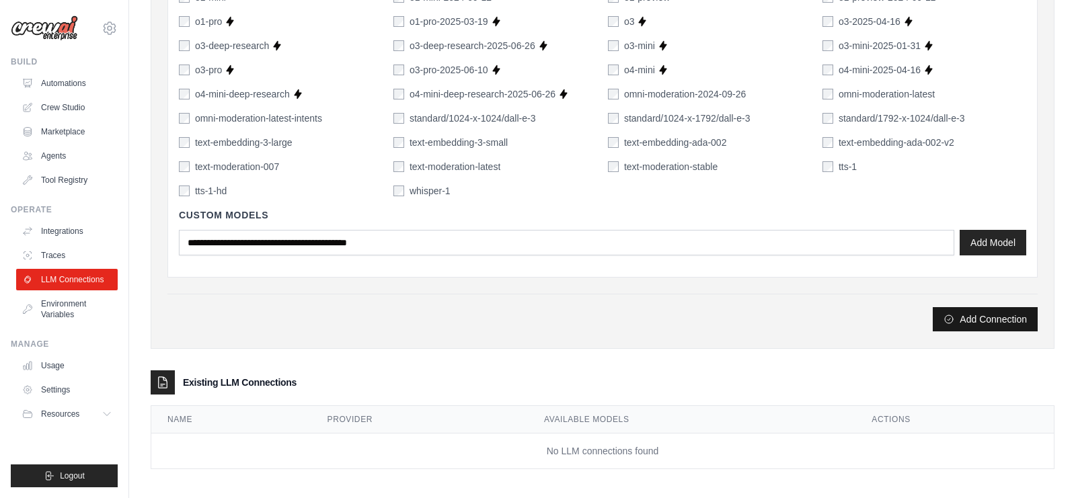
click at [975, 324] on button "Add Connection" at bounding box center [985, 319] width 105 height 24
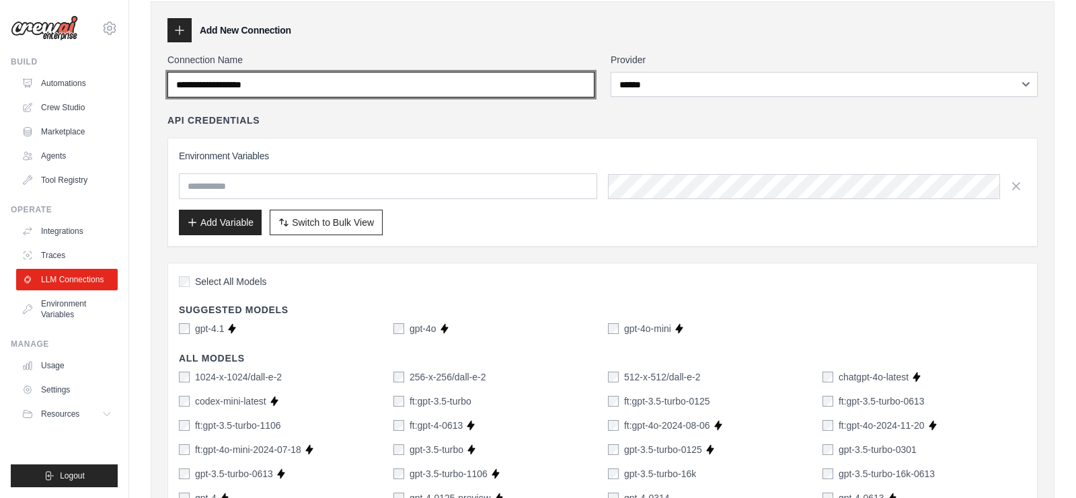
scroll to position [27, 0]
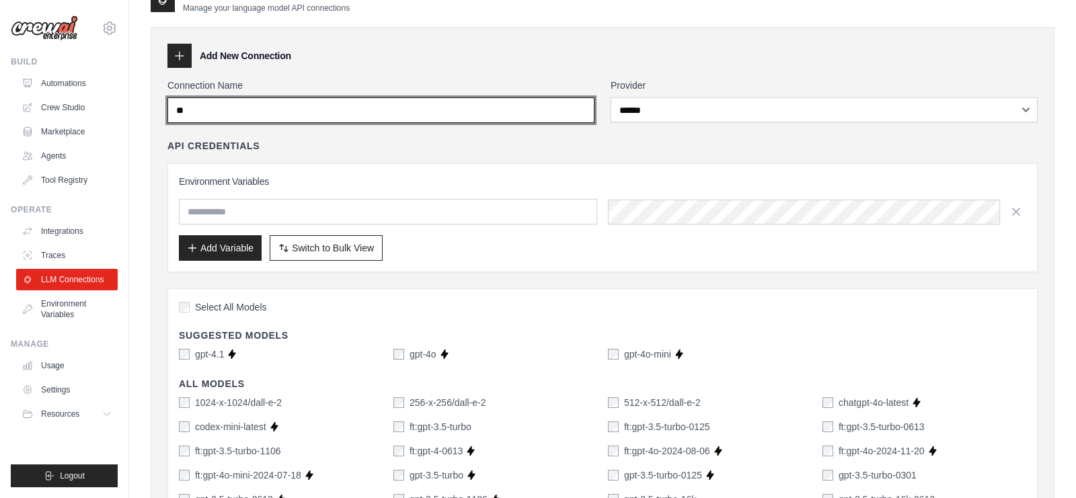
type input "*"
type input "**********"
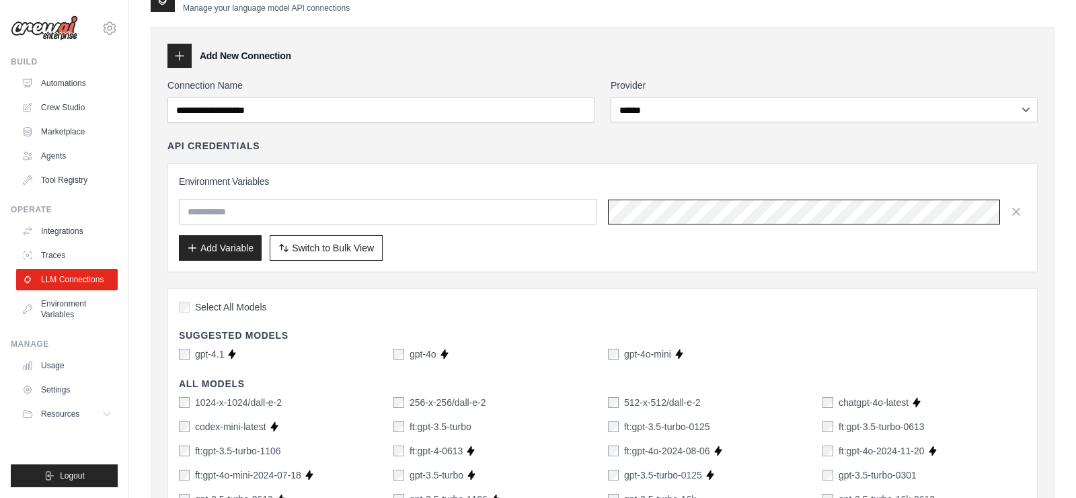
scroll to position [0, 554]
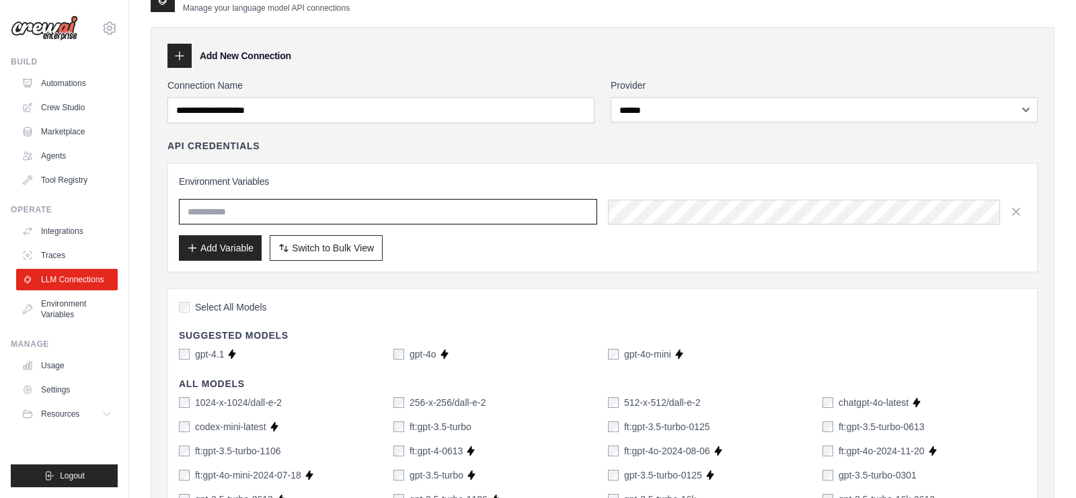
click at [400, 209] on input "text" at bounding box center [388, 212] width 418 height 26
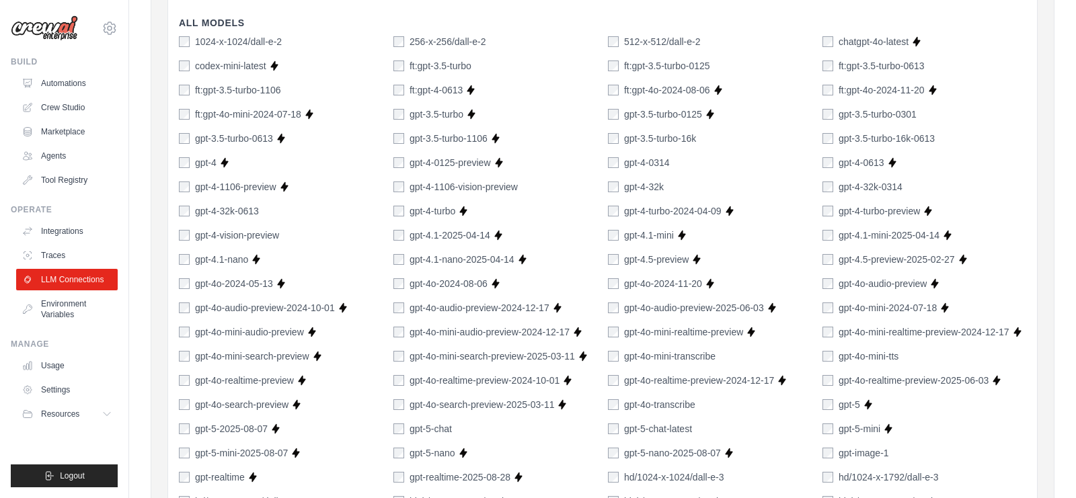
scroll to position [965, 0]
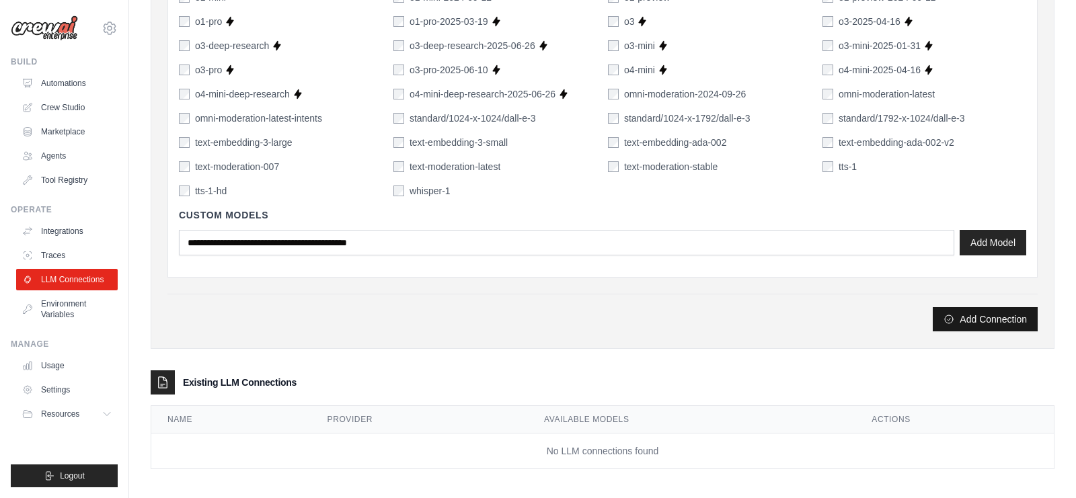
click at [993, 317] on button "Add Connection" at bounding box center [985, 319] width 105 height 24
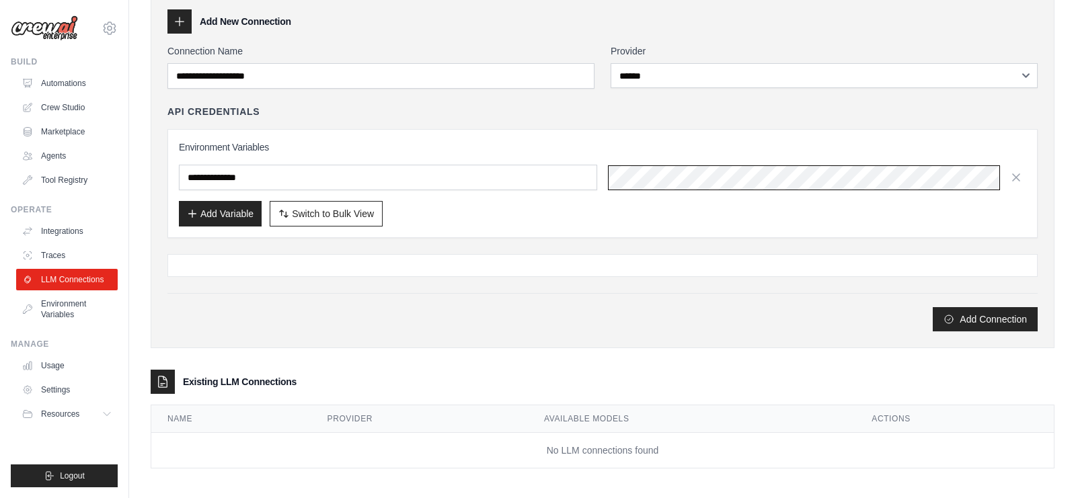
scroll to position [0, 554]
click at [453, 239] on div "**********" at bounding box center [603, 187] width 870 height 287
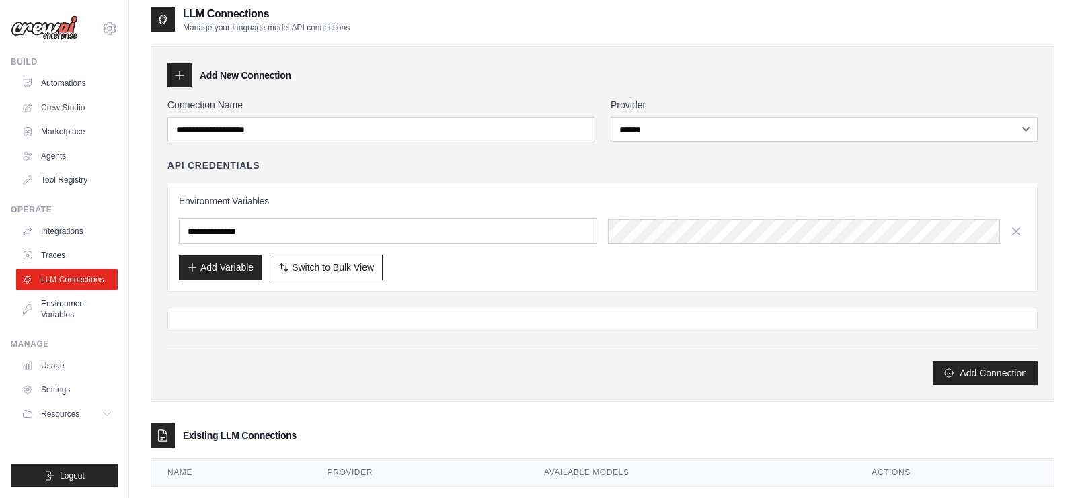
scroll to position [47, 0]
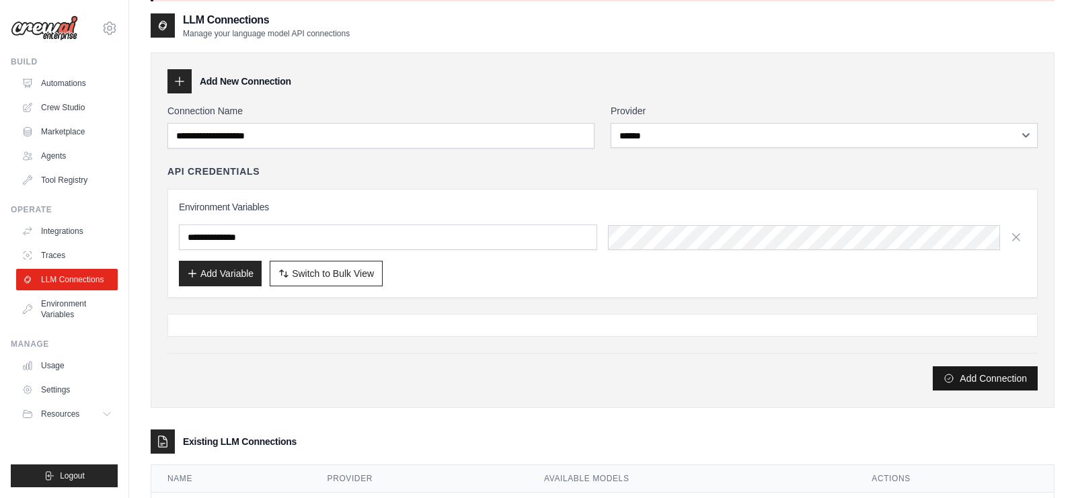
click at [982, 377] on button "Add Connection" at bounding box center [985, 379] width 105 height 24
click at [501, 353] on div "Add Connection" at bounding box center [603, 372] width 870 height 38
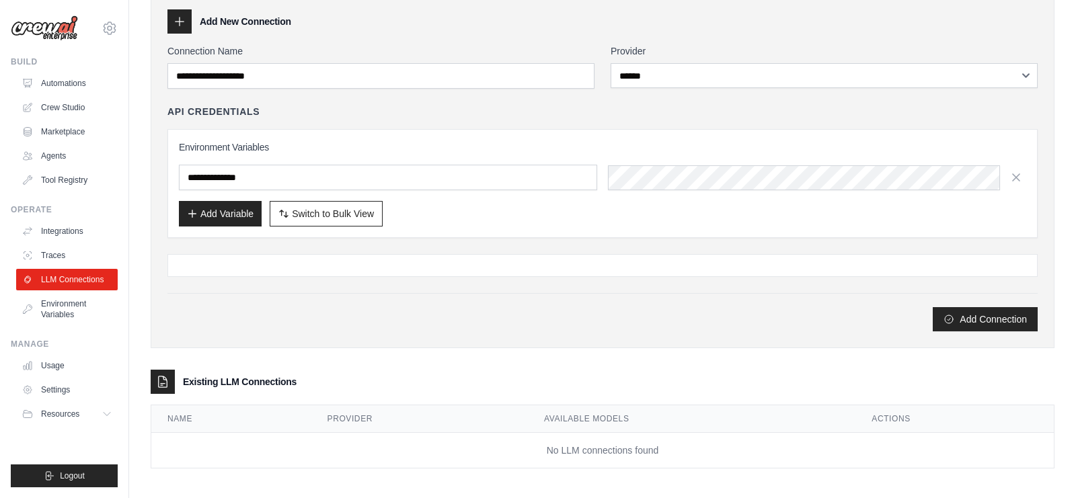
scroll to position [0, 0]
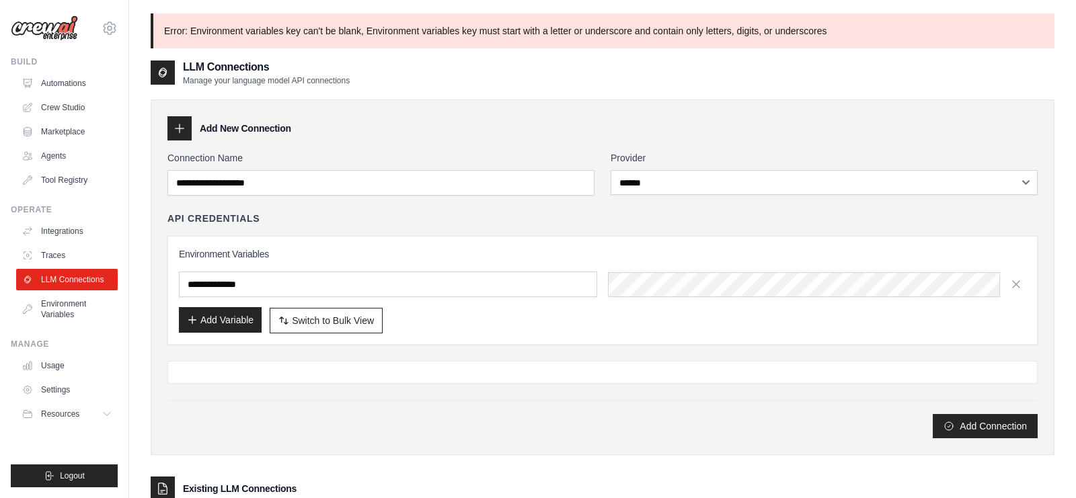
click at [217, 328] on button "Add Variable" at bounding box center [220, 320] width 83 height 26
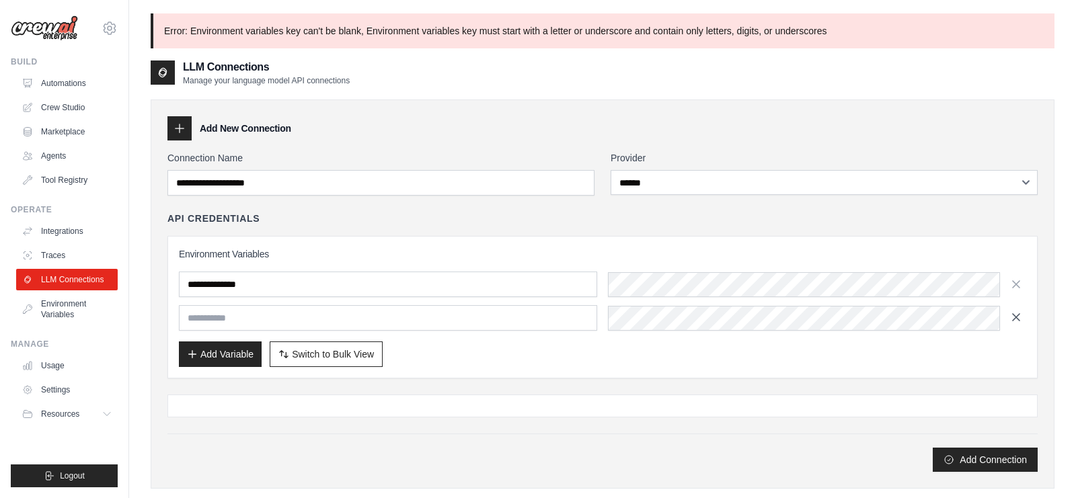
click at [1016, 314] on icon "button" at bounding box center [1016, 317] width 7 height 7
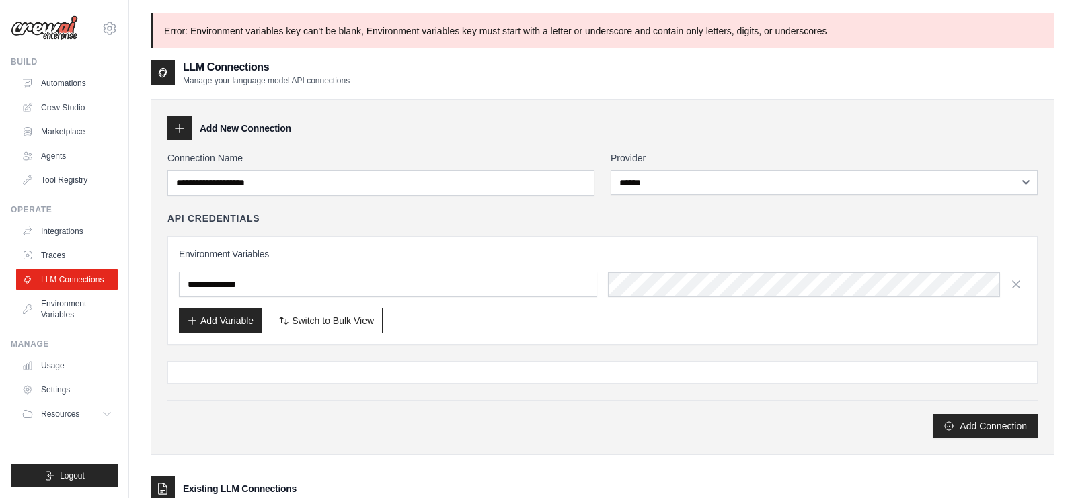
click at [696, 408] on div "Add Connection" at bounding box center [603, 419] width 870 height 38
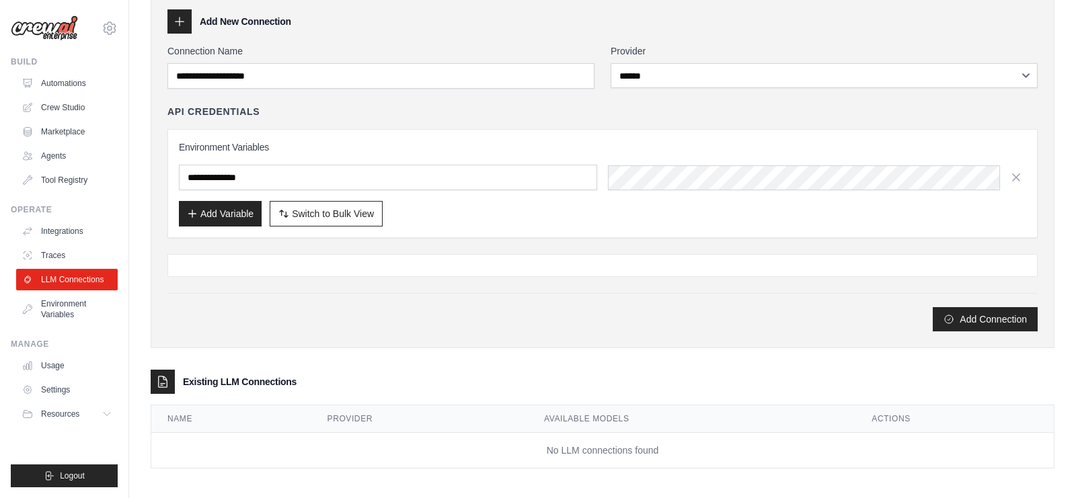
click at [505, 256] on div at bounding box center [603, 265] width 870 height 23
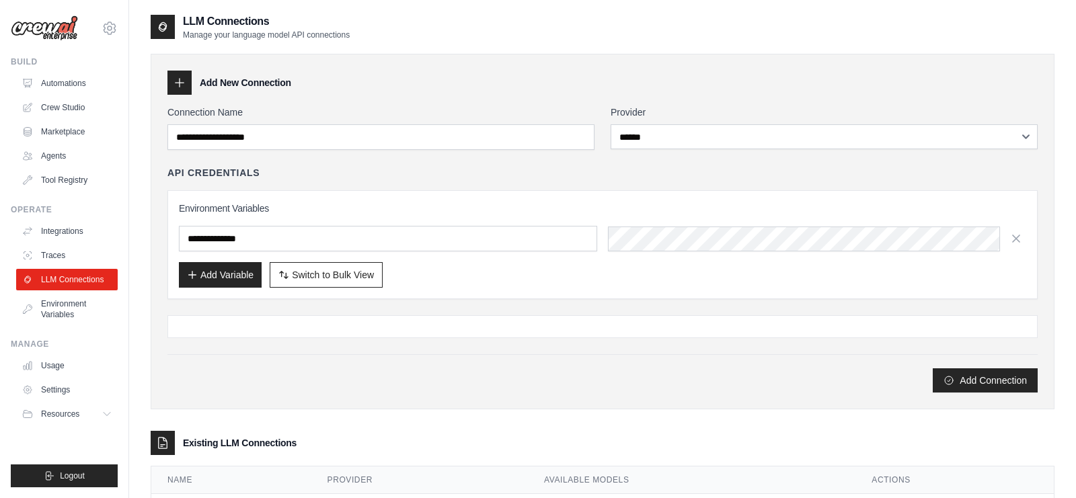
scroll to position [61, 0]
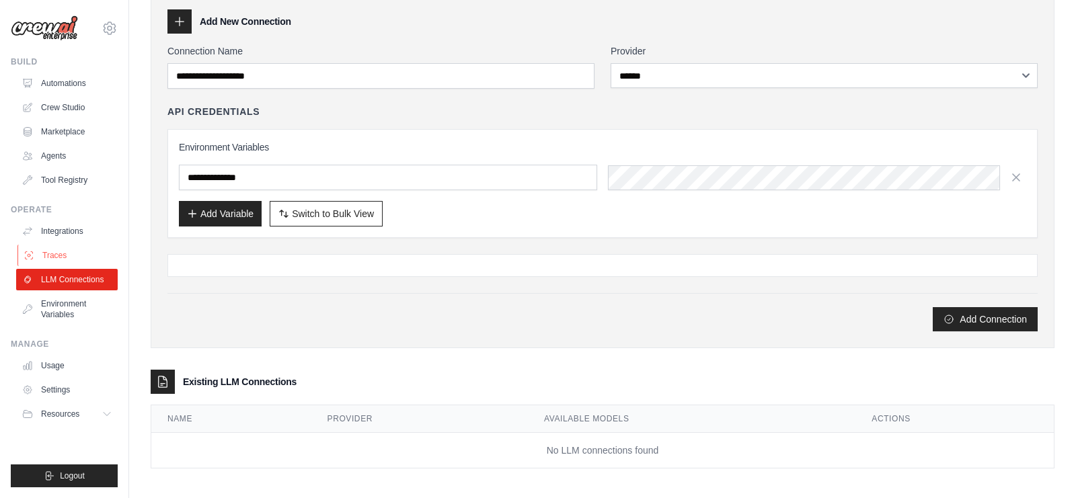
click at [46, 257] on link "Traces" at bounding box center [68, 256] width 102 height 22
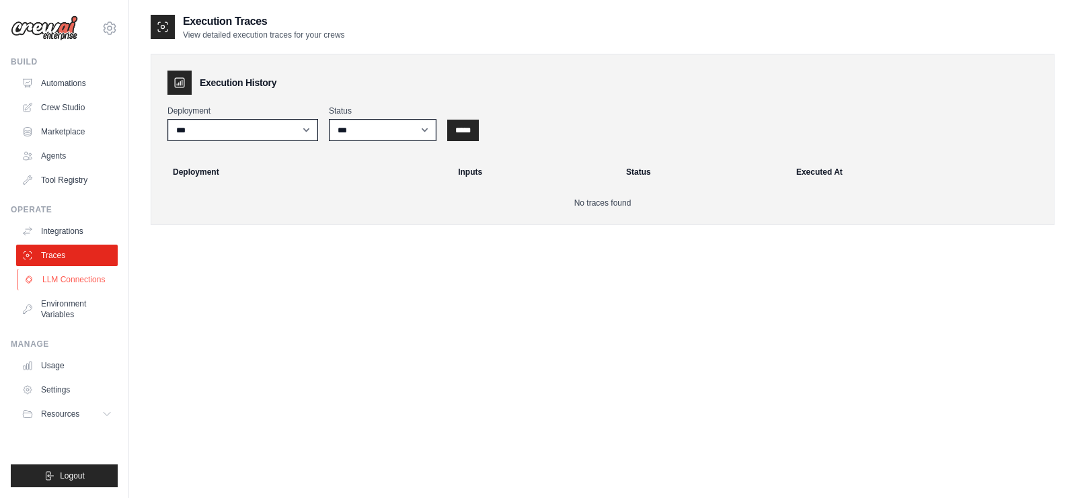
click at [56, 284] on link "LLM Connections" at bounding box center [68, 280] width 102 height 22
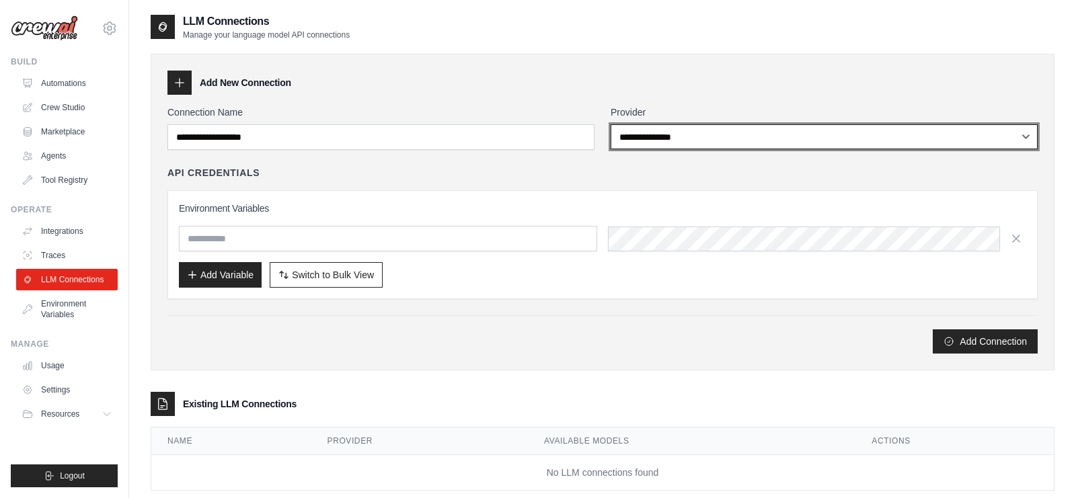
click at [677, 137] on select "**********" at bounding box center [824, 136] width 427 height 25
select select "******"
click at [611, 124] on select "**********" at bounding box center [824, 136] width 427 height 25
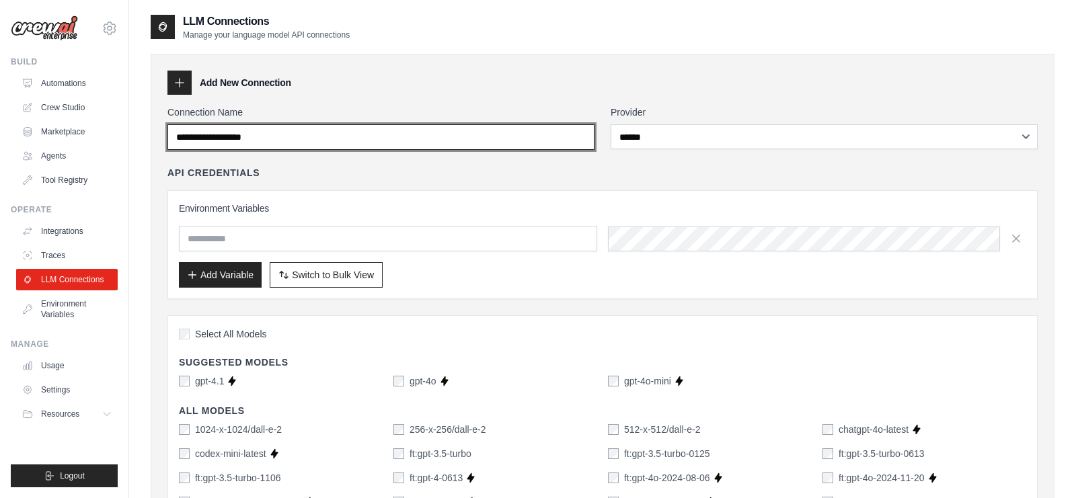
click at [346, 135] on input "Connection Name" at bounding box center [381, 137] width 427 height 26
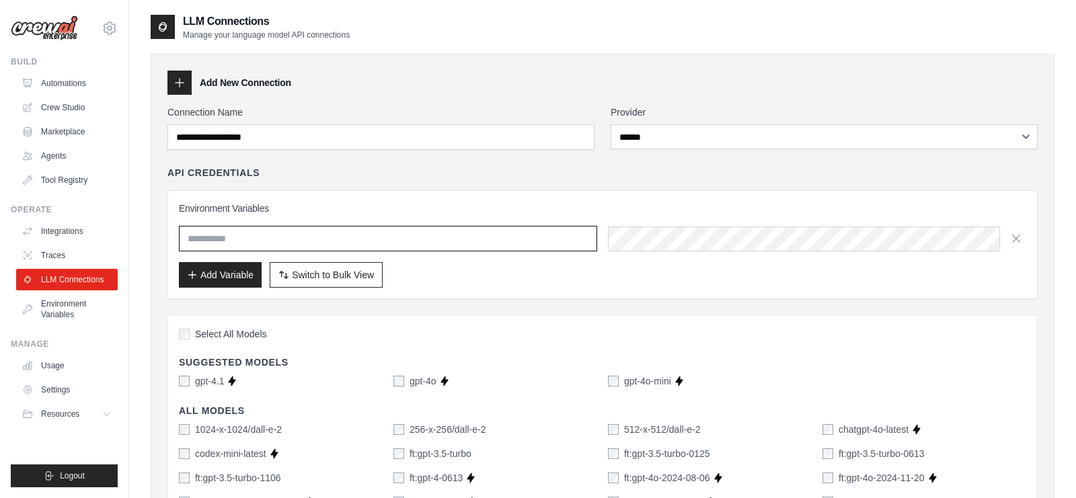
click at [328, 235] on input "text" at bounding box center [388, 239] width 418 height 26
type input "**********"
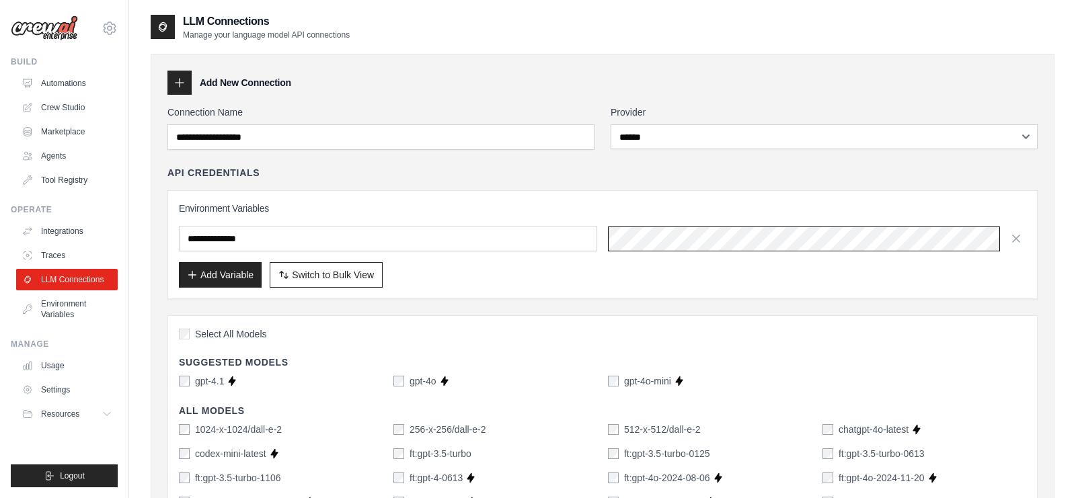
scroll to position [0, 554]
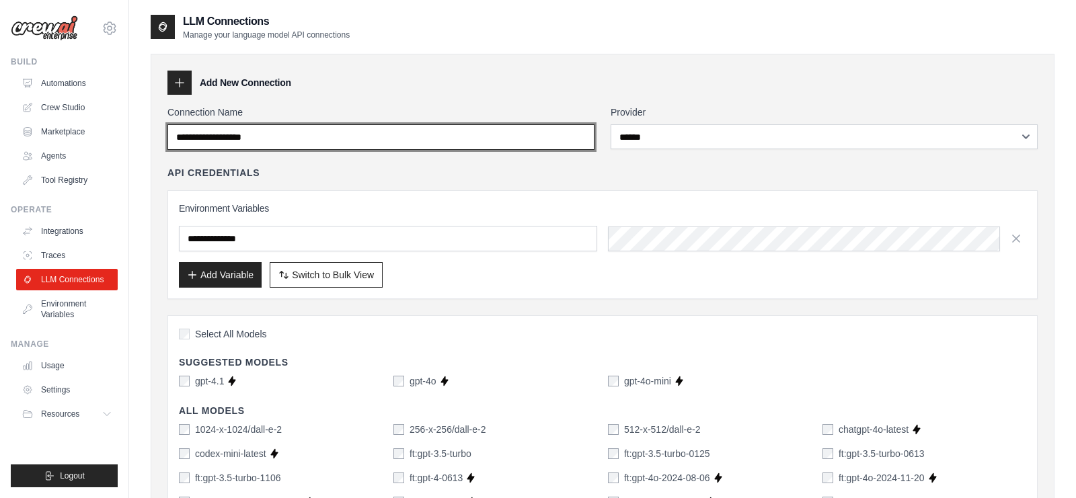
click at [312, 141] on input "Connection Name" at bounding box center [381, 137] width 427 height 26
type input "**********"
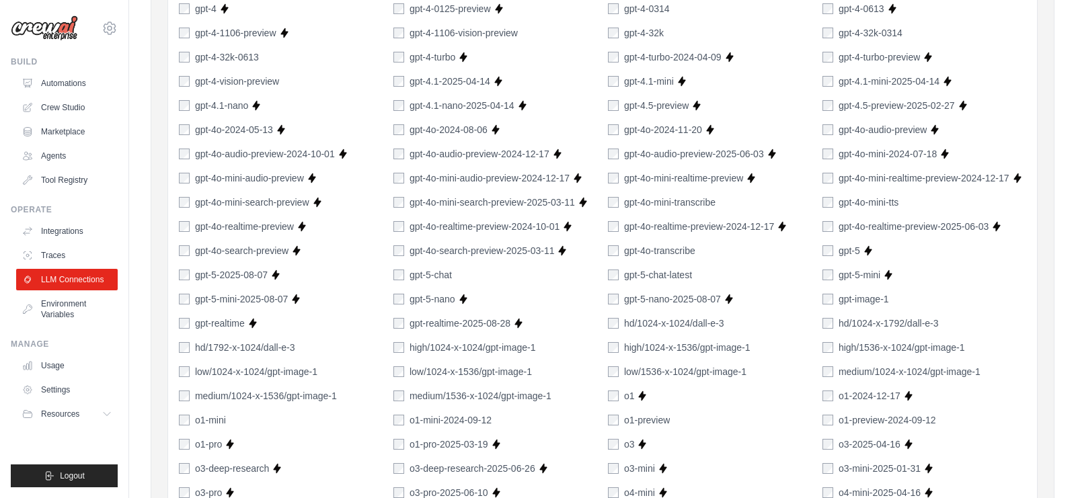
scroll to position [965, 0]
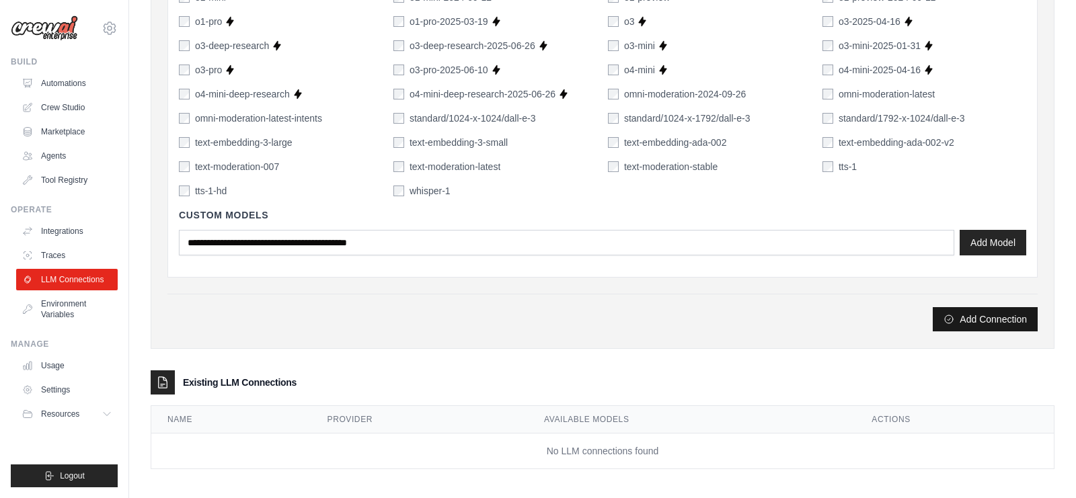
click at [983, 319] on button "Add Connection" at bounding box center [985, 319] width 105 height 24
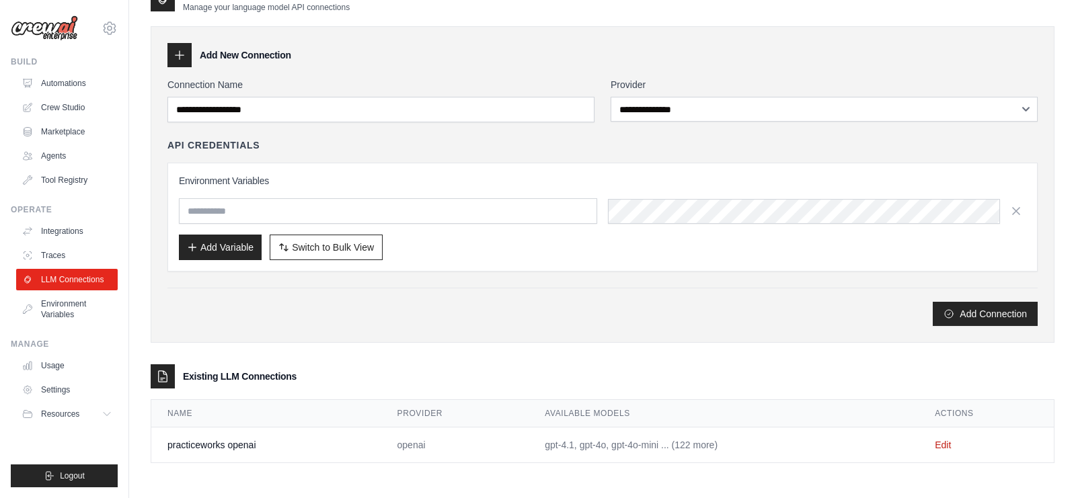
scroll to position [0, 0]
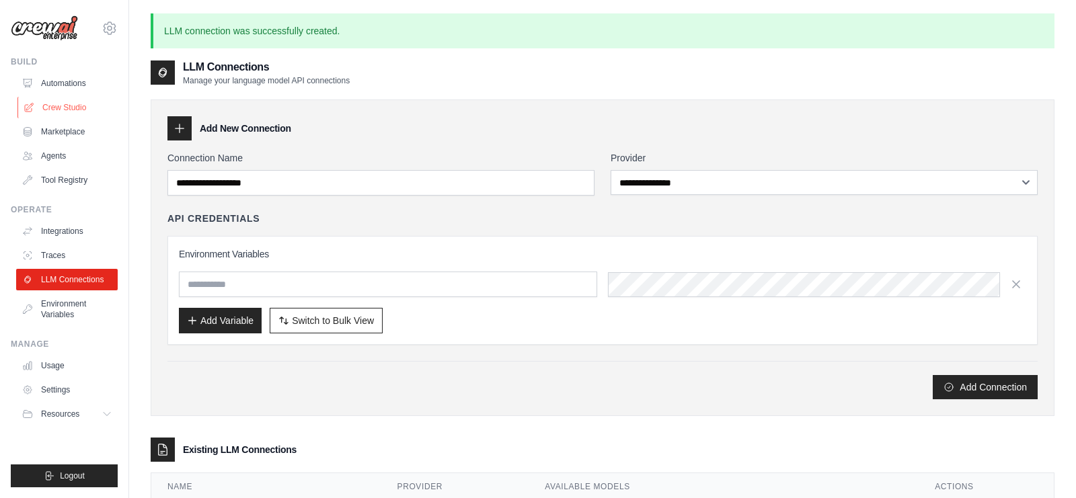
click at [86, 109] on link "Crew Studio" at bounding box center [68, 108] width 102 height 22
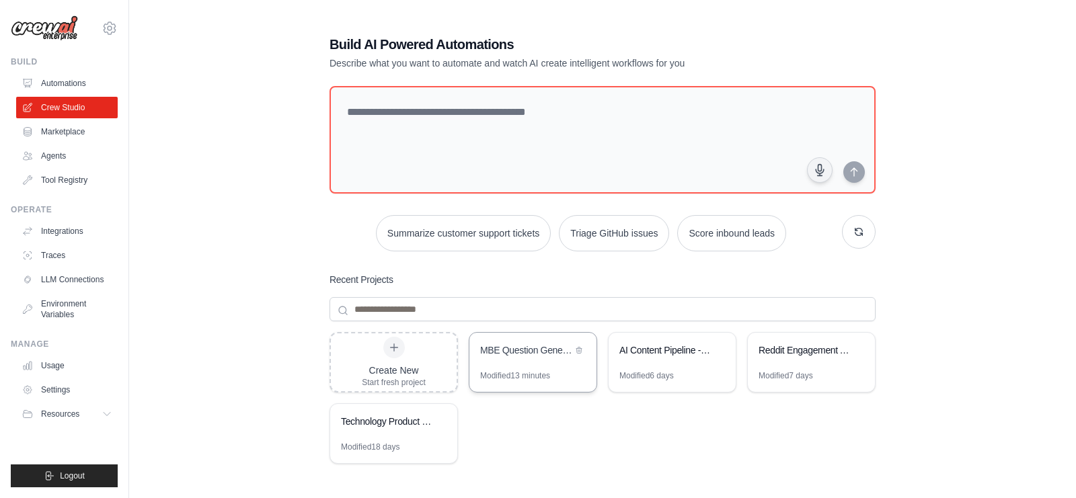
click at [496, 367] on div "MBE Question Generator & Quality Assurance" at bounding box center [533, 352] width 127 height 38
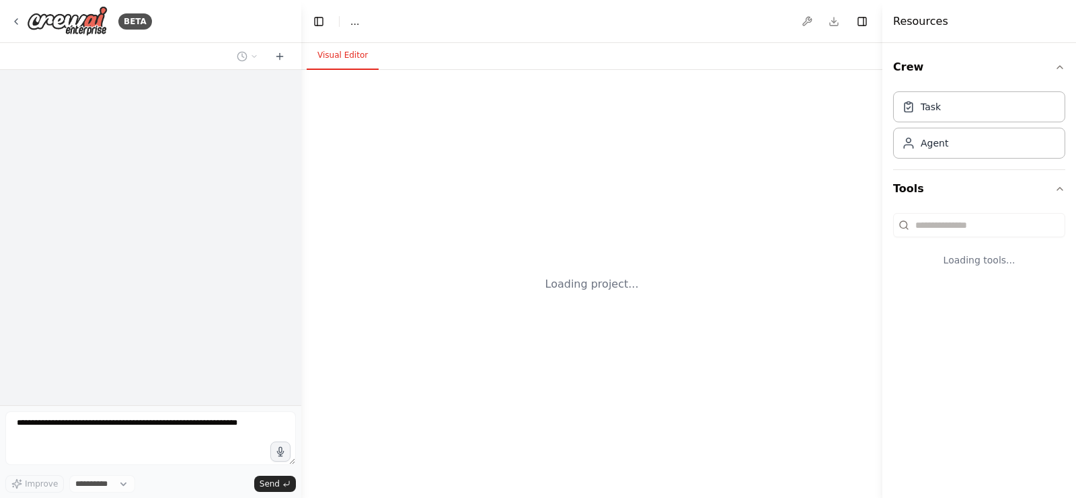
select select "****"
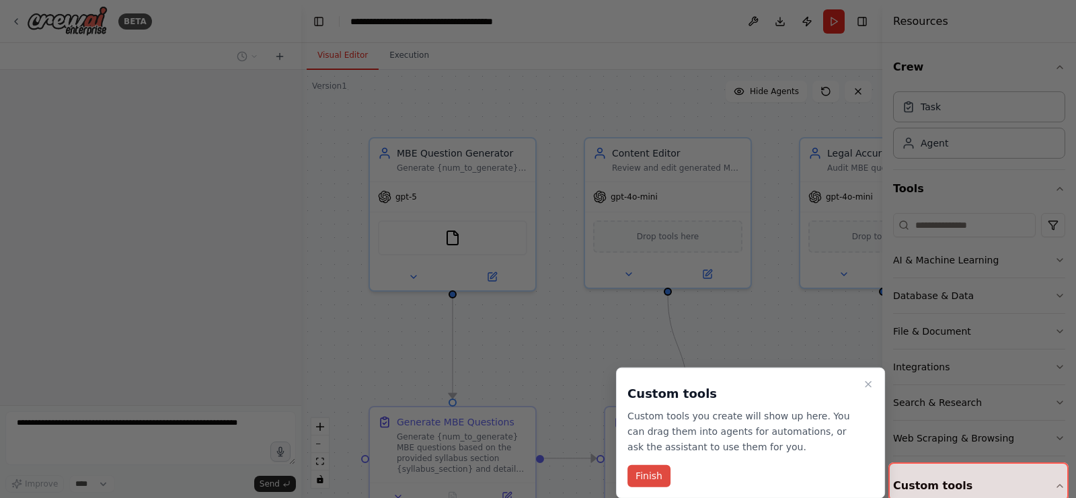
click at [646, 480] on button "Finish" at bounding box center [649, 477] width 43 height 22
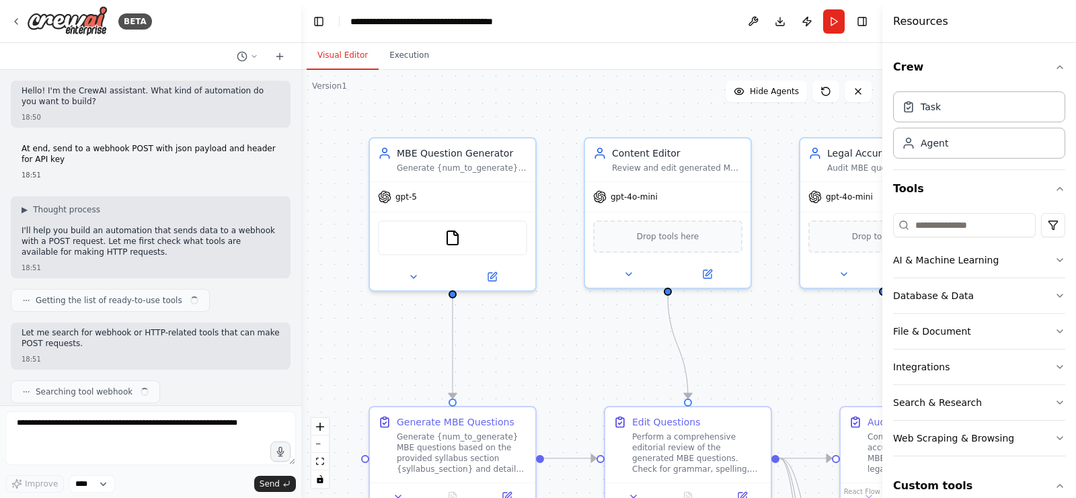
scroll to position [1773, 0]
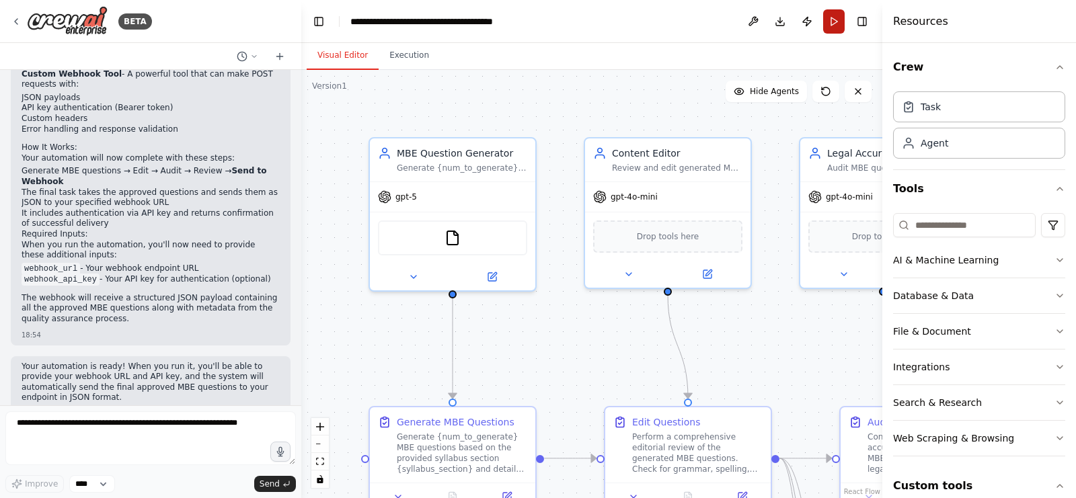
click at [834, 21] on button "Run" at bounding box center [834, 21] width 22 height 24
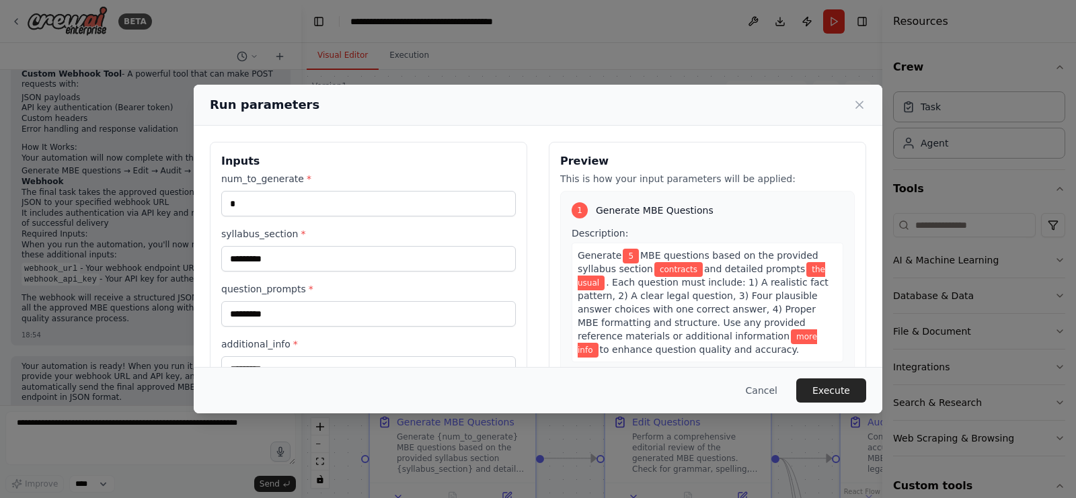
scroll to position [147, 0]
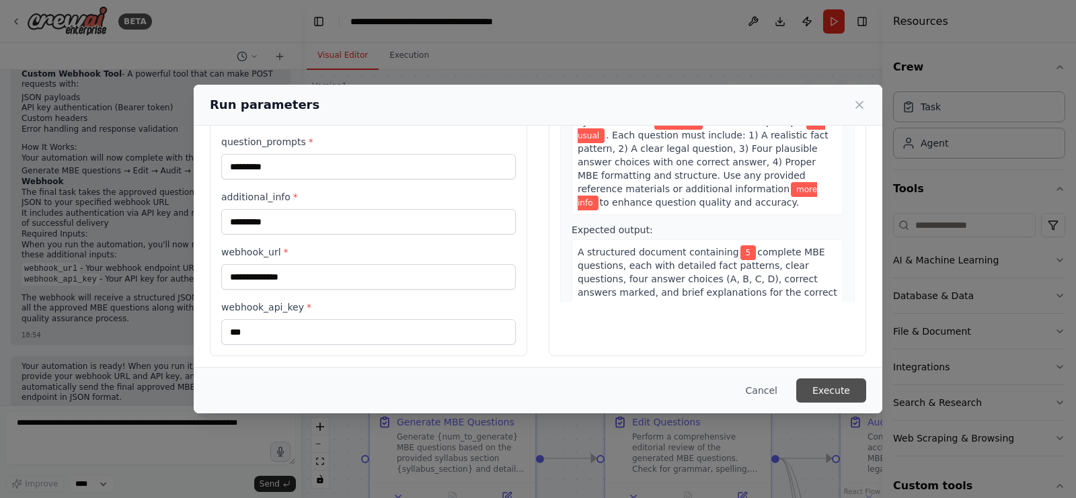
click at [844, 387] on button "Execute" at bounding box center [831, 391] width 70 height 24
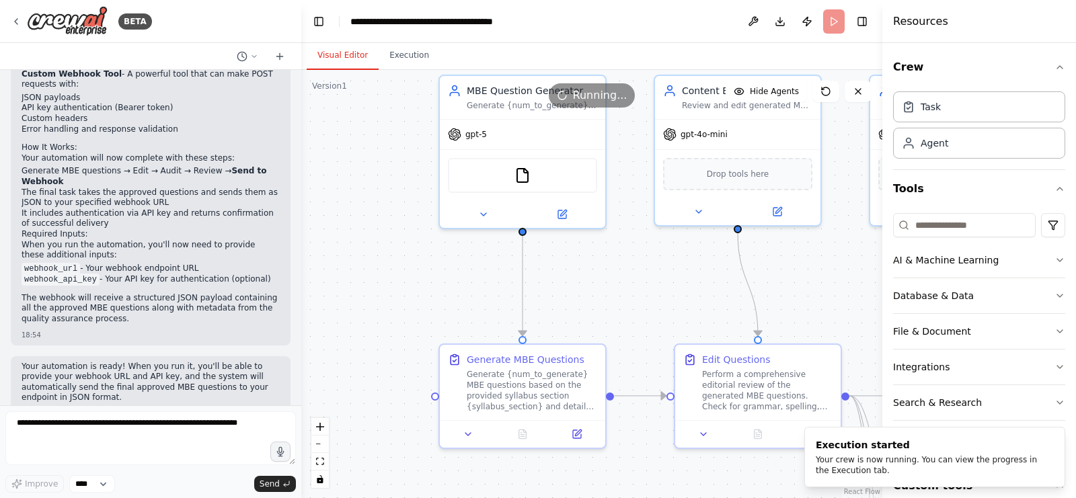
drag, startPoint x: 587, startPoint y: 346, endPoint x: 659, endPoint y: 272, distance: 103.2
click at [659, 272] on div ".deletable-edge-delete-btn { width: 20px; height: 20px; border: 0px solid #ffff…" at bounding box center [591, 284] width 581 height 429
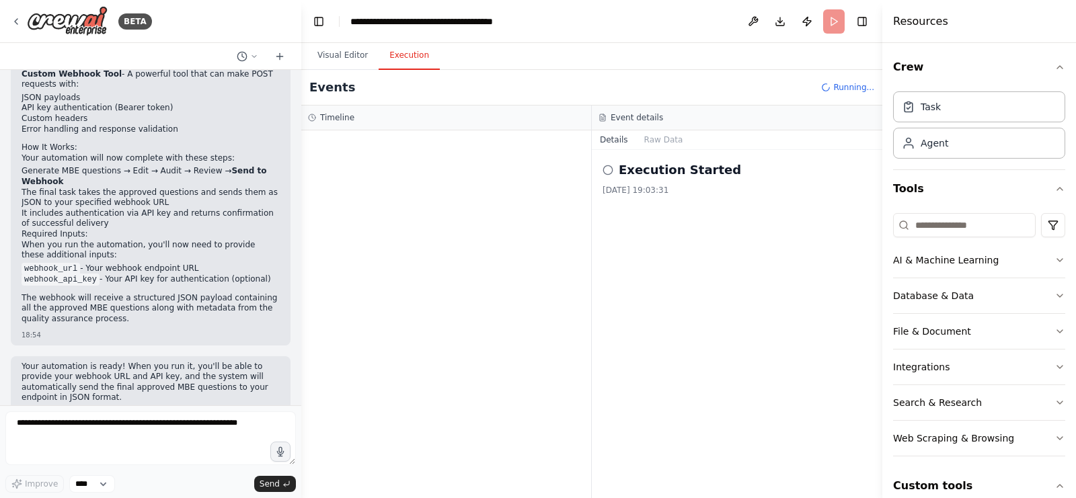
click at [408, 57] on button "Execution" at bounding box center [409, 56] width 61 height 28
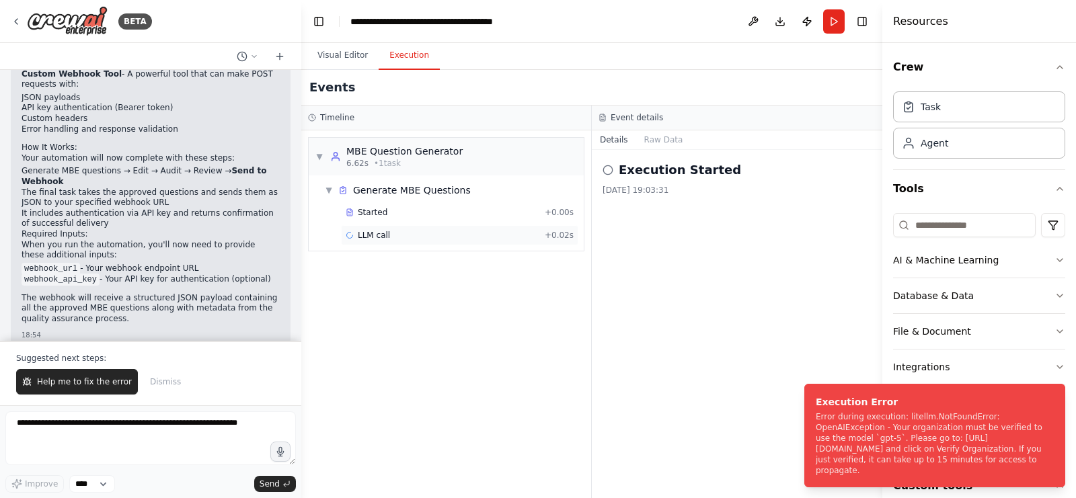
click at [445, 238] on div "LLM call + 0.02s" at bounding box center [460, 235] width 228 height 11
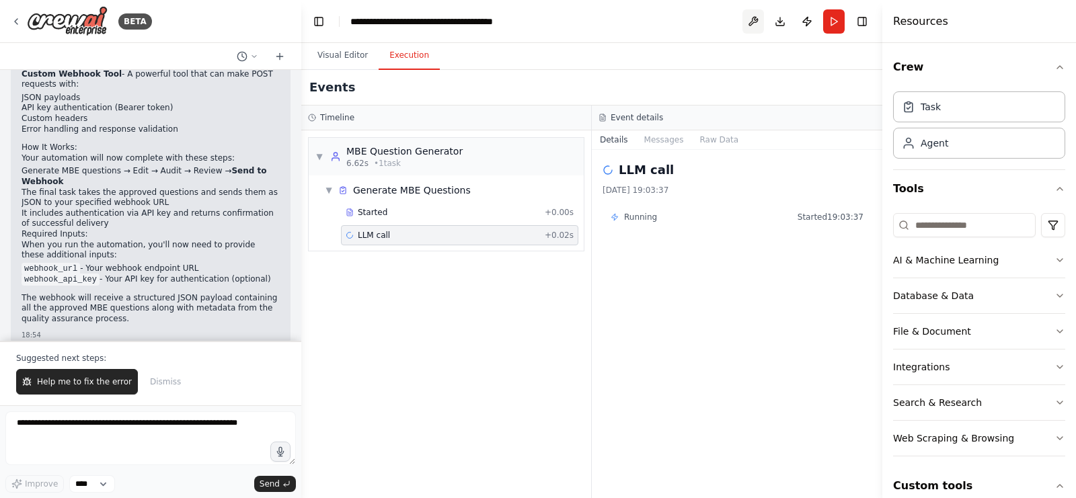
click at [752, 20] on button at bounding box center [754, 21] width 22 height 24
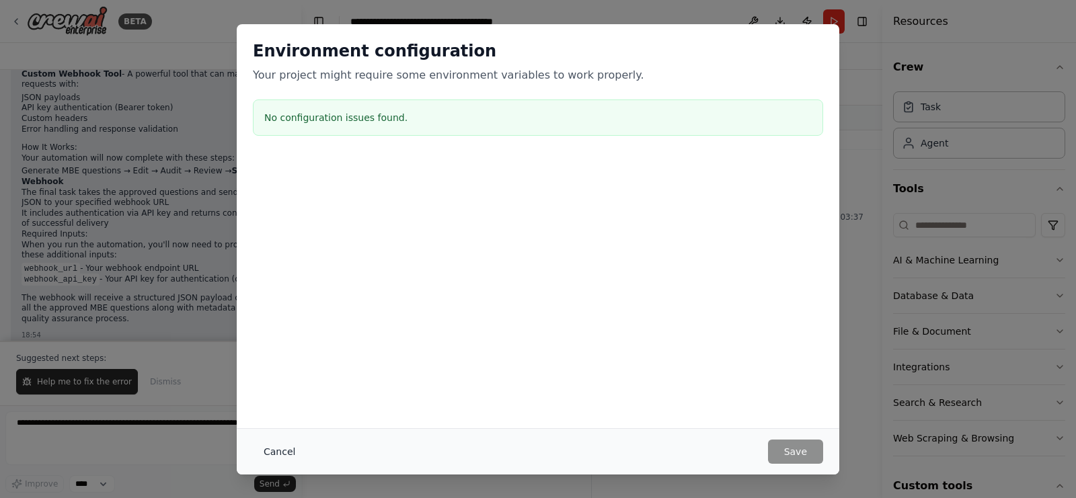
click at [261, 455] on button "Cancel" at bounding box center [279, 452] width 53 height 24
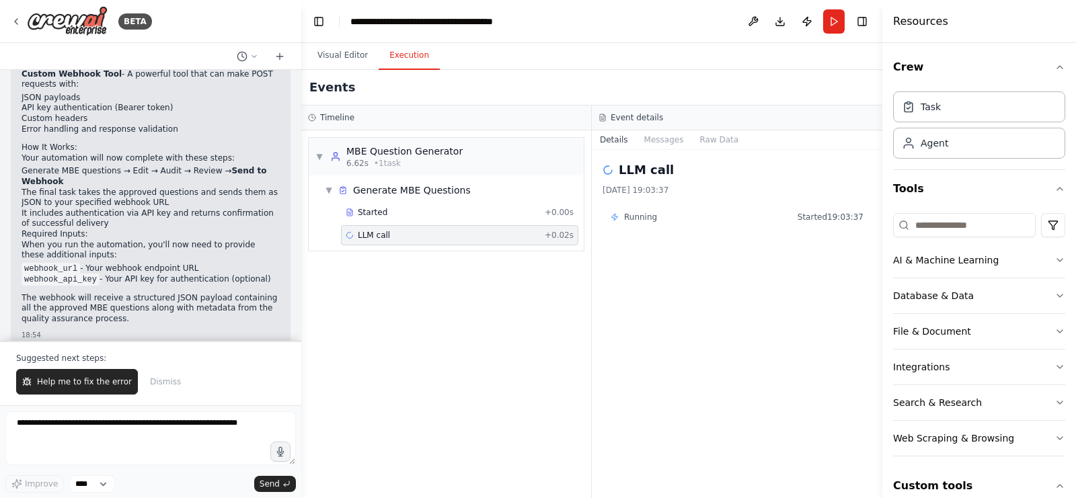
scroll to position [1837, 0]
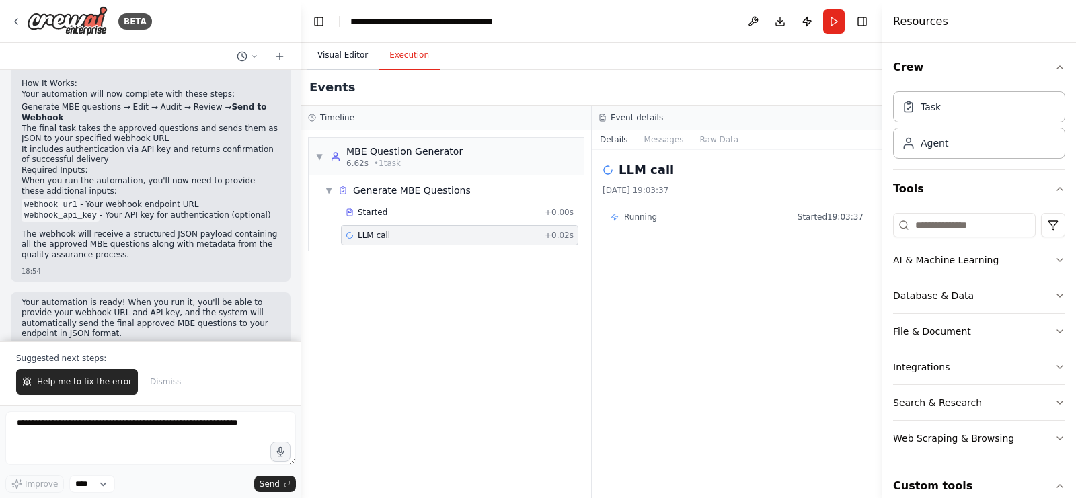
click at [350, 52] on button "Visual Editor" at bounding box center [343, 56] width 72 height 28
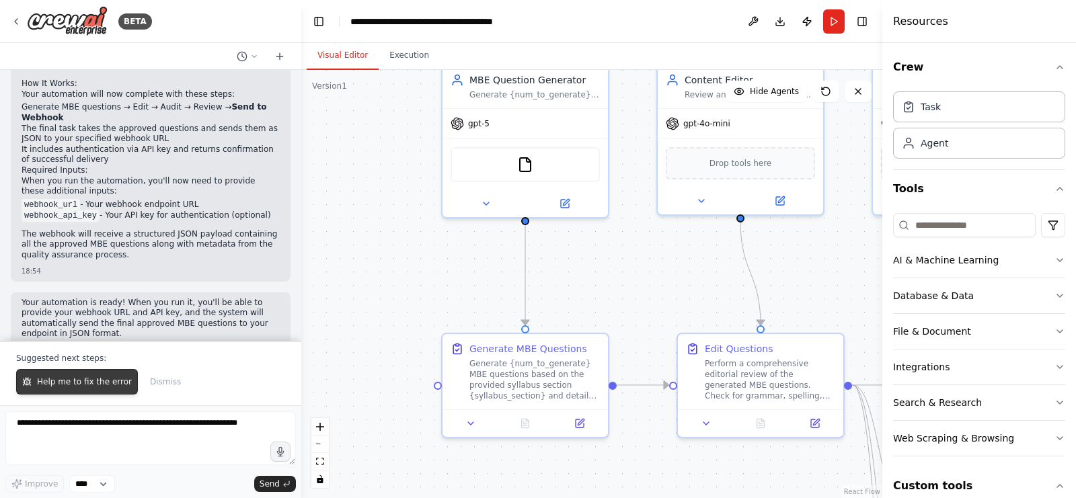
click at [114, 378] on span "Help me to fix the error" at bounding box center [84, 382] width 95 height 11
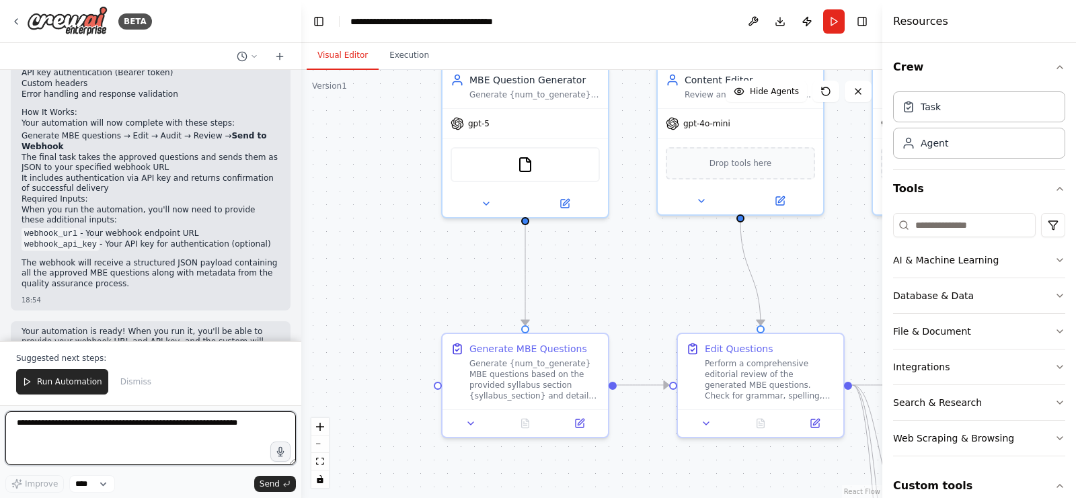
scroll to position [2237, 0]
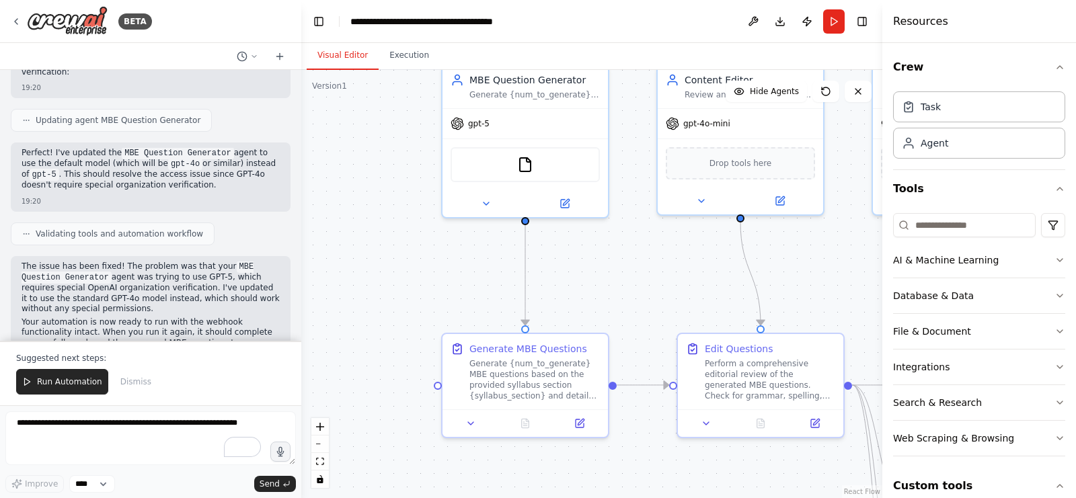
click at [390, 278] on div ".deletable-edge-delete-btn { width: 20px; height: 20px; border: 0px solid #ffff…" at bounding box center [591, 284] width 581 height 429
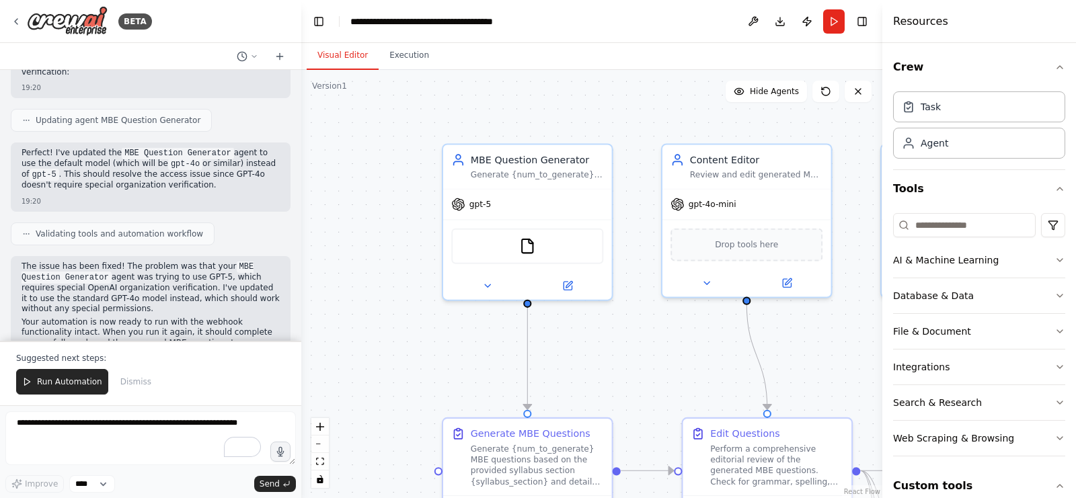
drag, startPoint x: 414, startPoint y: 257, endPoint x: 414, endPoint y: 340, distance: 83.4
click at [414, 340] on div ".deletable-edge-delete-btn { width: 20px; height: 20px; border: 0px solid #ffff…" at bounding box center [591, 284] width 581 height 429
click at [829, 14] on button "Run" at bounding box center [834, 21] width 22 height 24
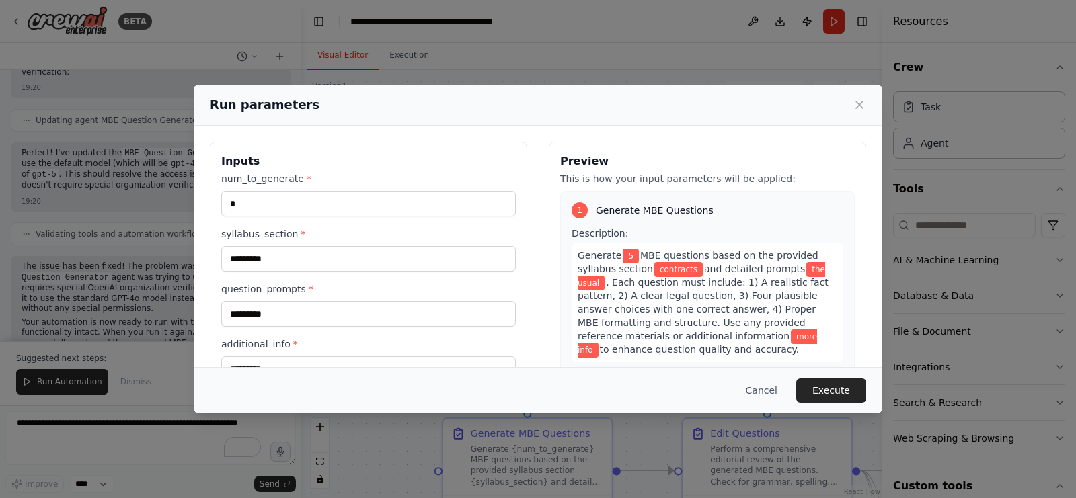
scroll to position [147, 0]
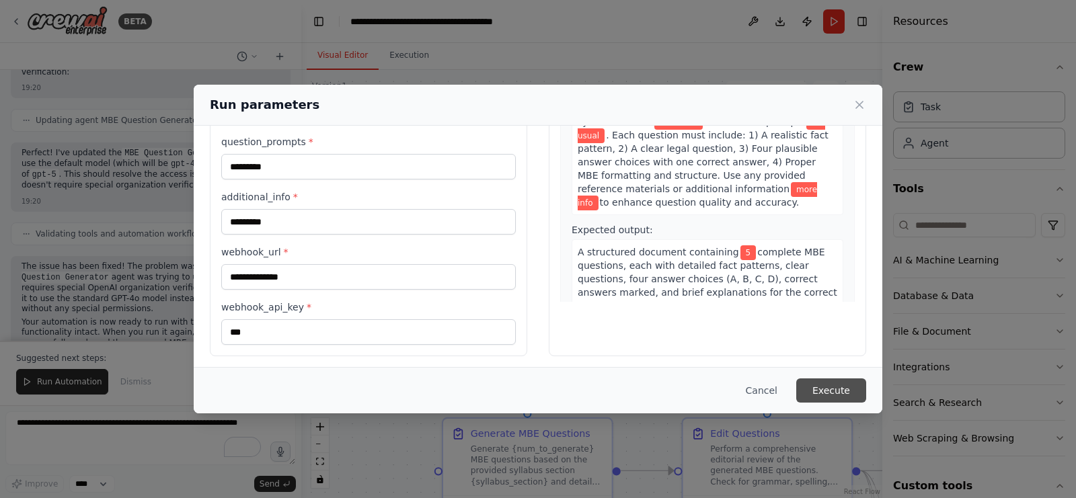
click at [840, 386] on button "Execute" at bounding box center [831, 391] width 70 height 24
